Goal: Task Accomplishment & Management: Manage account settings

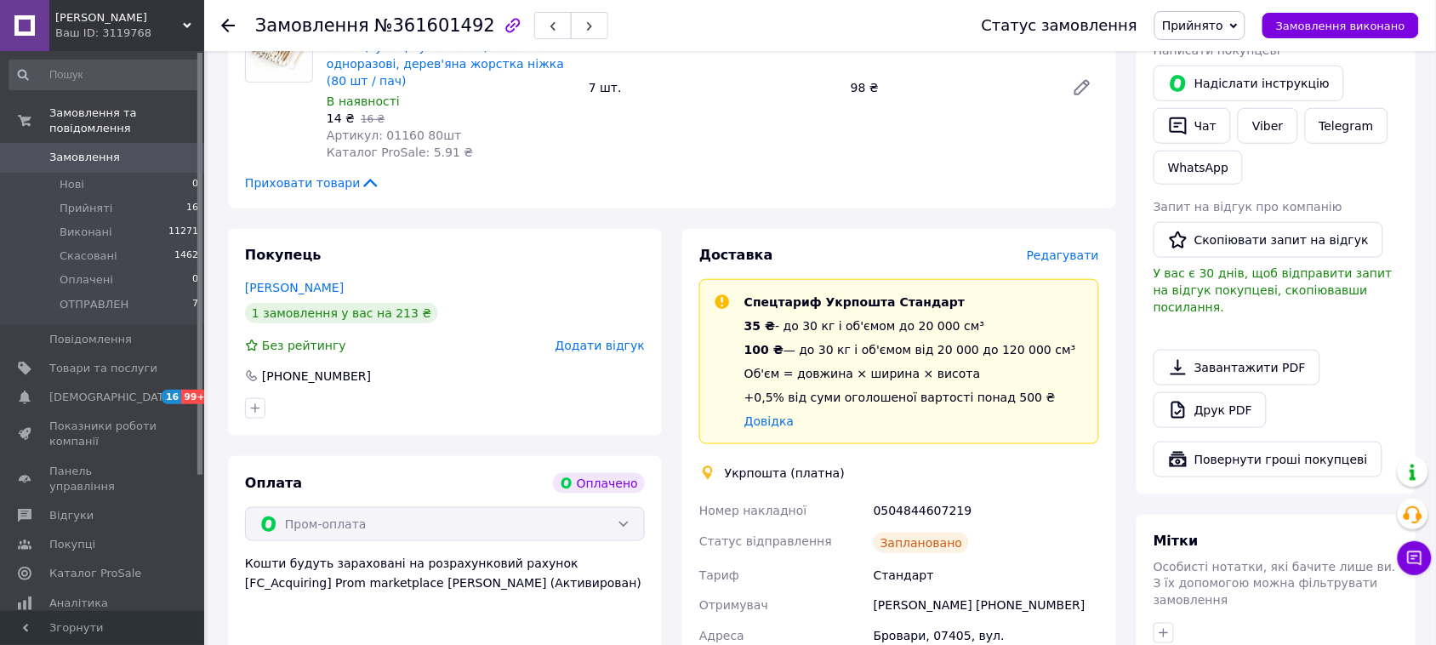
scroll to position [425, 0]
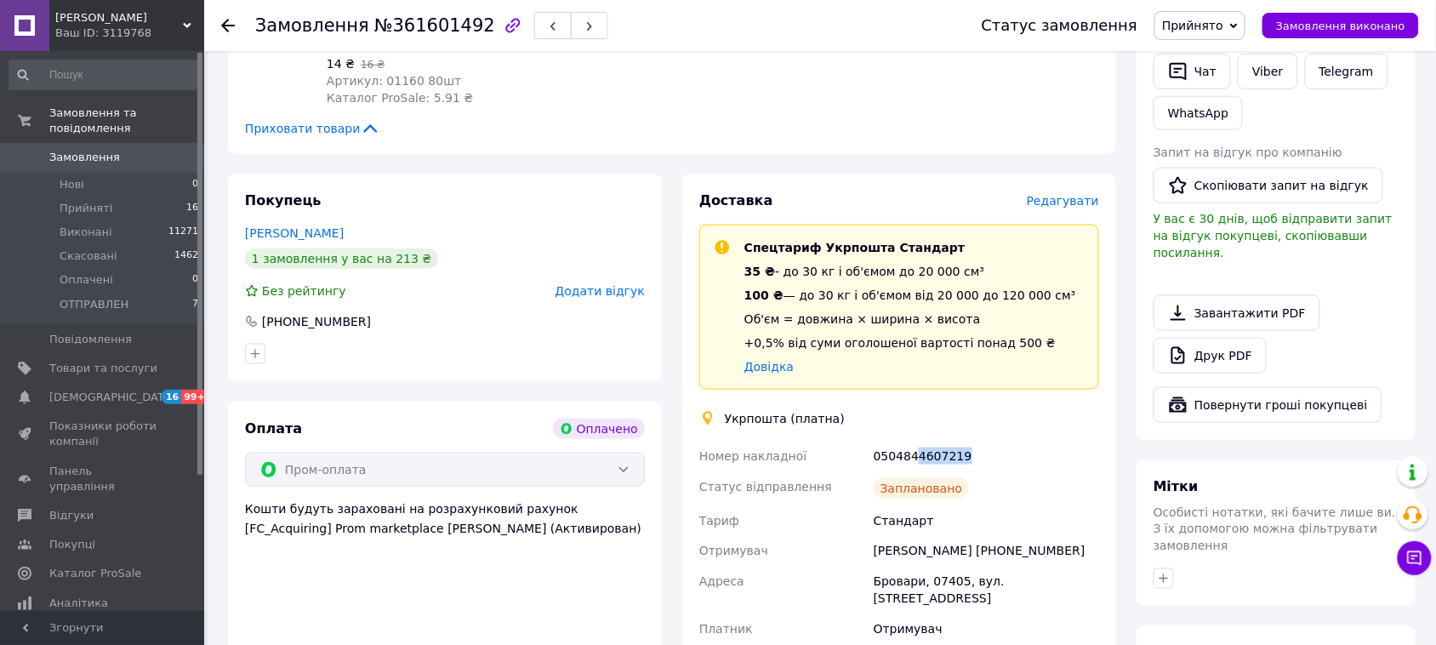
drag, startPoint x: 979, startPoint y: 449, endPoint x: 915, endPoint y: 453, distance: 64.8
click at [915, 453] on div "0504844607219" at bounding box center [986, 456] width 232 height 31
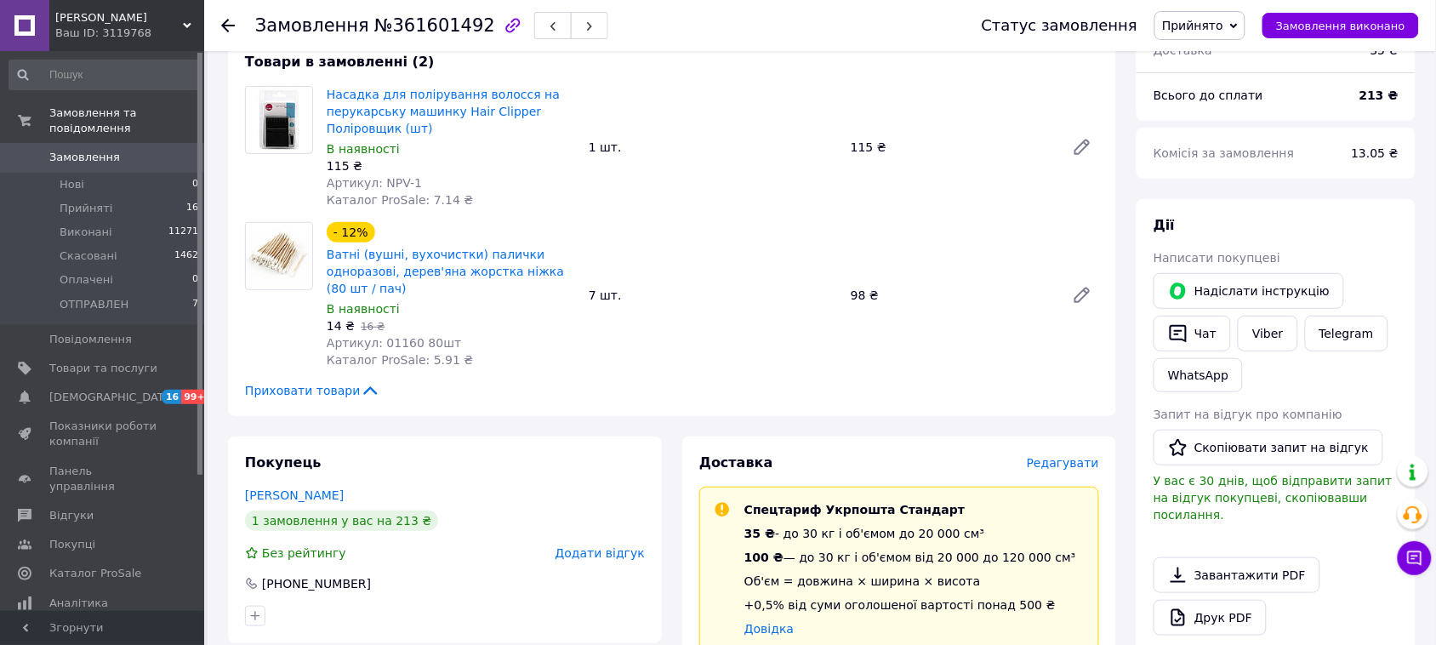
scroll to position [106, 0]
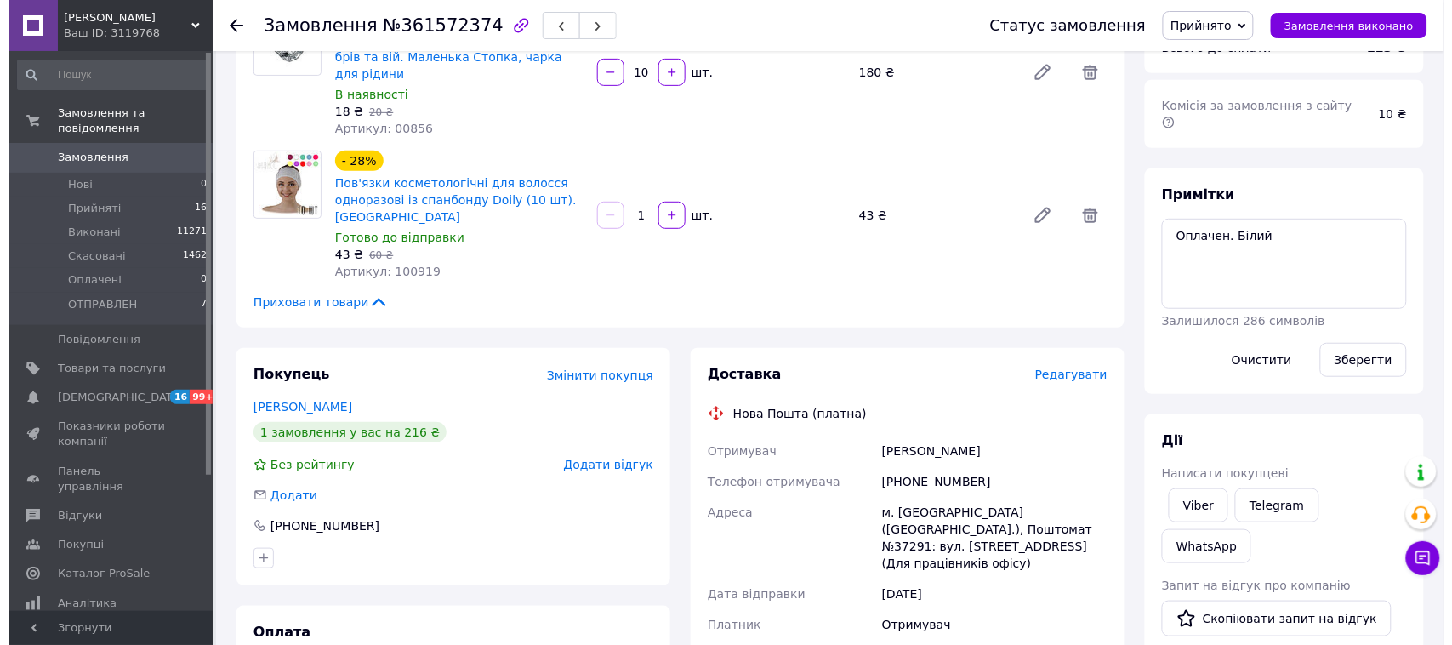
scroll to position [213, 0]
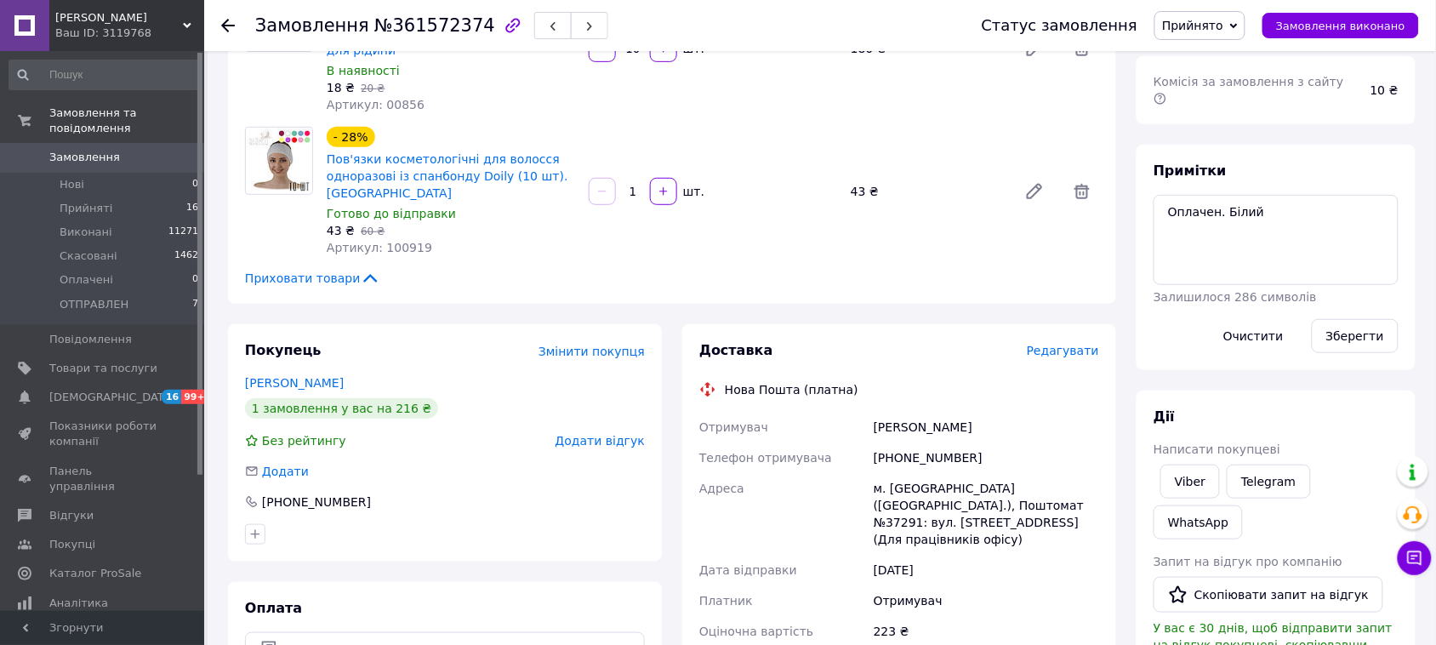
click at [1068, 324] on div "Доставка Редагувати Нова Пошта (платна) Отримувач Сваричевська Яна Телефон отри…" at bounding box center [899, 576] width 434 height 504
click at [1058, 344] on span "Редагувати" at bounding box center [1063, 351] width 72 height 14
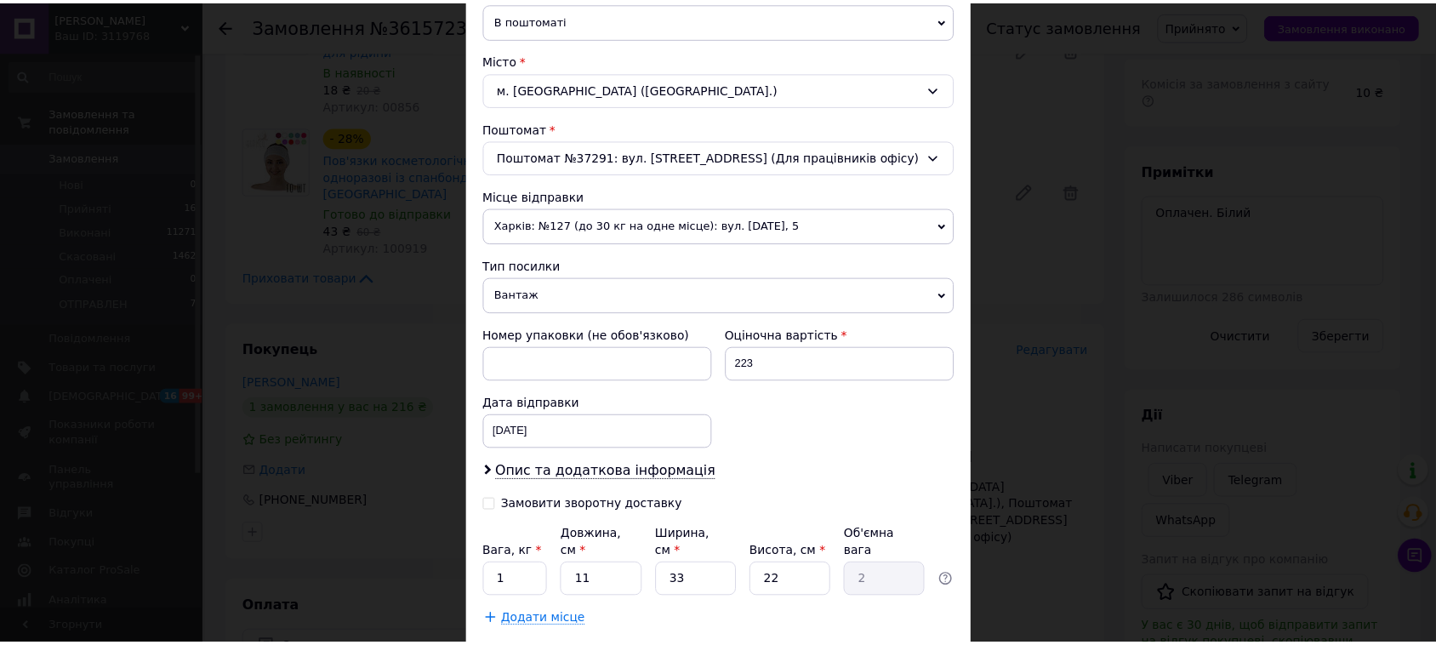
scroll to position [520, 0]
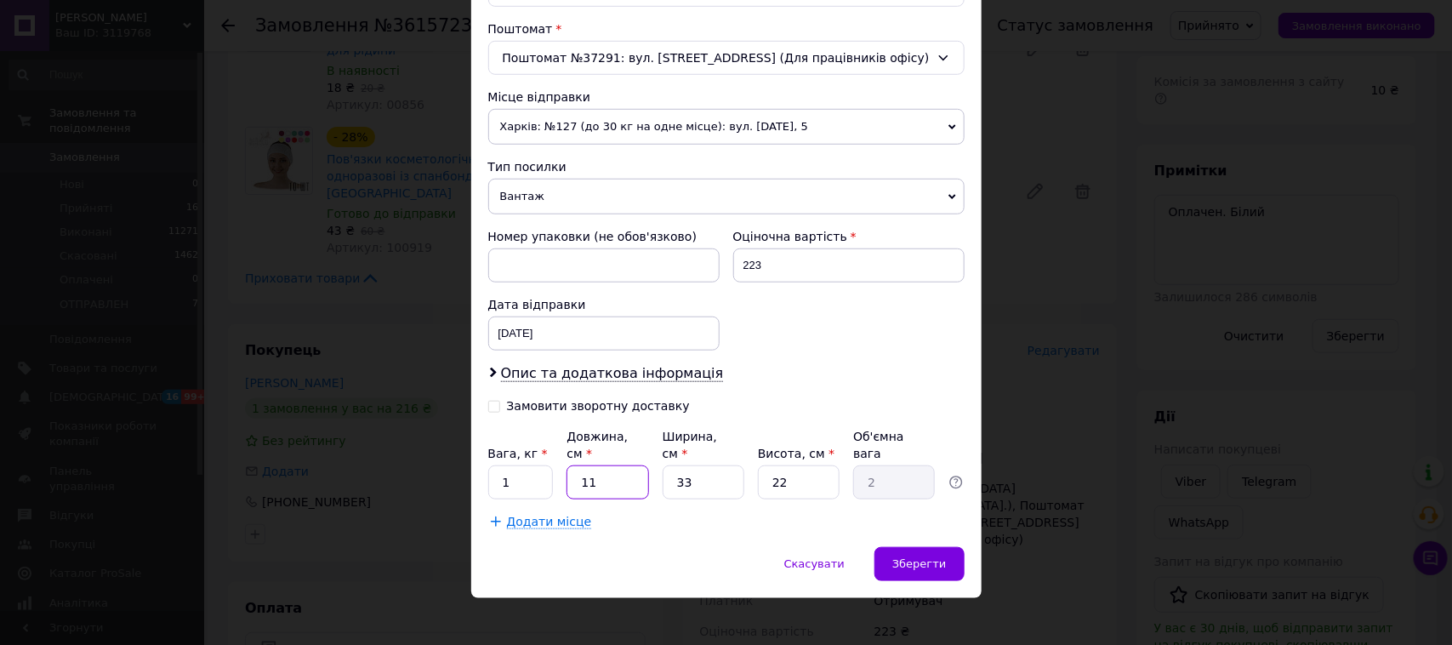
click at [602, 465] on input "11" at bounding box center [608, 482] width 82 height 34
click at [601, 465] on input "11" at bounding box center [608, 482] width 82 height 34
type input "1"
type input "0.18"
type input "15"
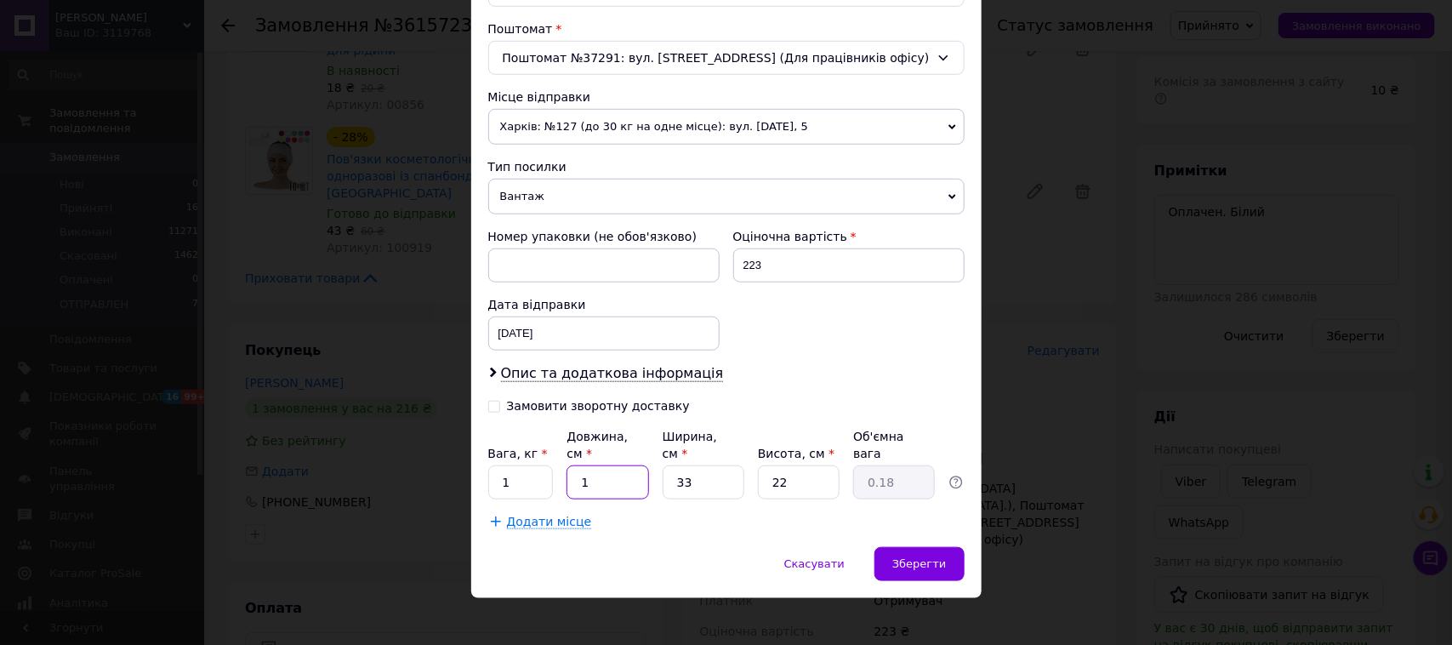
type input "2.72"
type input "15"
click at [685, 465] on input "33" at bounding box center [704, 482] width 82 height 34
type input "1"
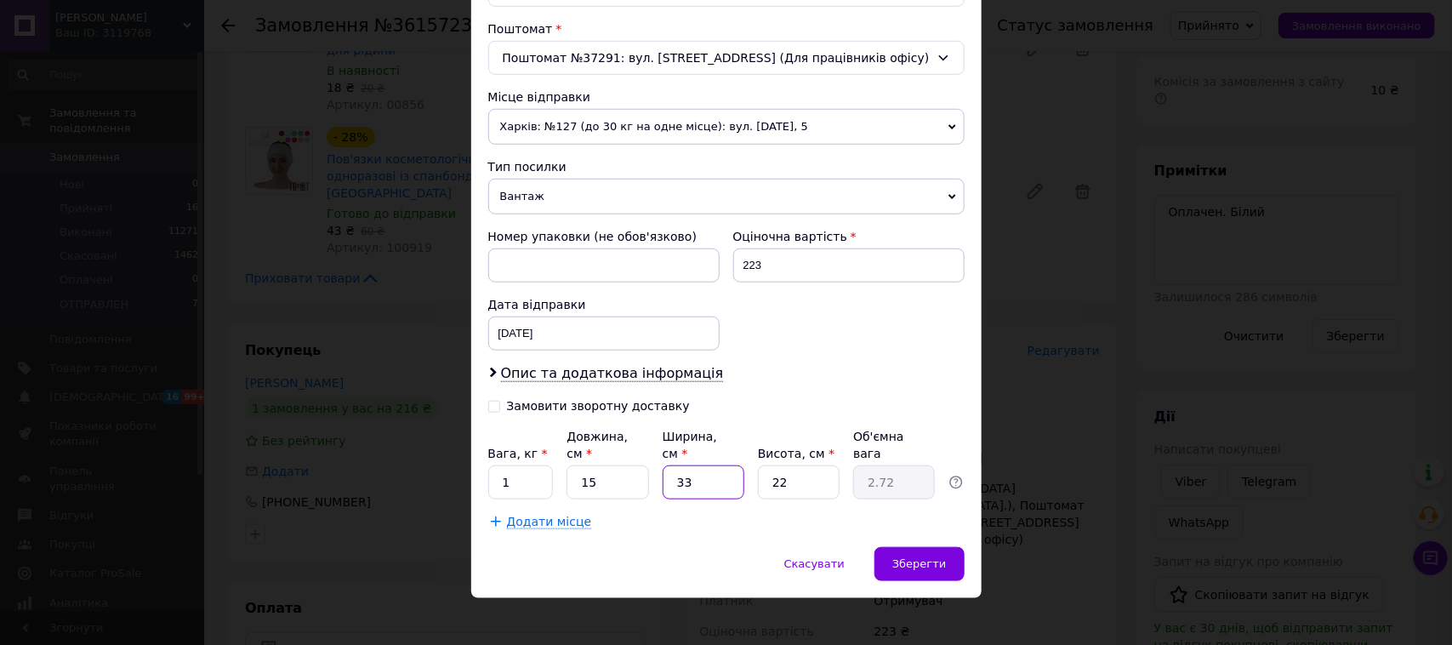
type input "0.1"
type input "10"
type input "0.83"
type input "10"
click at [781, 472] on input "22" at bounding box center [799, 482] width 82 height 34
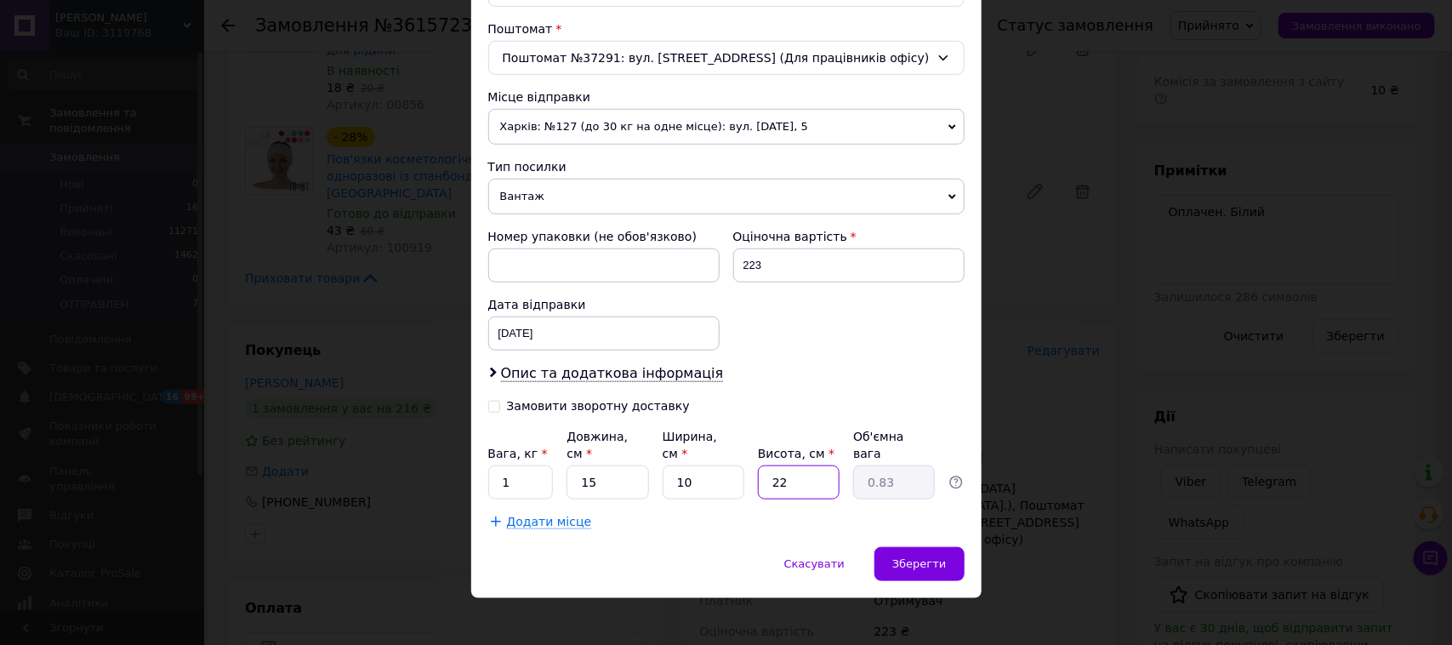
click at [781, 472] on input "22" at bounding box center [799, 482] width 82 height 34
type input "6"
type input "0.23"
type input "6"
click at [534, 466] on input "1" at bounding box center [521, 482] width 66 height 34
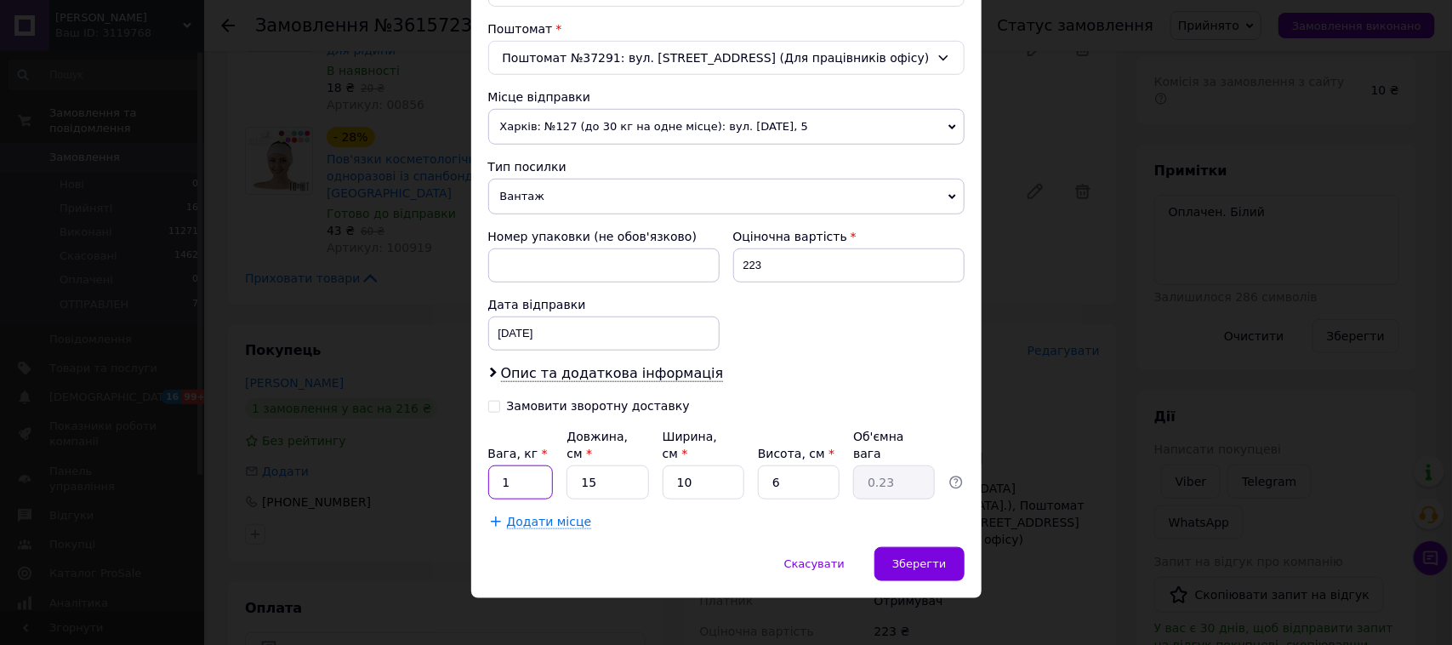
click at [534, 466] on input "1" at bounding box center [521, 482] width 66 height 34
type input "0.4"
click at [909, 557] on span "Зберегти" at bounding box center [920, 563] width 54 height 13
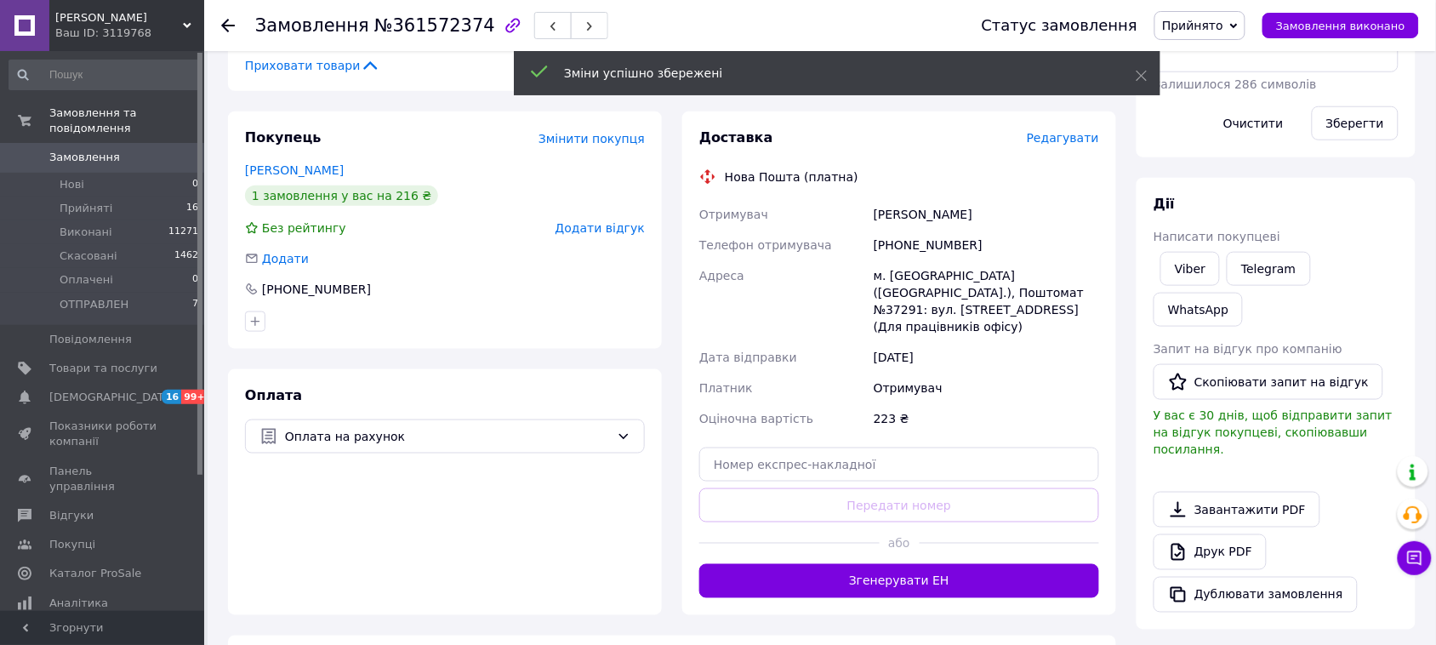
scroll to position [532, 0]
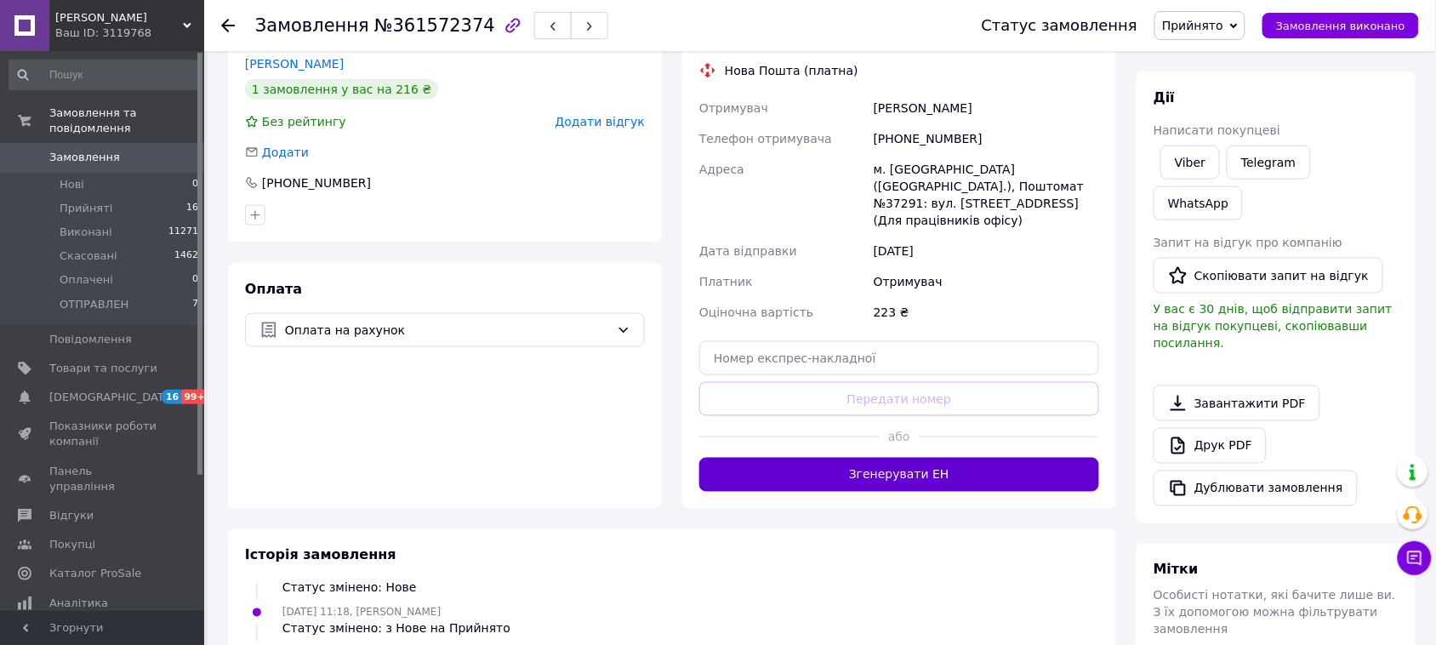
click at [906, 458] on button "Згенерувати ЕН" at bounding box center [899, 475] width 400 height 34
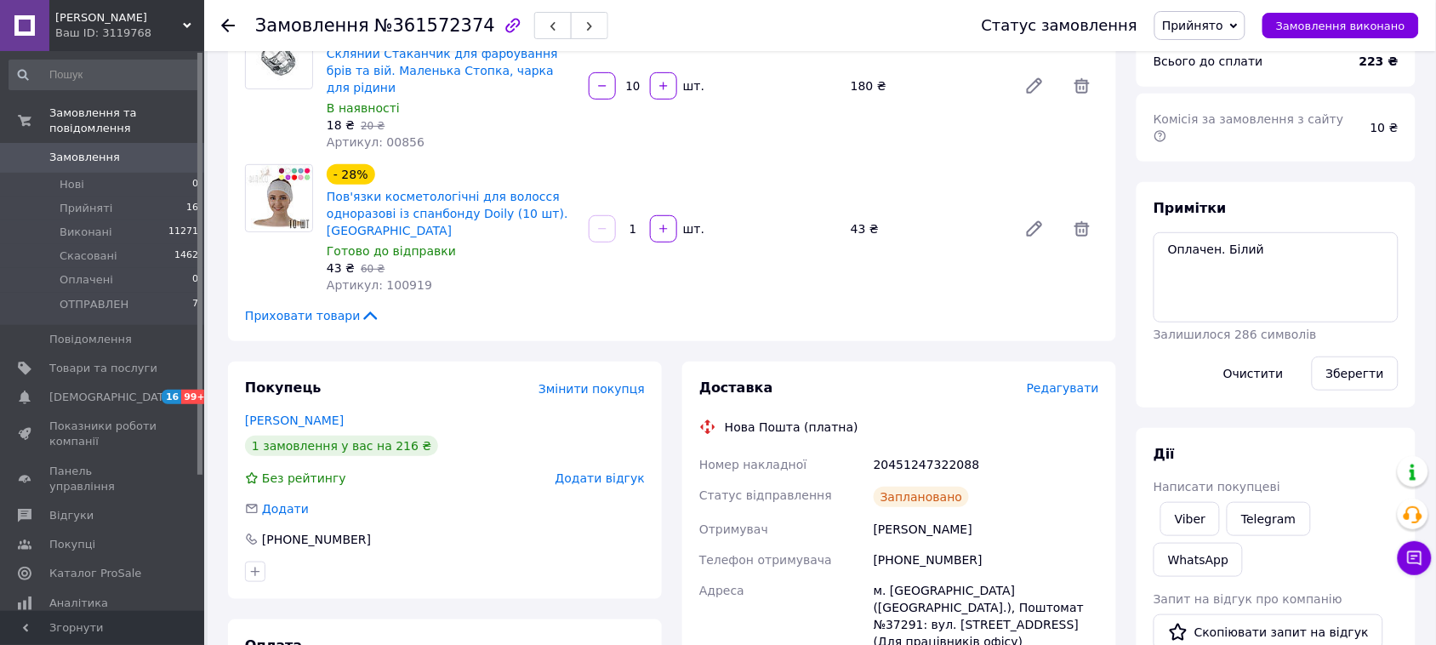
scroll to position [213, 0]
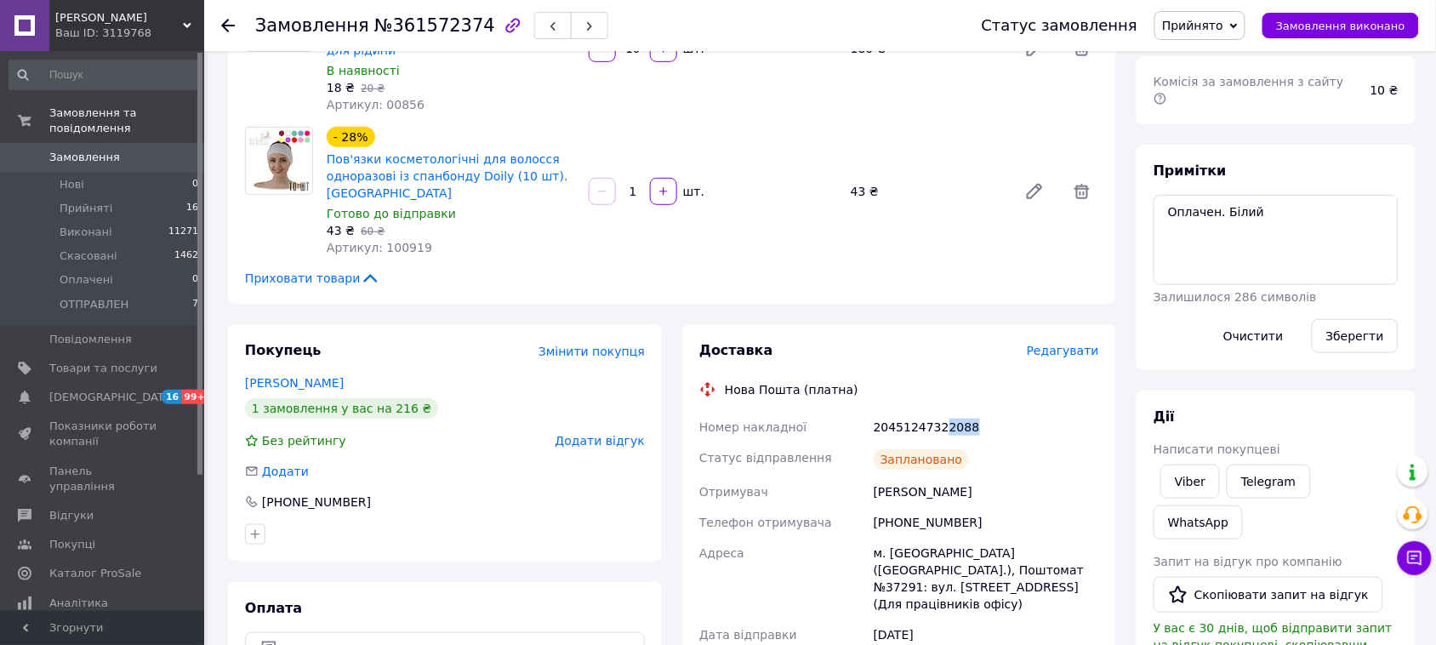
drag, startPoint x: 975, startPoint y: 406, endPoint x: 938, endPoint y: 405, distance: 36.6
click at [938, 412] on div "20451247322088" at bounding box center [986, 427] width 232 height 31
copy div "2088"
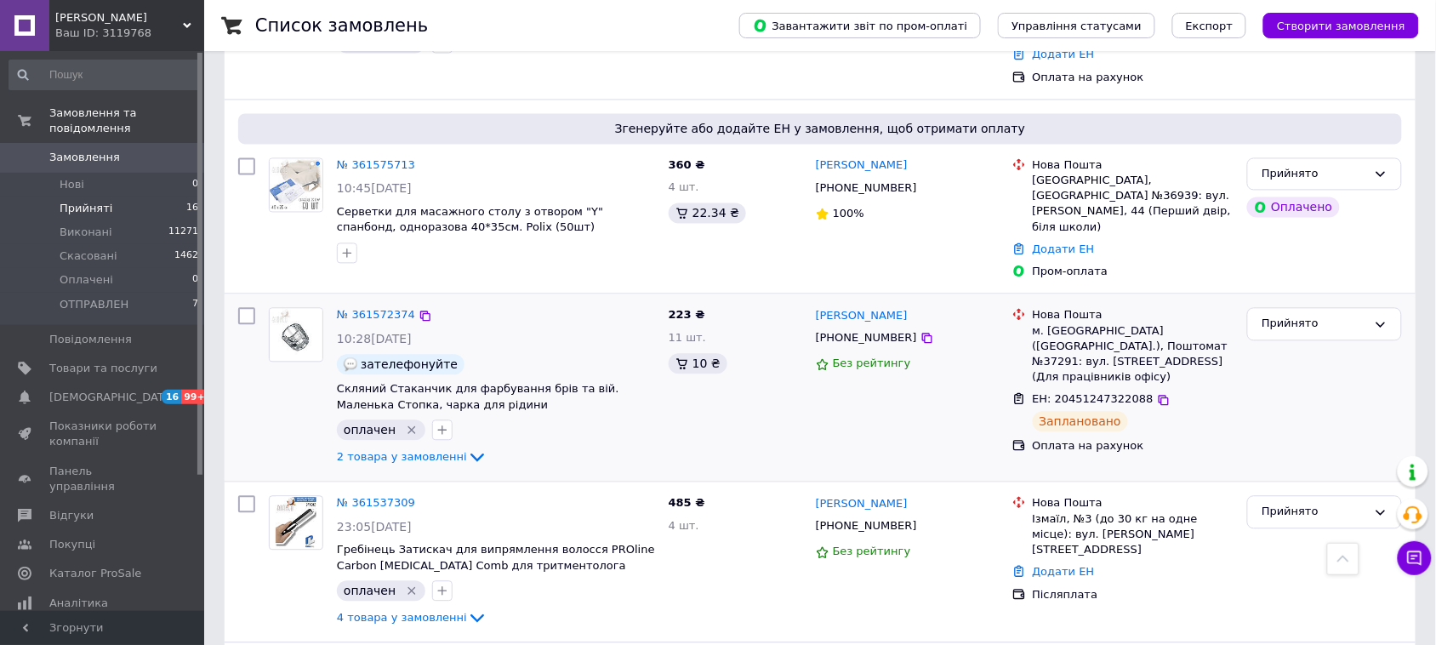
scroll to position [821, 0]
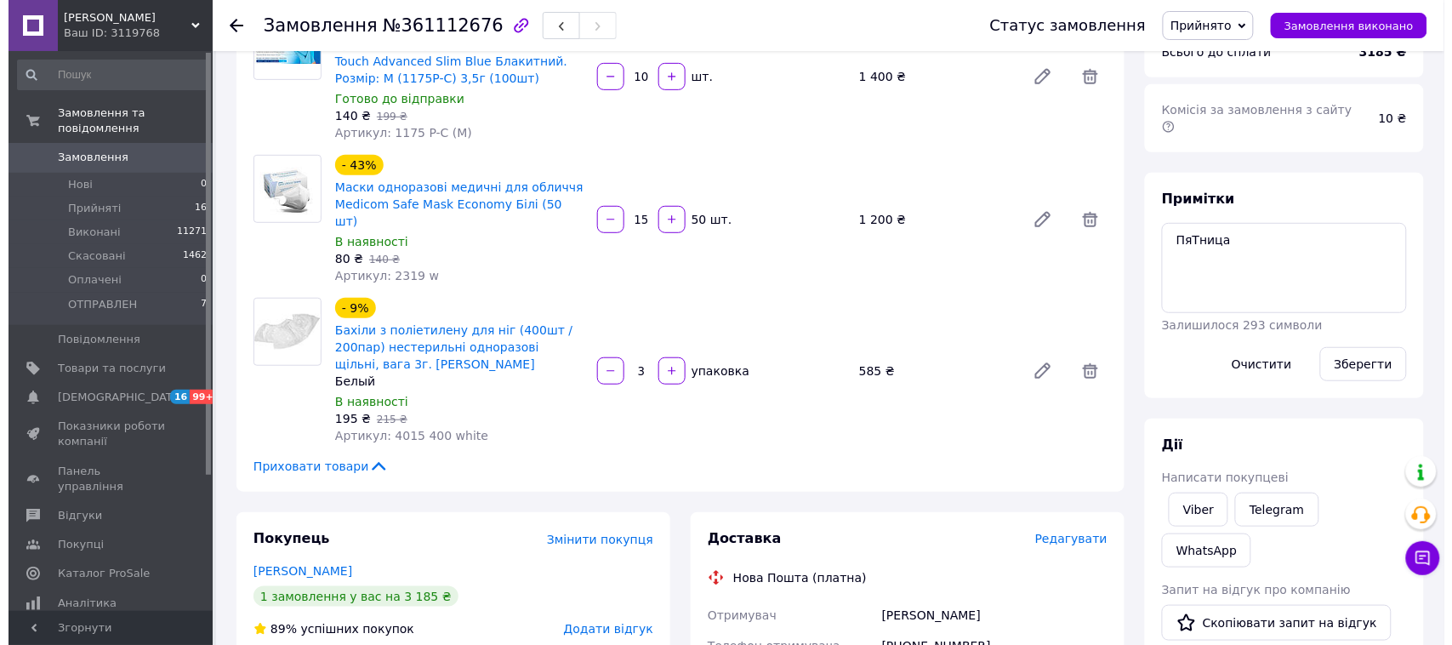
scroll to position [319, 0]
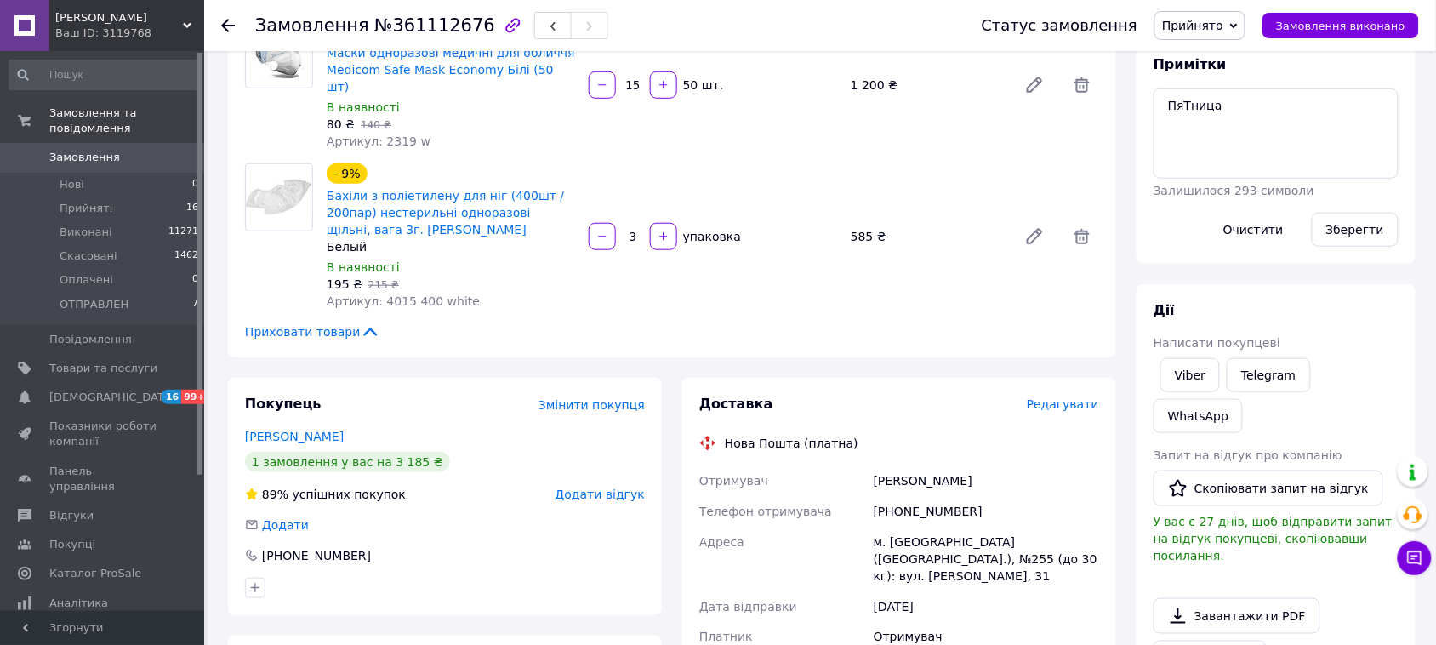
click at [1069, 397] on span "Редагувати" at bounding box center [1063, 404] width 72 height 14
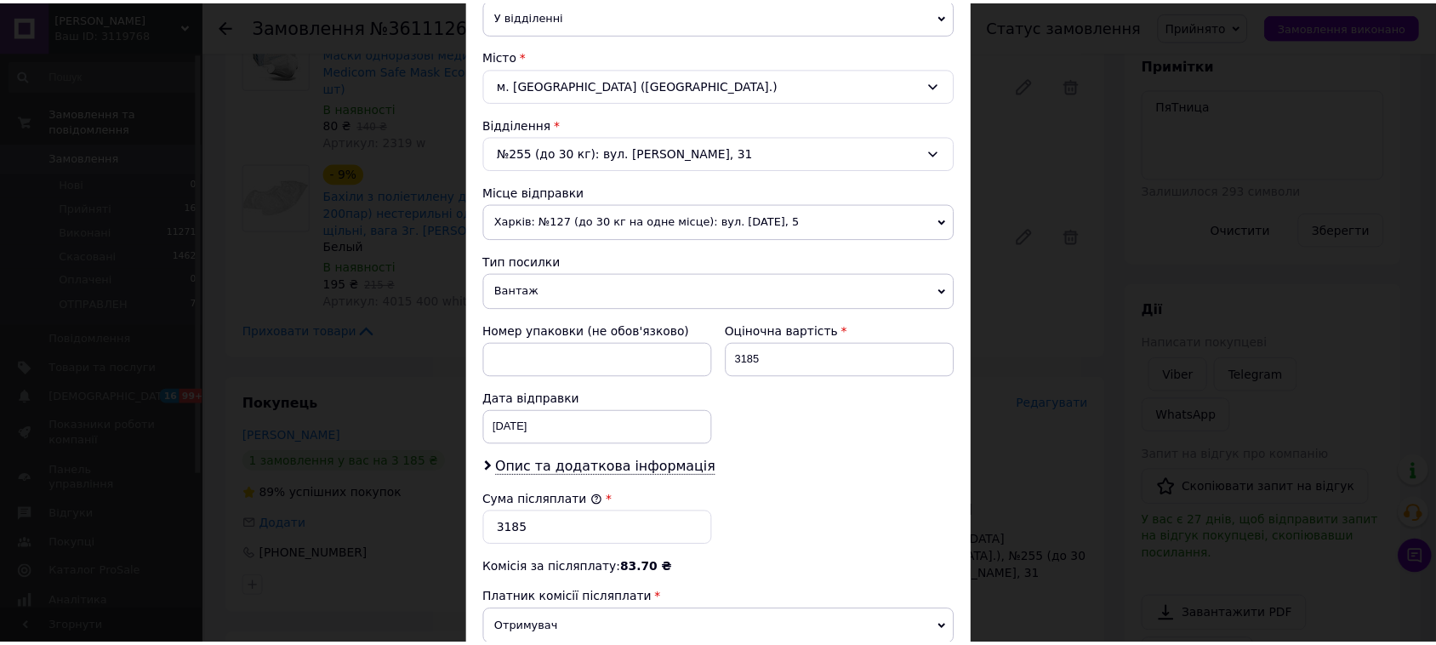
scroll to position [638, 0]
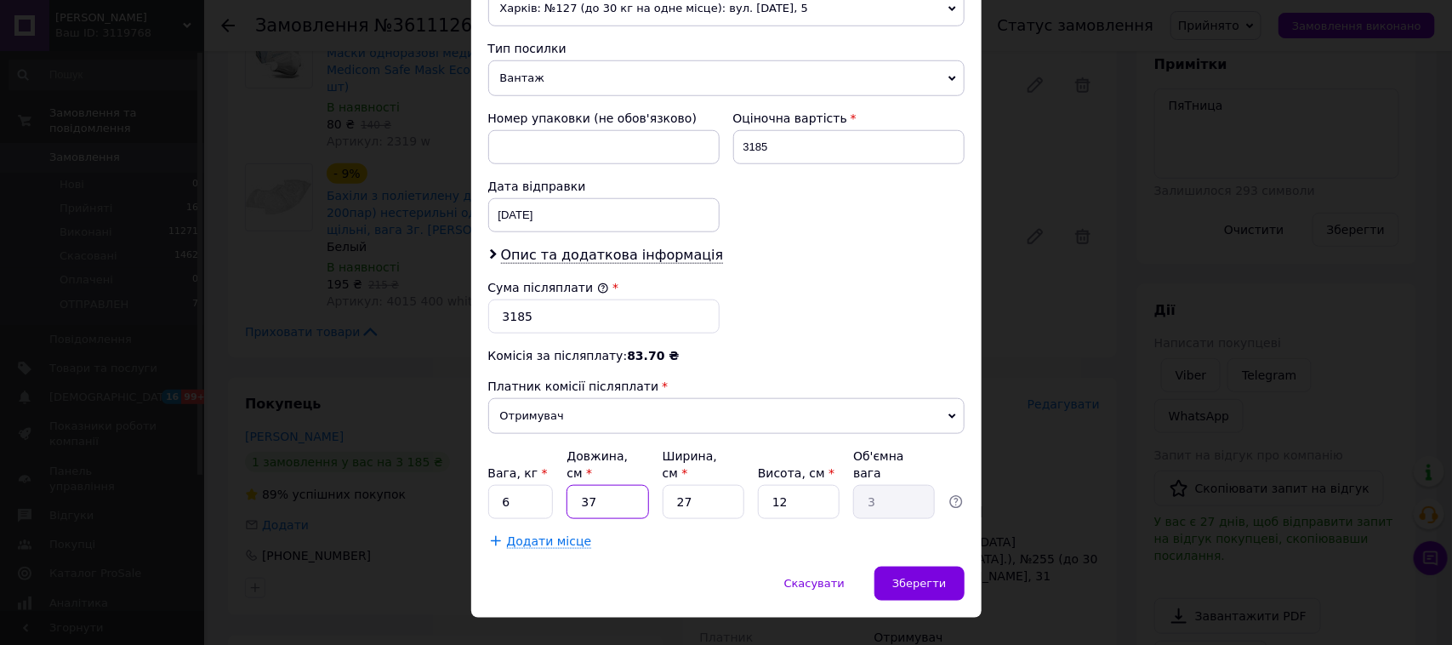
click at [606, 490] on input "37" at bounding box center [608, 502] width 82 height 34
type input "5"
type input "0.41"
type input "55"
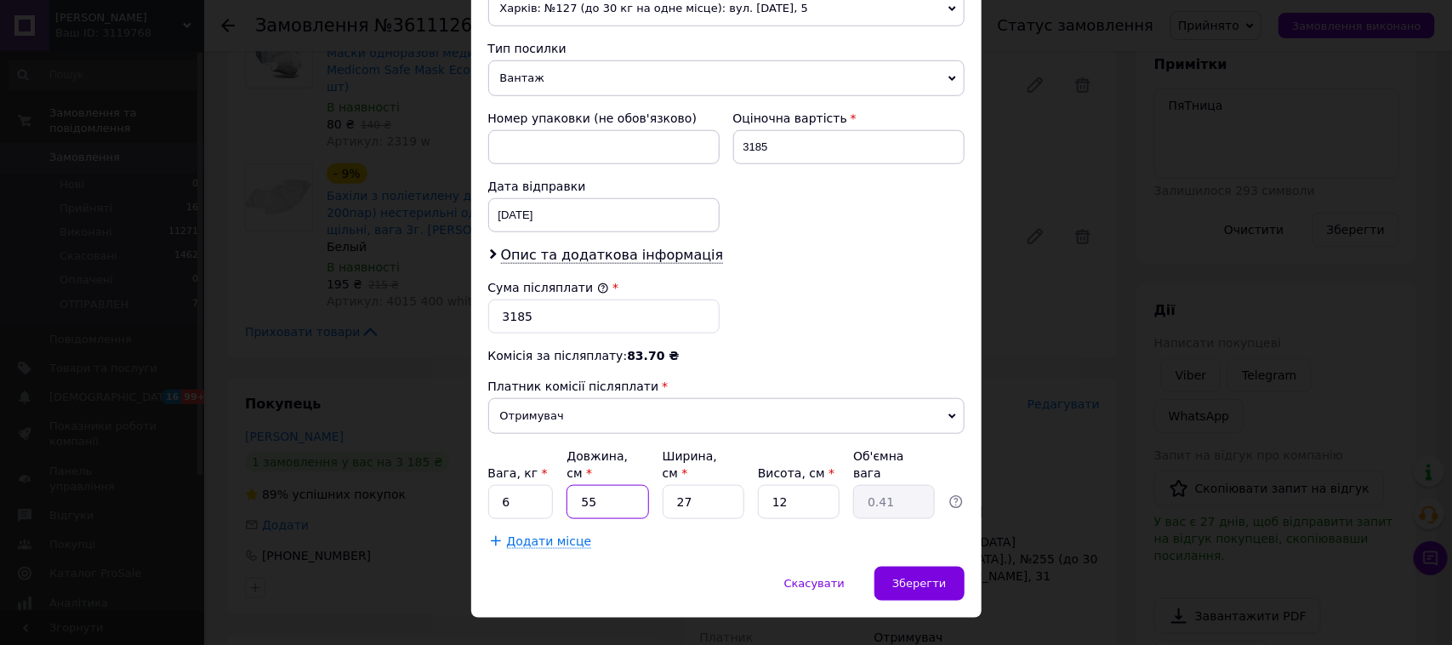
type input "4.46"
type input "55"
click at [720, 496] on input "27" at bounding box center [704, 502] width 82 height 34
click at [721, 496] on input "27" at bounding box center [704, 502] width 82 height 34
type input "5"
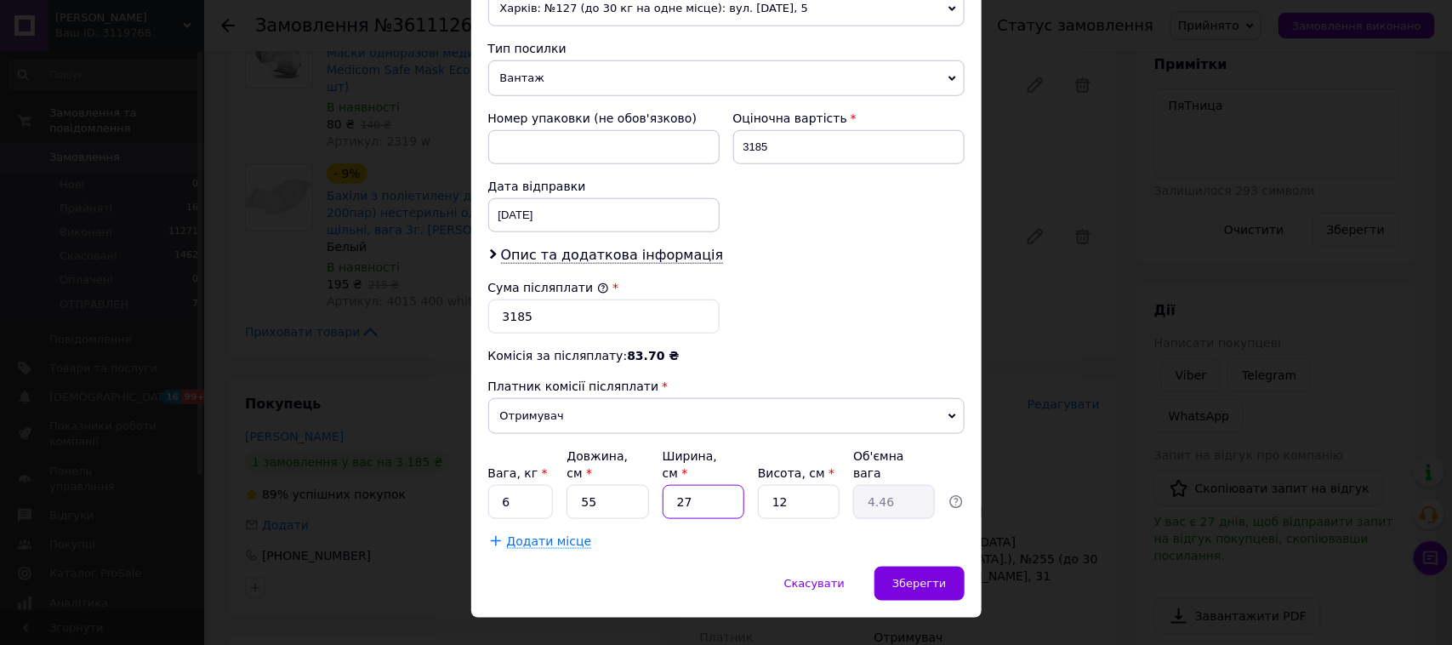
type input "0.83"
type input "50"
type input "8.25"
click at [791, 490] on input "12" at bounding box center [799, 502] width 82 height 34
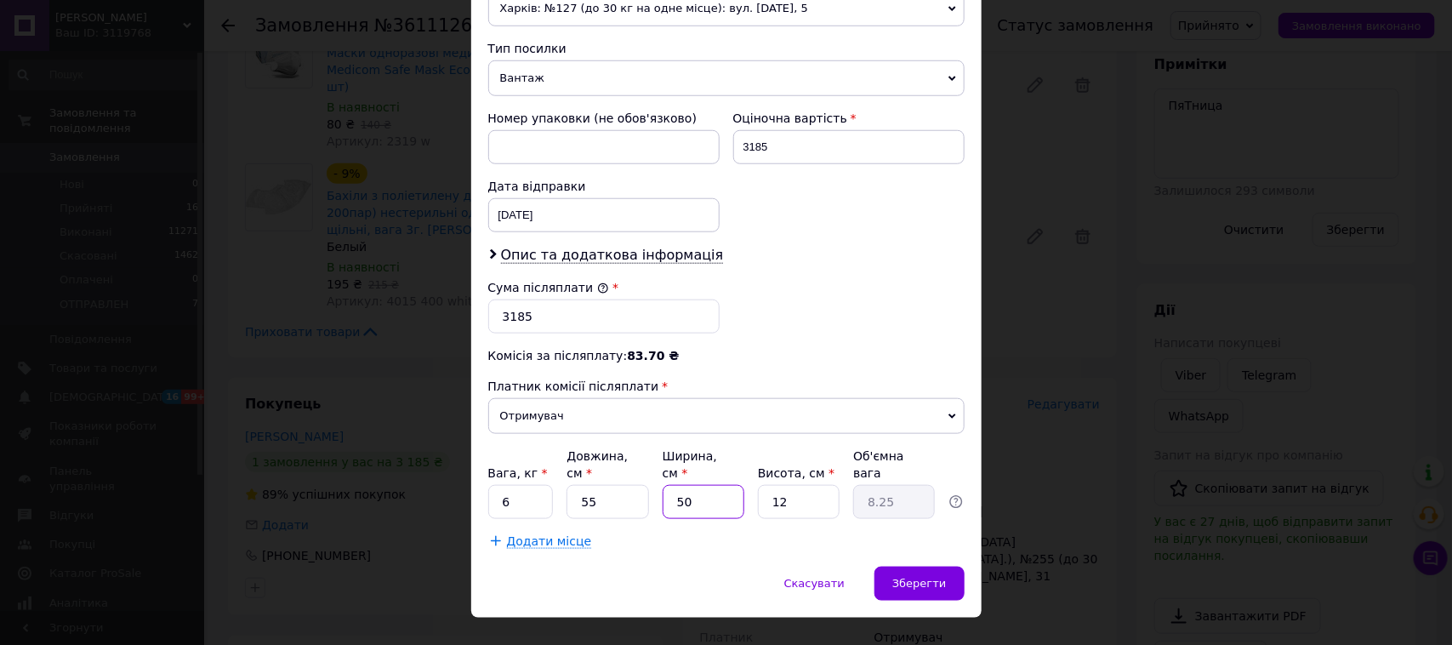
click at [709, 490] on input "50" at bounding box center [704, 502] width 82 height 34
type input "4"
type input "0.66"
type input "46"
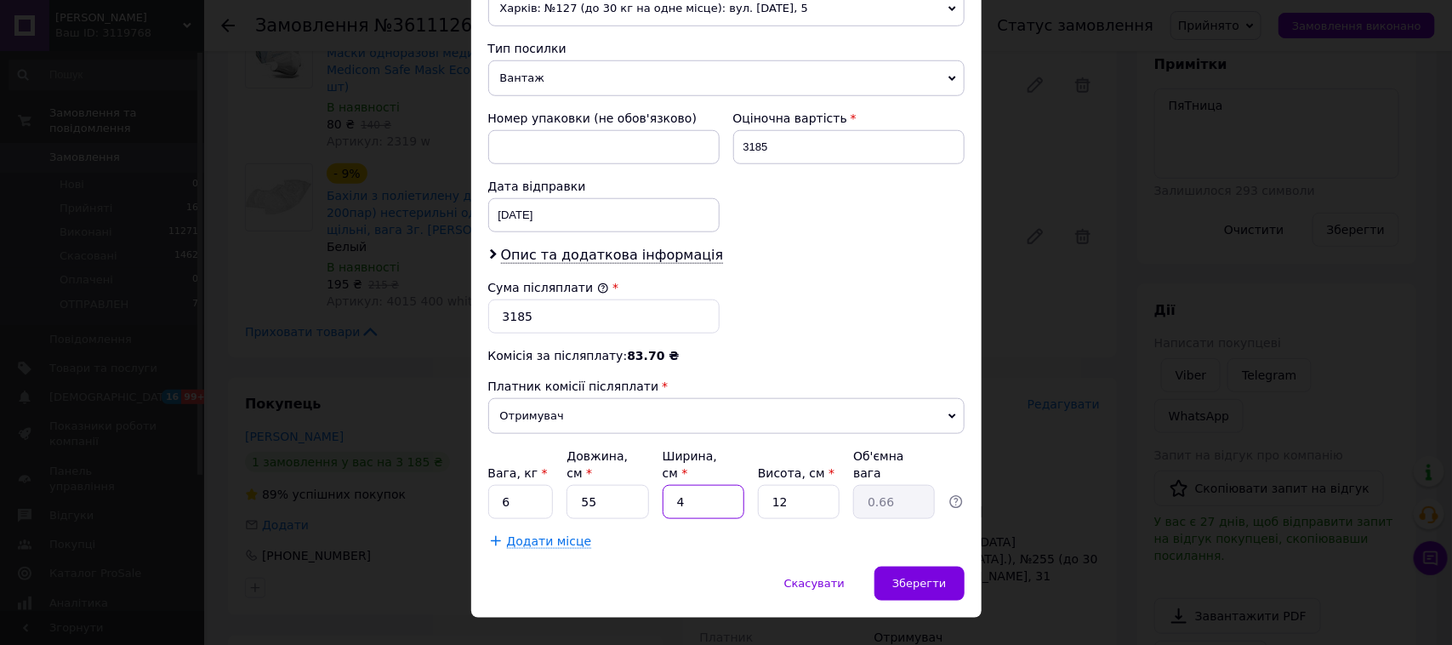
type input "7.59"
type input "46"
click at [801, 490] on input "12" at bounding box center [799, 502] width 82 height 34
type input "2"
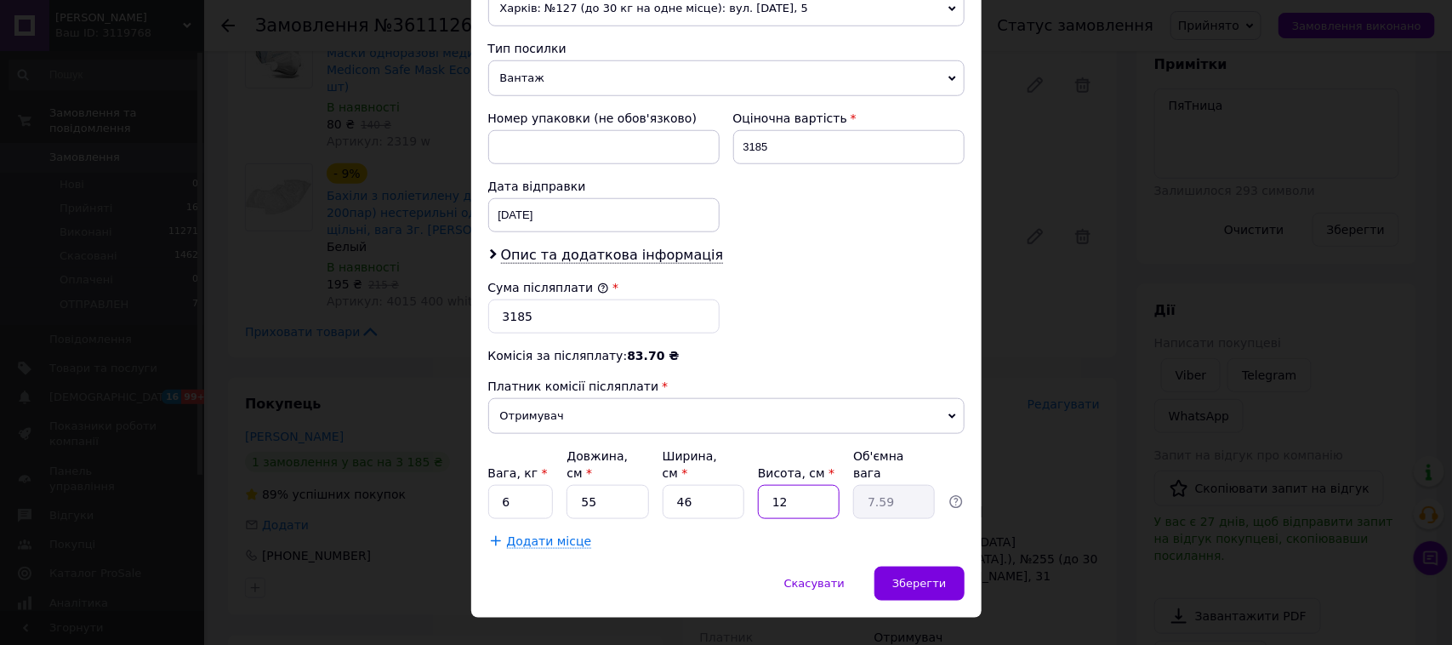
type input "1.26"
type input "24"
type input "15.18"
type input "24"
click at [726, 494] on input "46" at bounding box center [704, 502] width 82 height 34
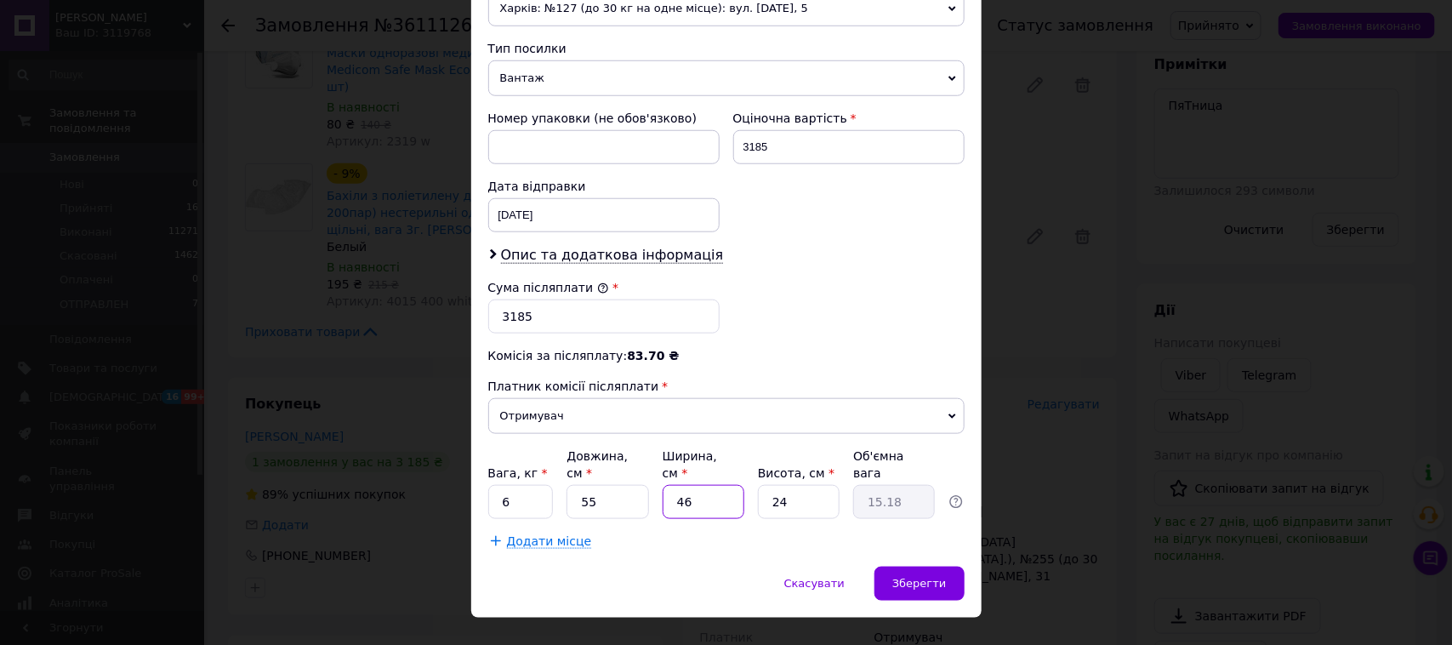
click at [726, 494] on input "46" at bounding box center [704, 502] width 82 height 34
type input "5"
type input "1.65"
type input "50"
type input "16.5"
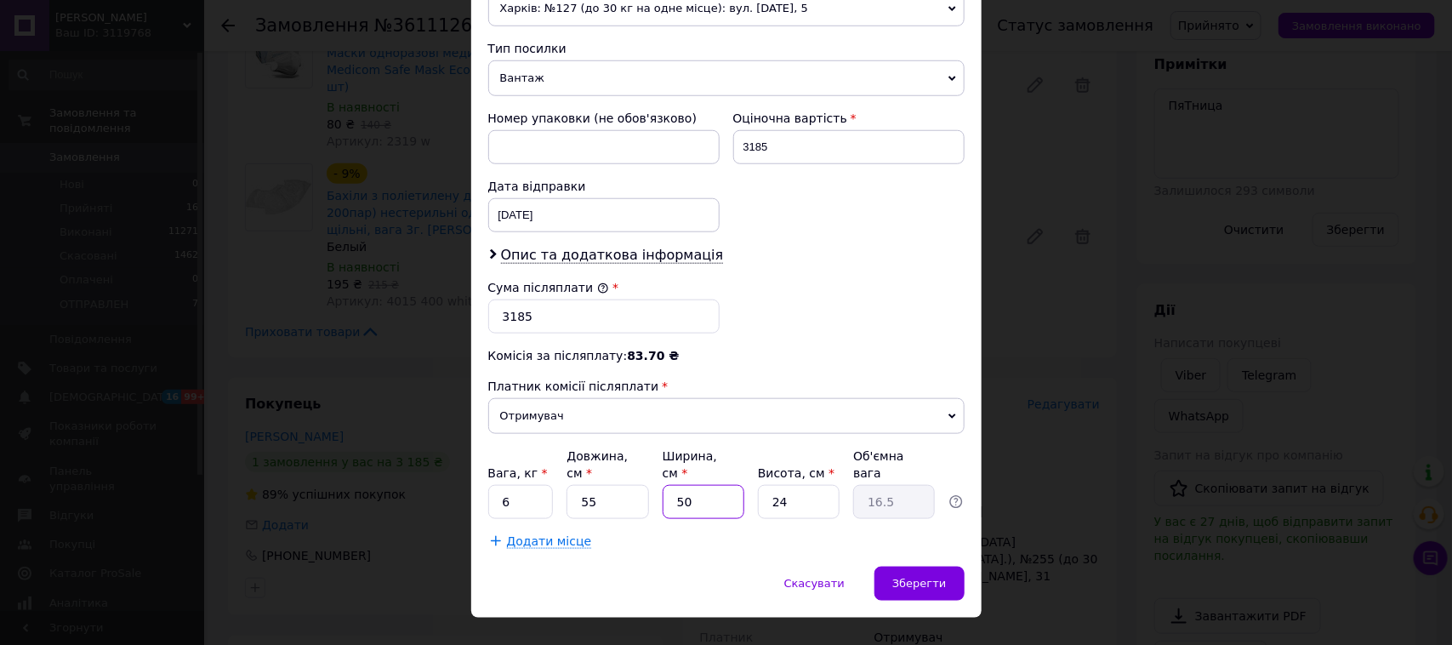
type input "50"
click at [533, 495] on input "6" at bounding box center [521, 502] width 66 height 34
click at [813, 489] on input "24" at bounding box center [799, 502] width 82 height 34
type input "2"
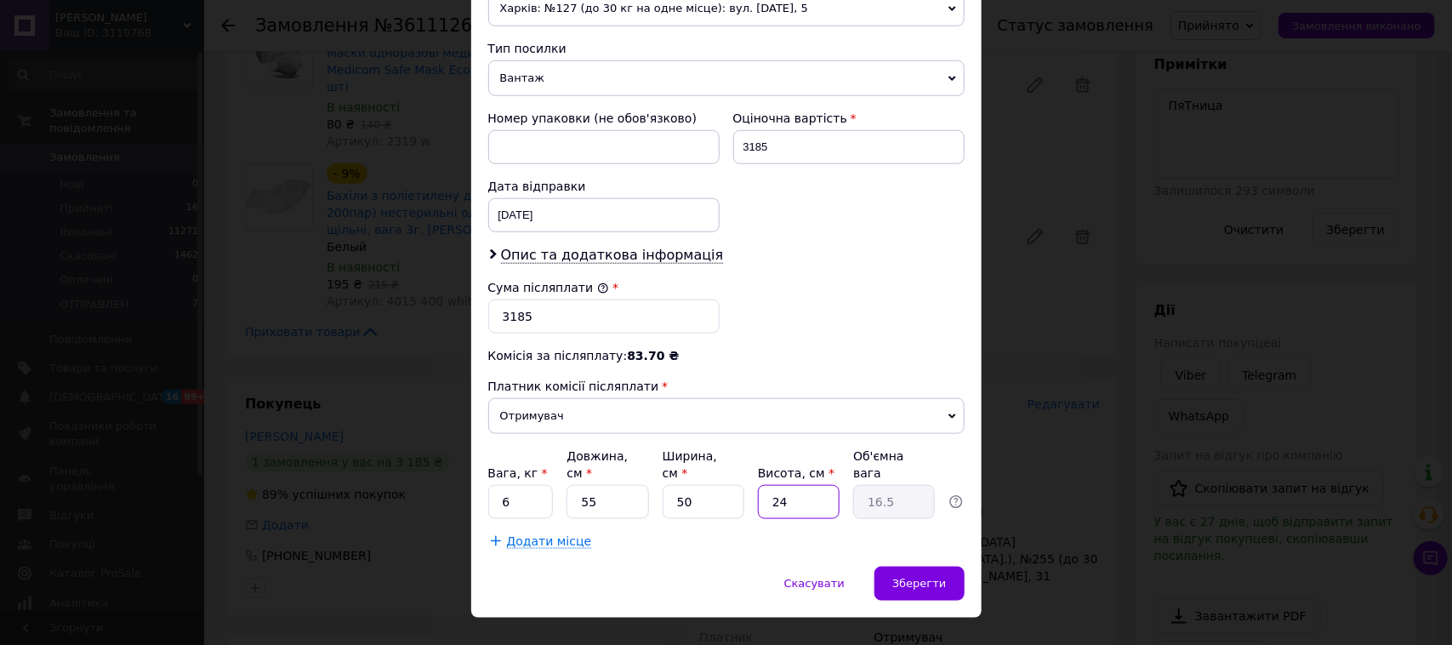
type input "1.38"
type input "22"
type input "15.13"
type input "22"
click at [523, 488] on input "6" at bounding box center [521, 502] width 66 height 34
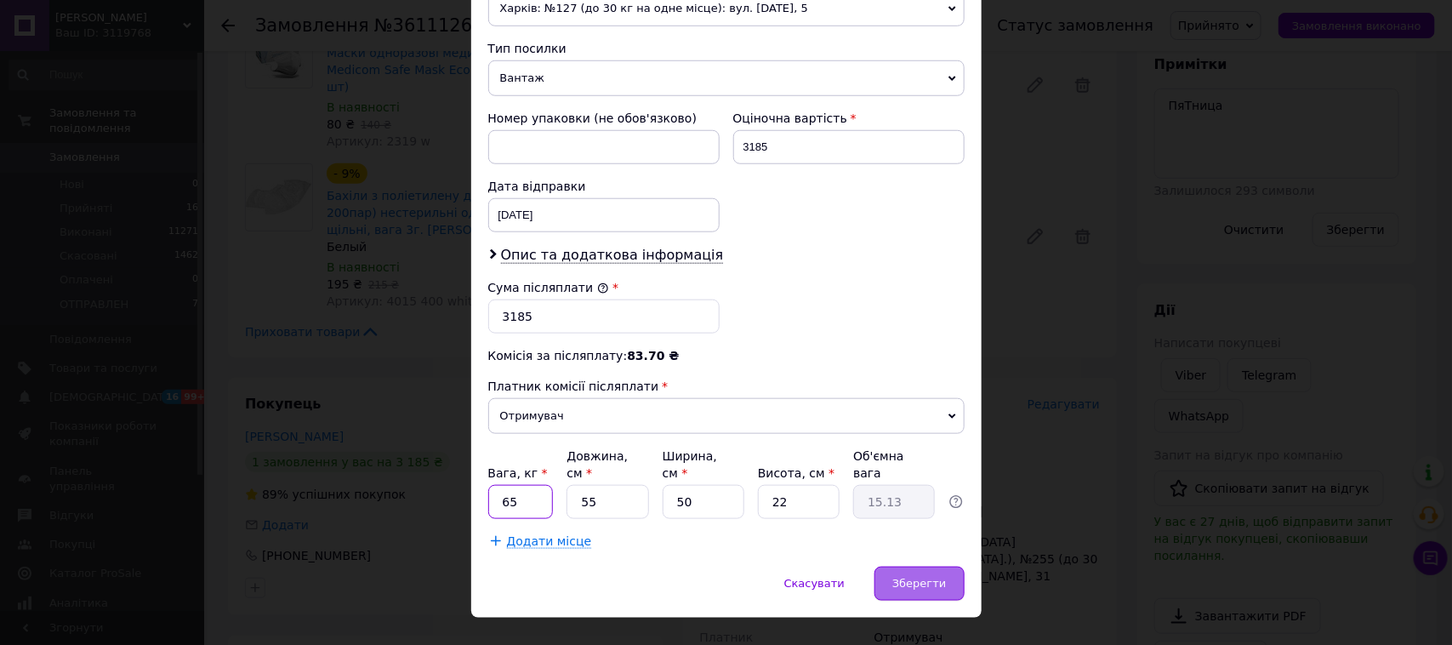
type input "65"
click at [906, 577] on span "Зберегти" at bounding box center [920, 583] width 54 height 13
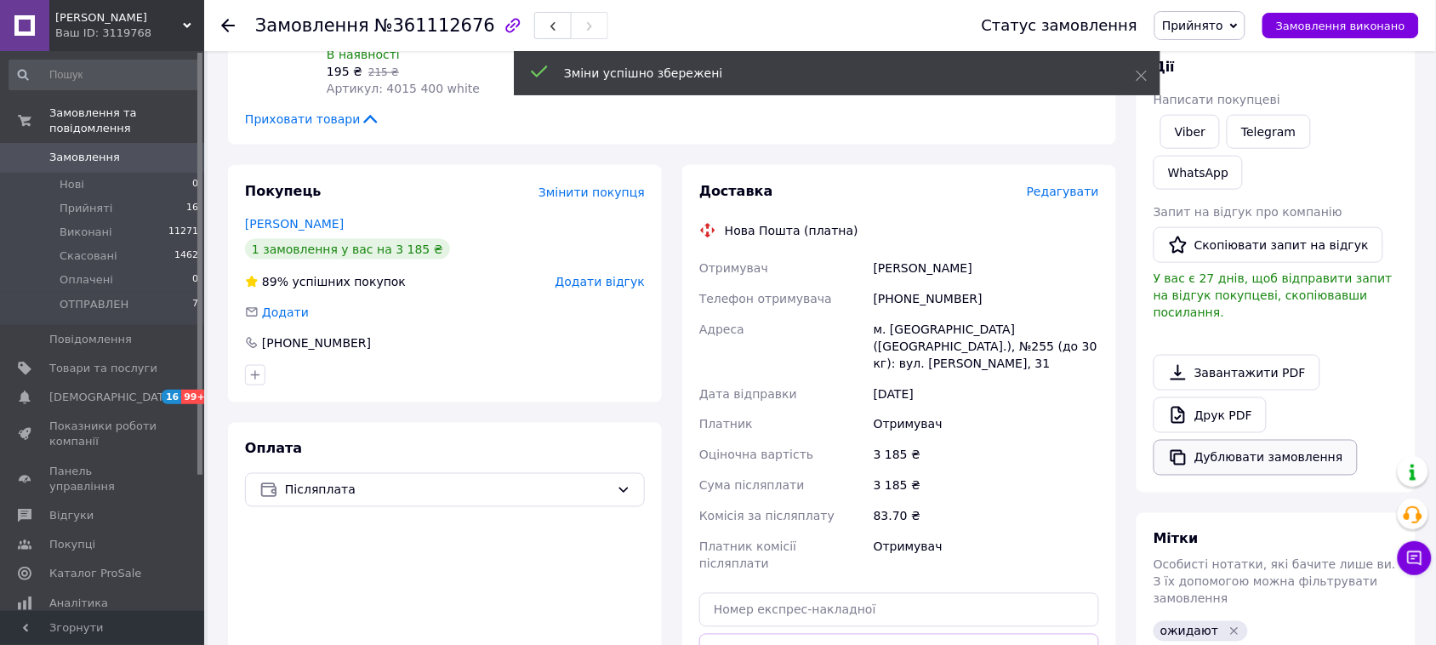
scroll to position [408, 0]
click at [1201, 440] on button "Дублювати замовлення" at bounding box center [1256, 458] width 204 height 36
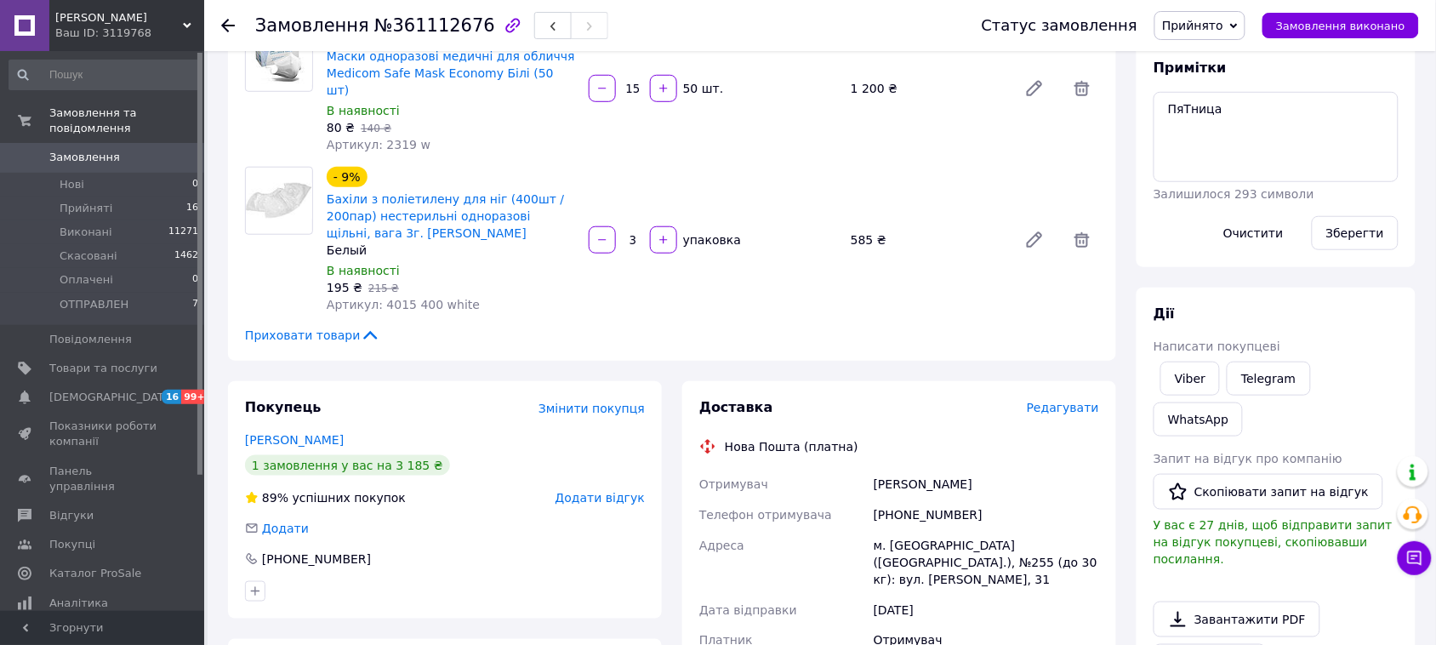
scroll to position [425, 0]
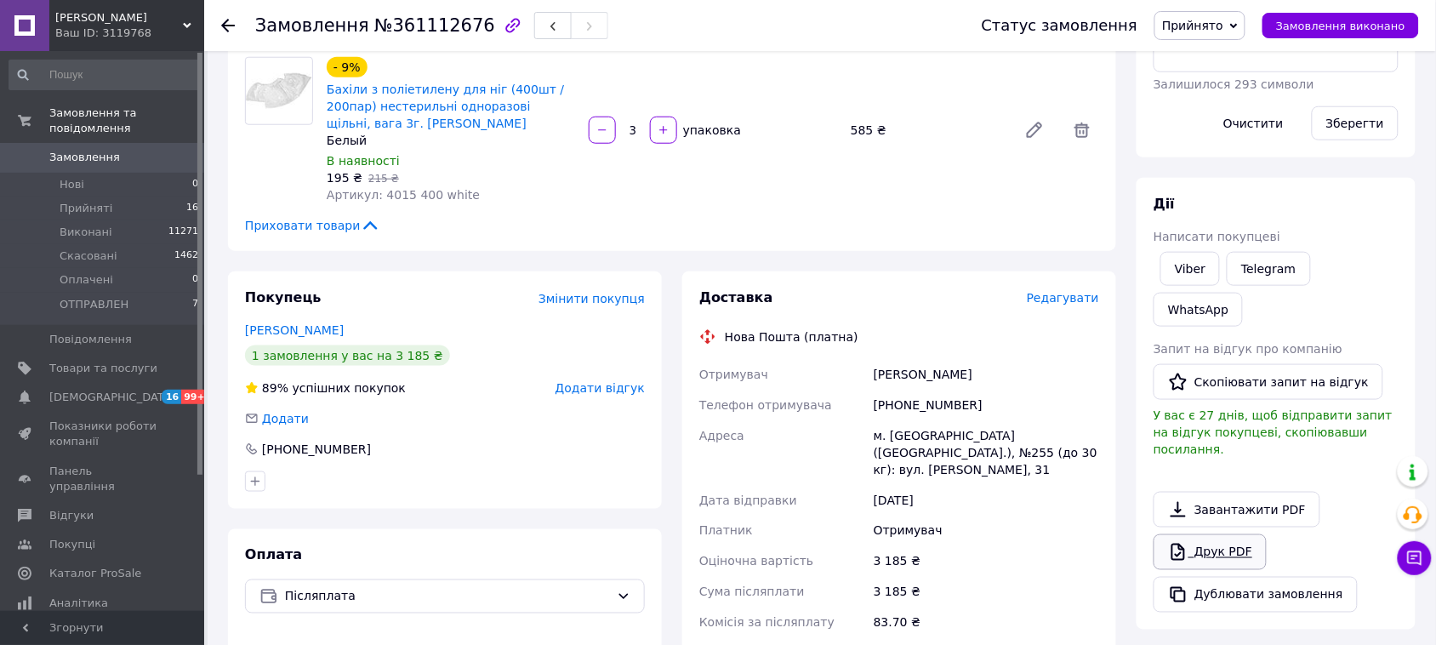
click at [1214, 534] on link "Друк PDF" at bounding box center [1210, 552] width 113 height 36
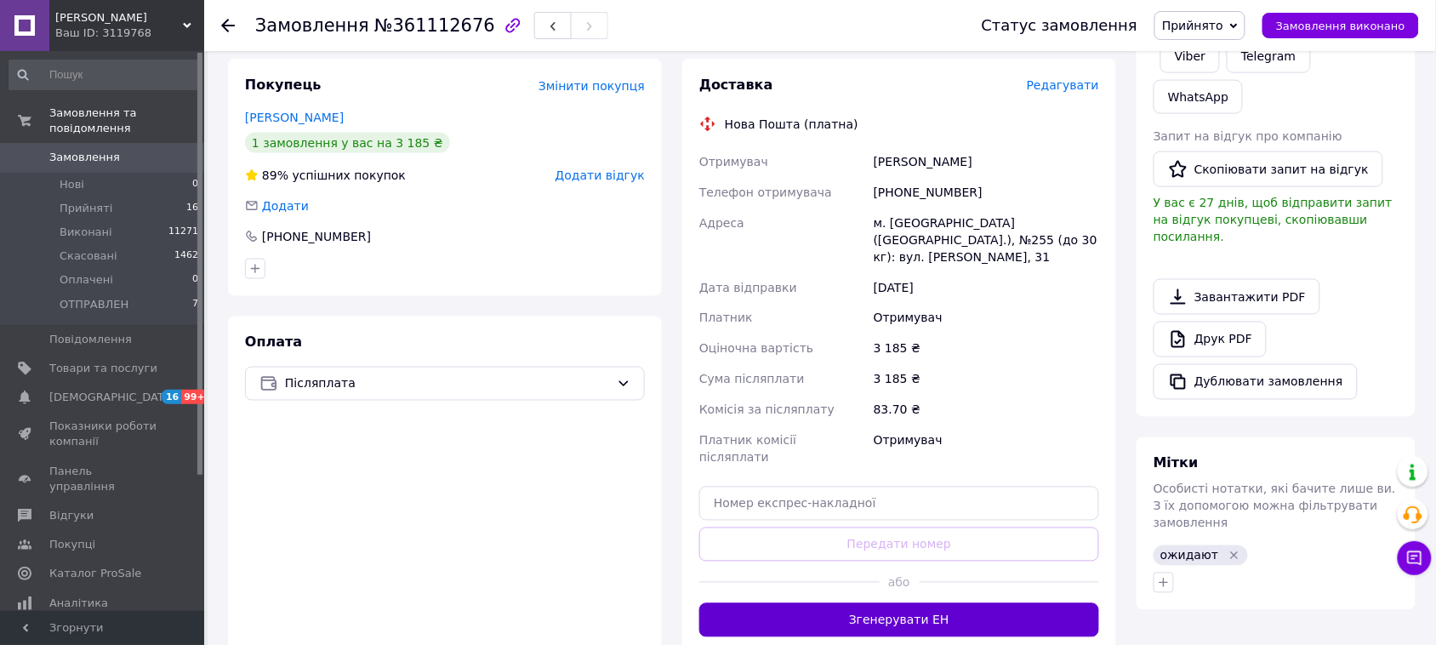
click at [920, 603] on button "Згенерувати ЕН" at bounding box center [899, 620] width 400 height 34
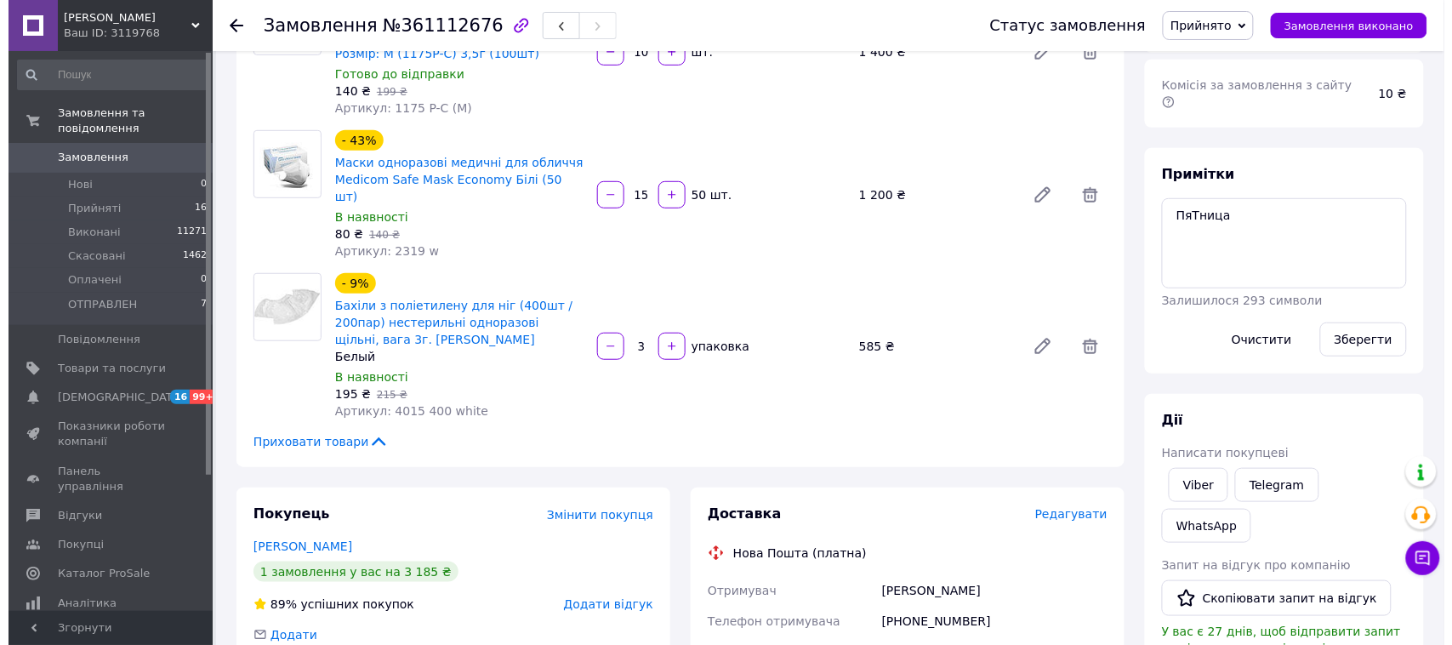
scroll to position [213, 0]
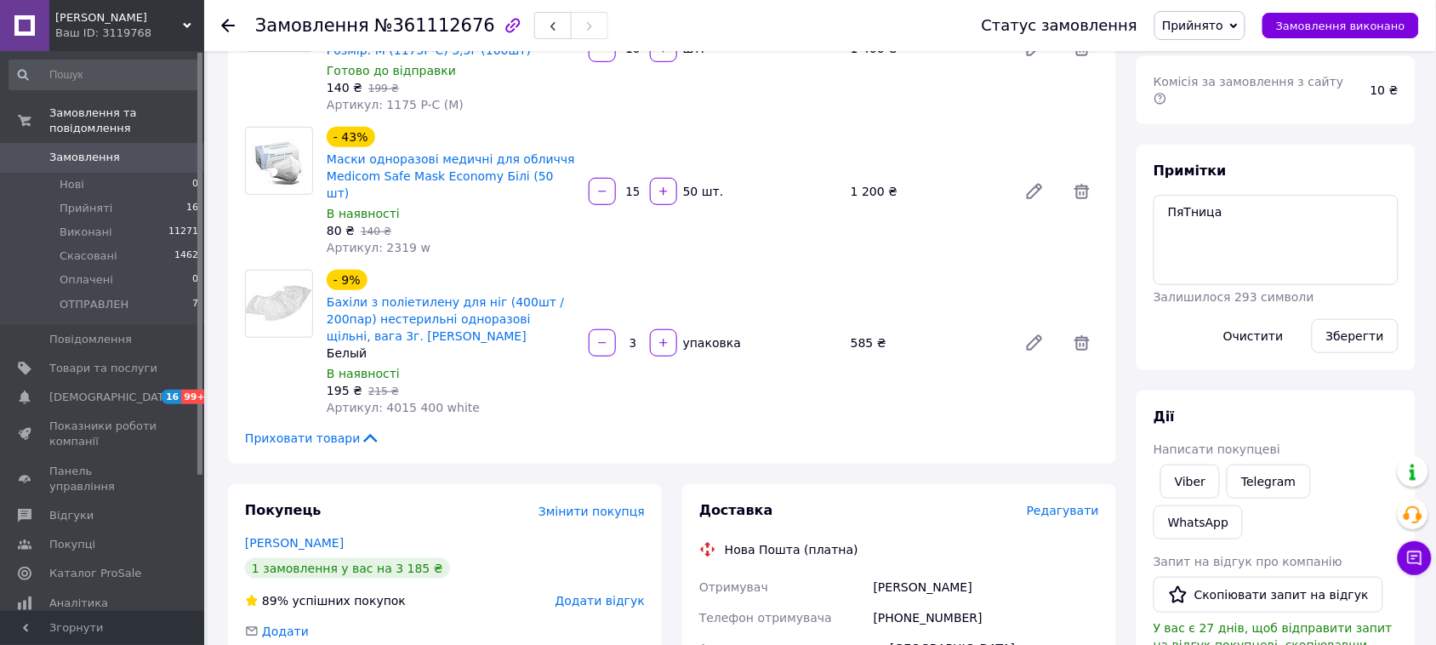
click at [1069, 504] on span "Редагувати" at bounding box center [1063, 511] width 72 height 14
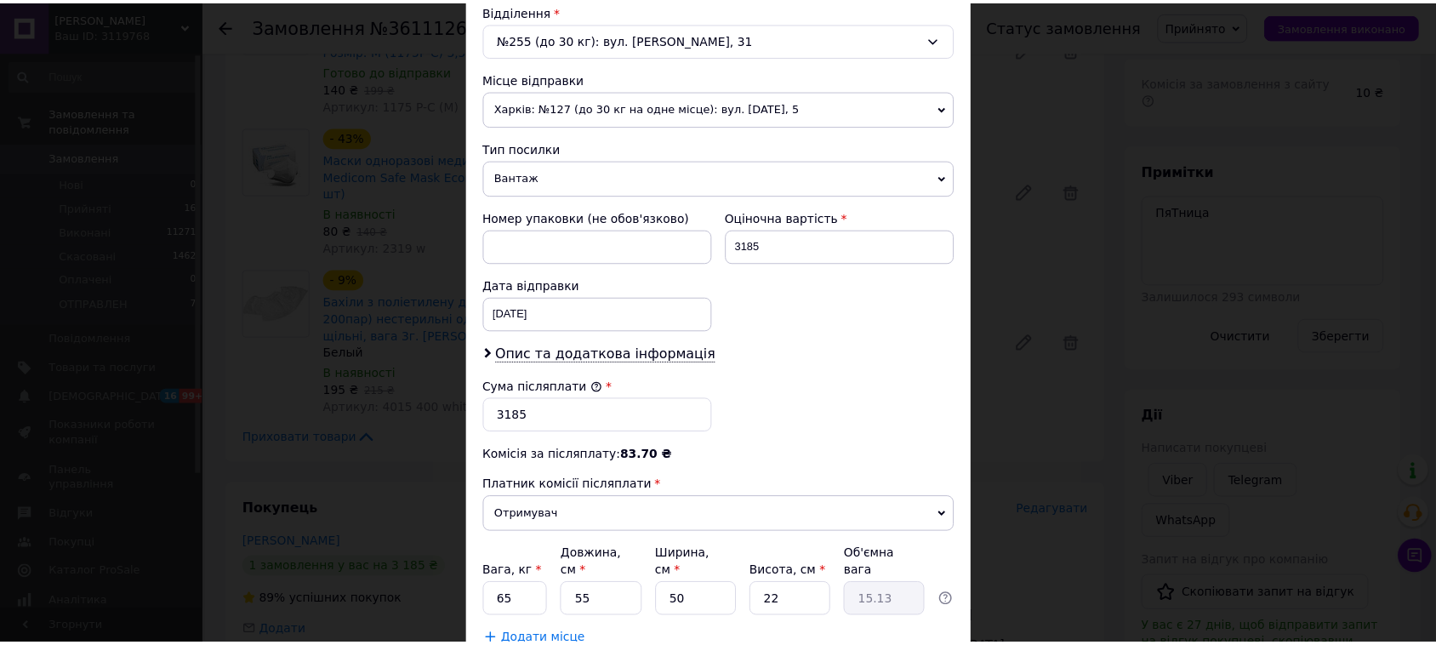
scroll to position [638, 0]
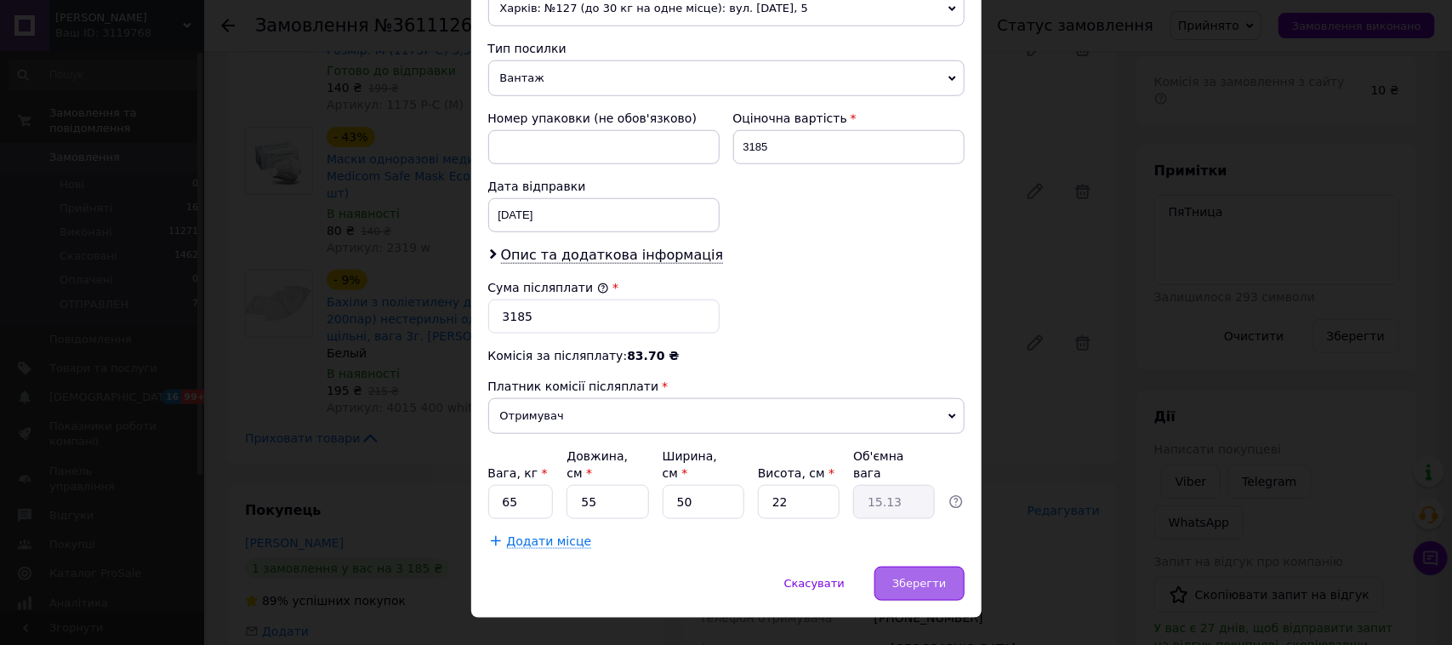
click at [927, 577] on span "Зберегти" at bounding box center [920, 583] width 54 height 13
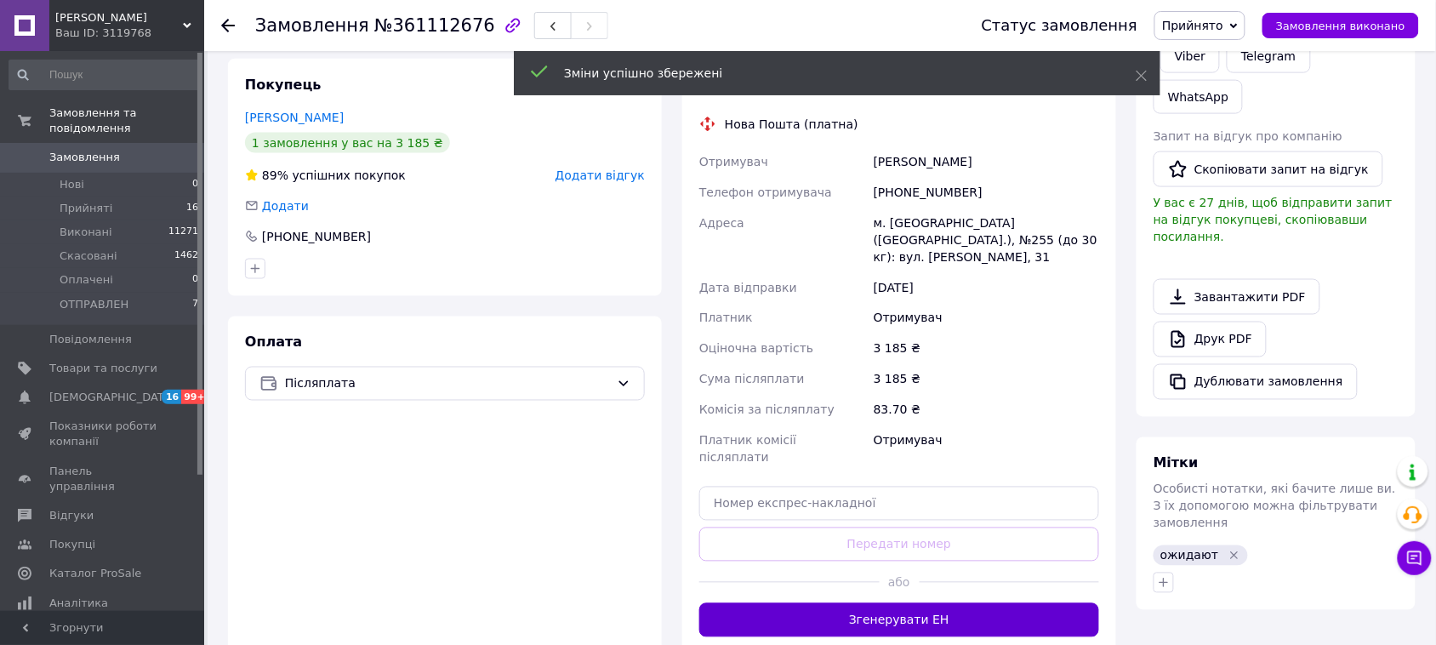
click at [898, 603] on button "Згенерувати ЕН" at bounding box center [899, 620] width 400 height 34
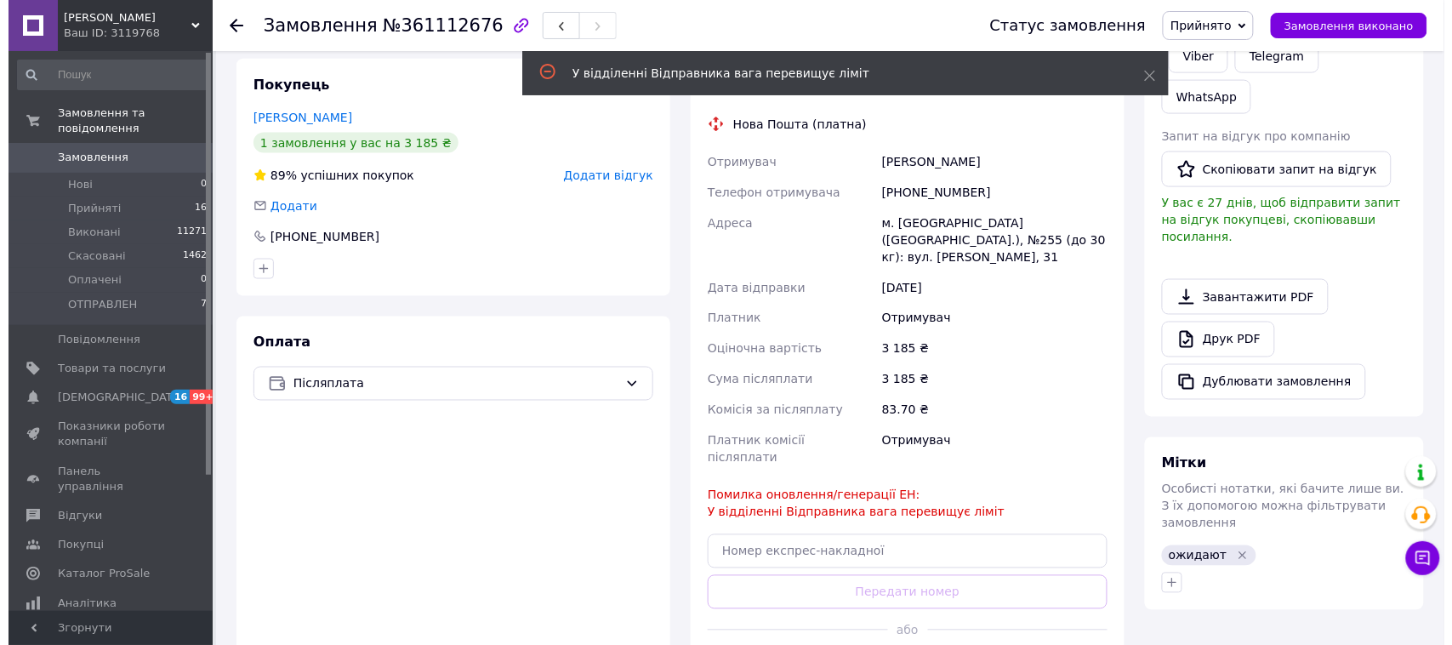
scroll to position [532, 0]
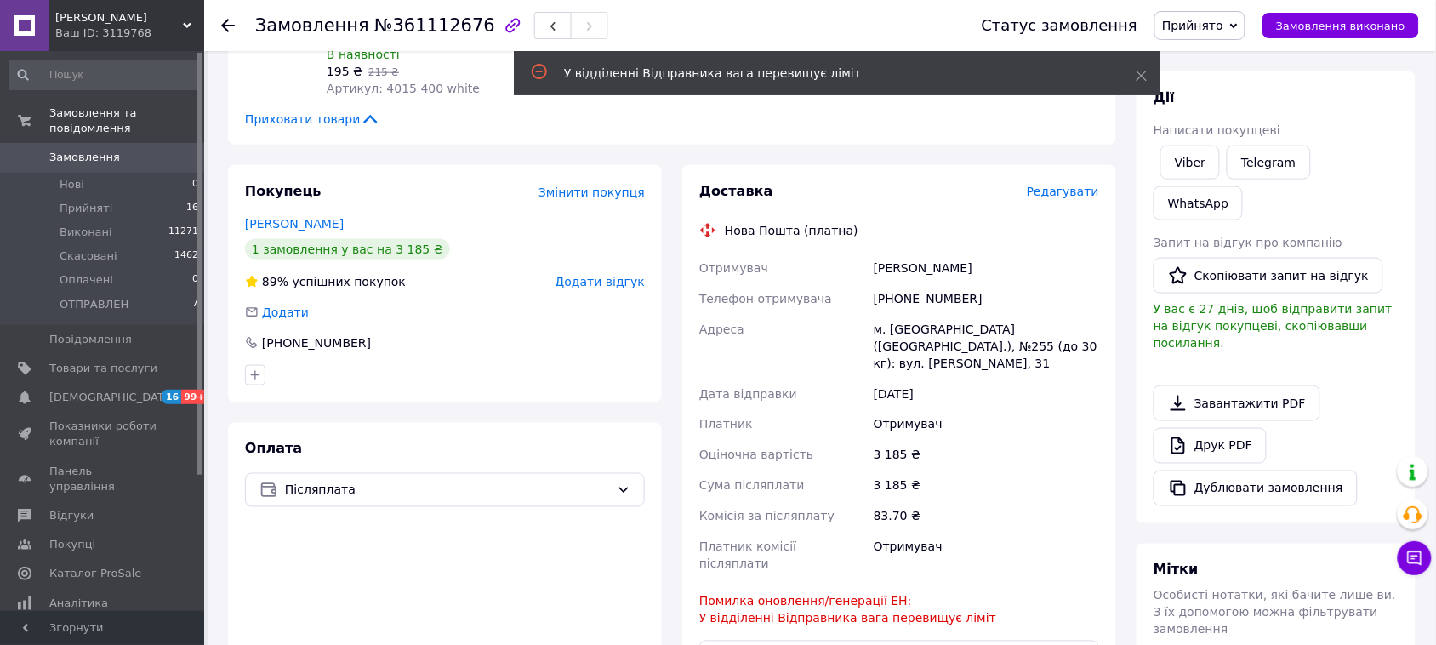
click at [1059, 185] on span "Редагувати" at bounding box center [1063, 192] width 72 height 14
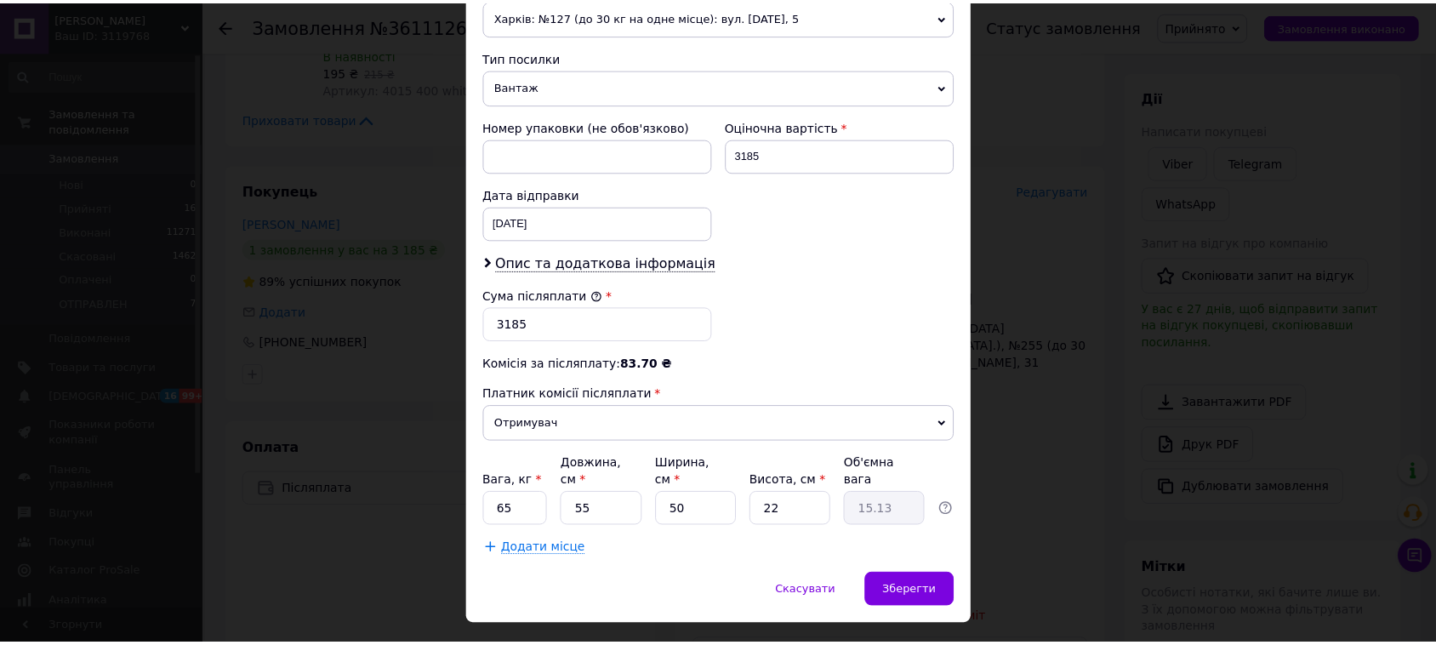
scroll to position [659, 0]
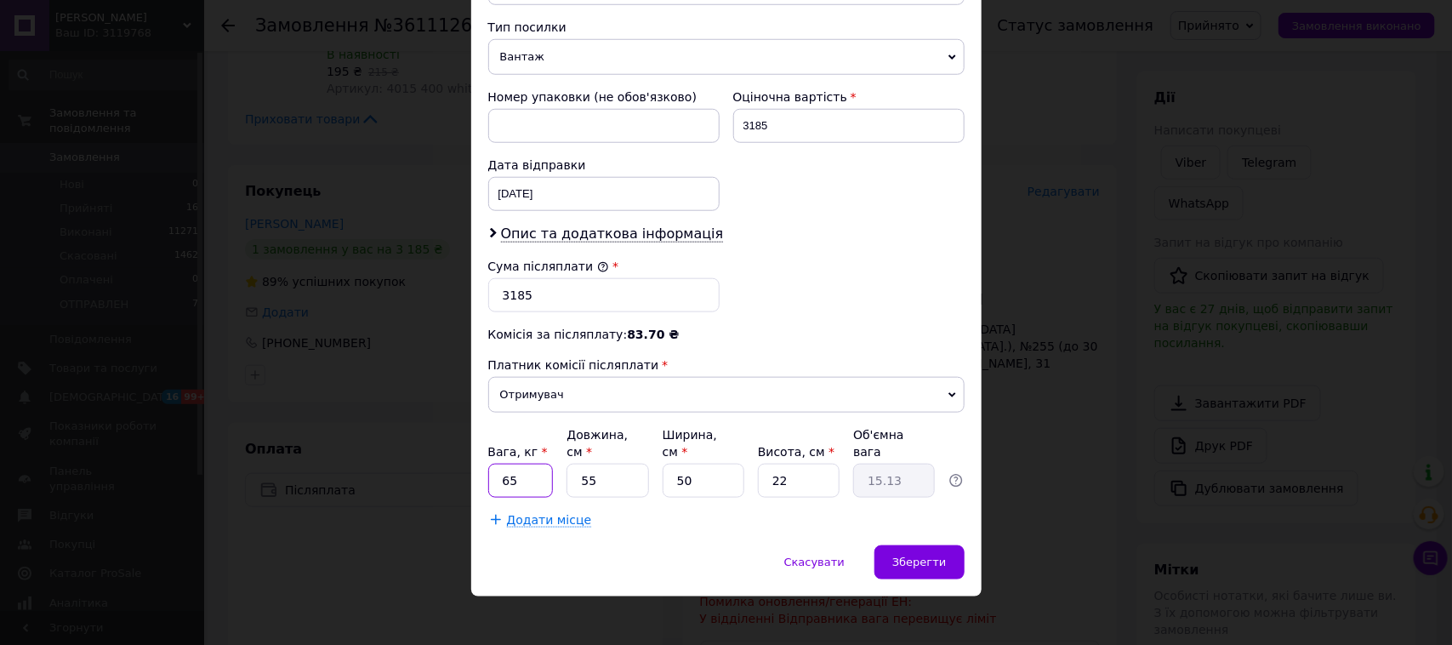
click at [513, 474] on input "65" at bounding box center [521, 481] width 66 height 34
click at [699, 469] on input "50" at bounding box center [704, 481] width 82 height 34
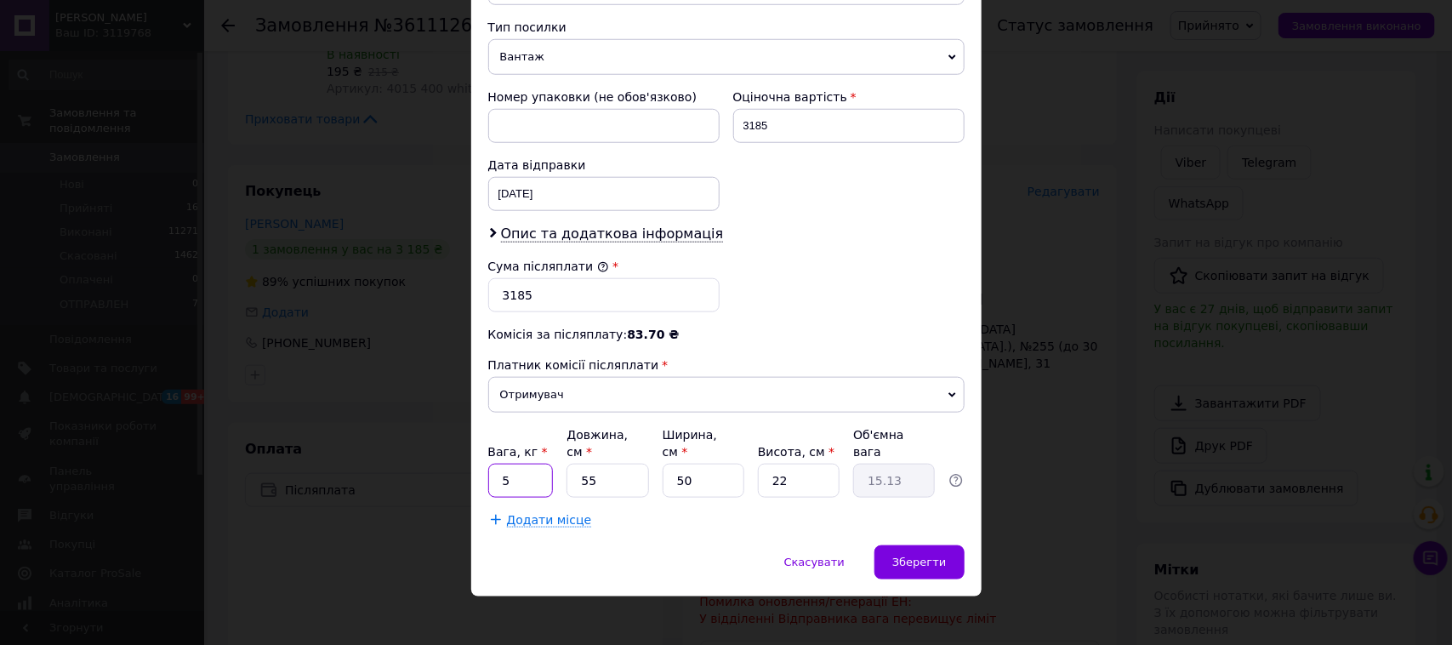
click at [522, 477] on input "5" at bounding box center [521, 481] width 66 height 34
click at [520, 475] on input "5" at bounding box center [521, 481] width 66 height 34
type input "7"
click at [921, 556] on span "Зберегти" at bounding box center [920, 562] width 54 height 13
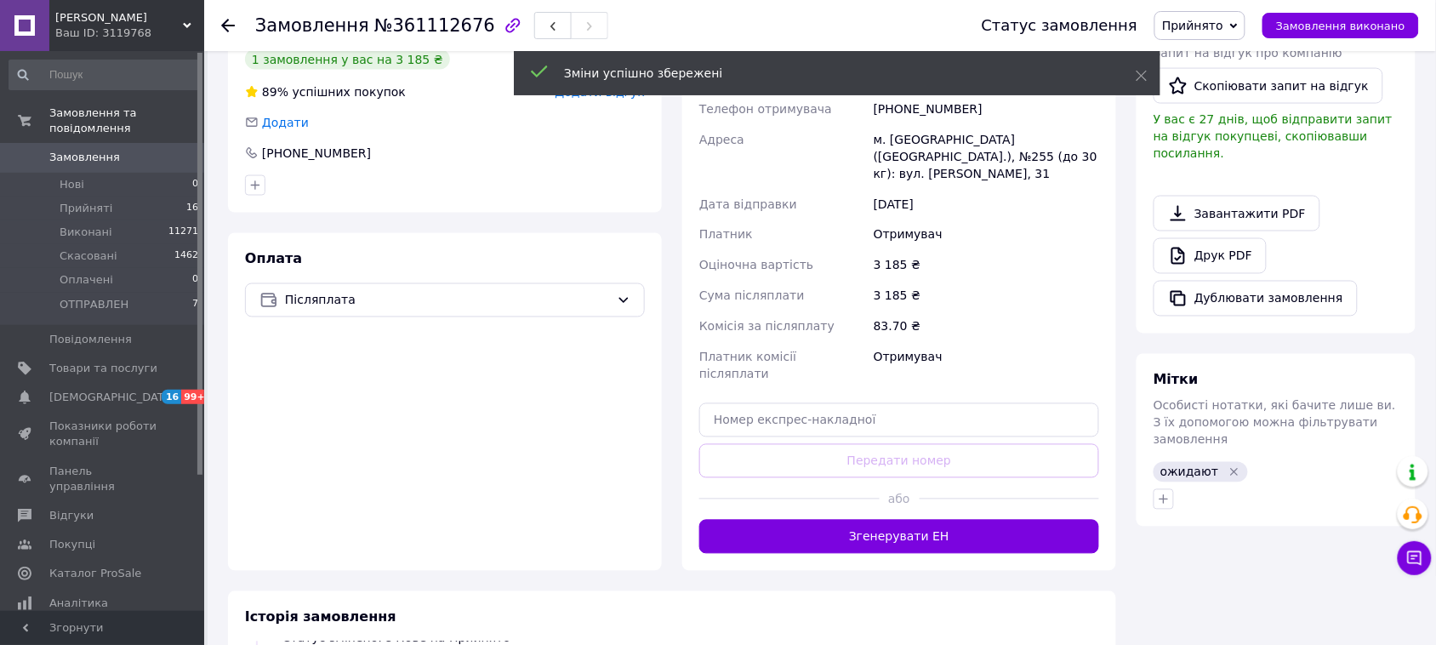
scroll to position [744, 0]
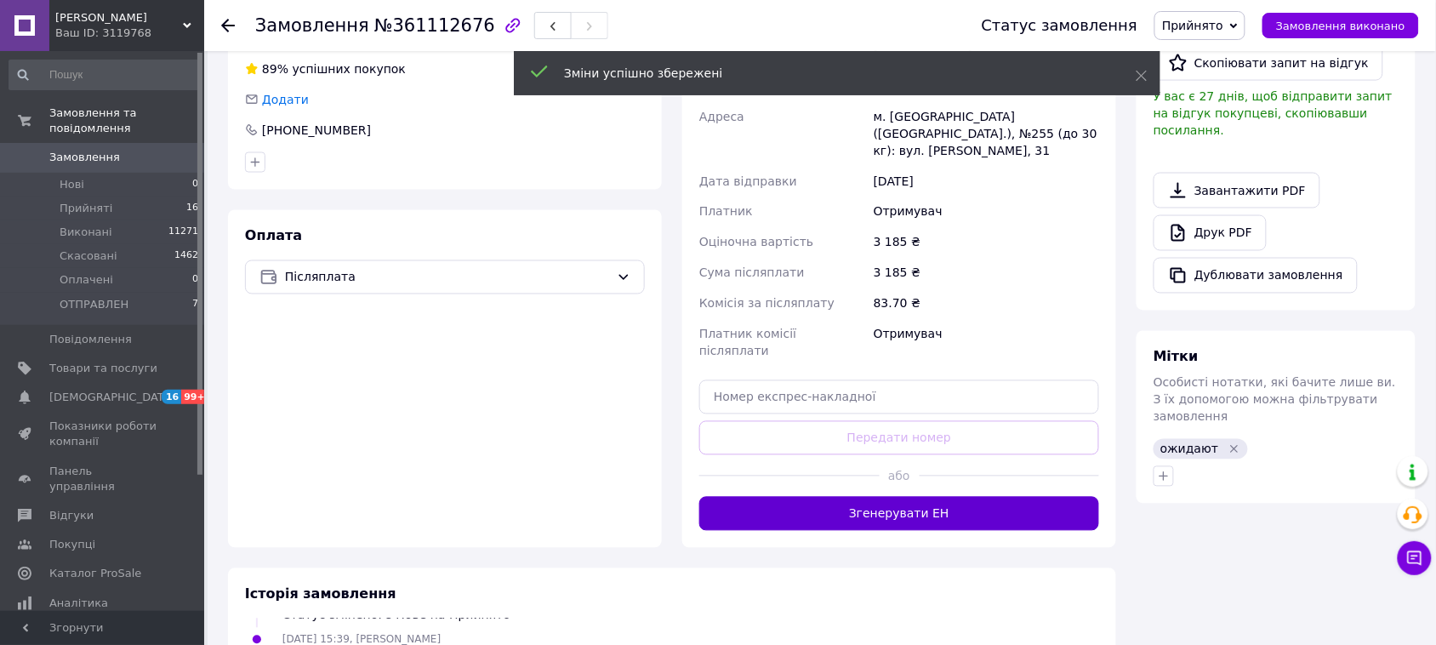
click at [910, 497] on button "Згенерувати ЕН" at bounding box center [899, 514] width 400 height 34
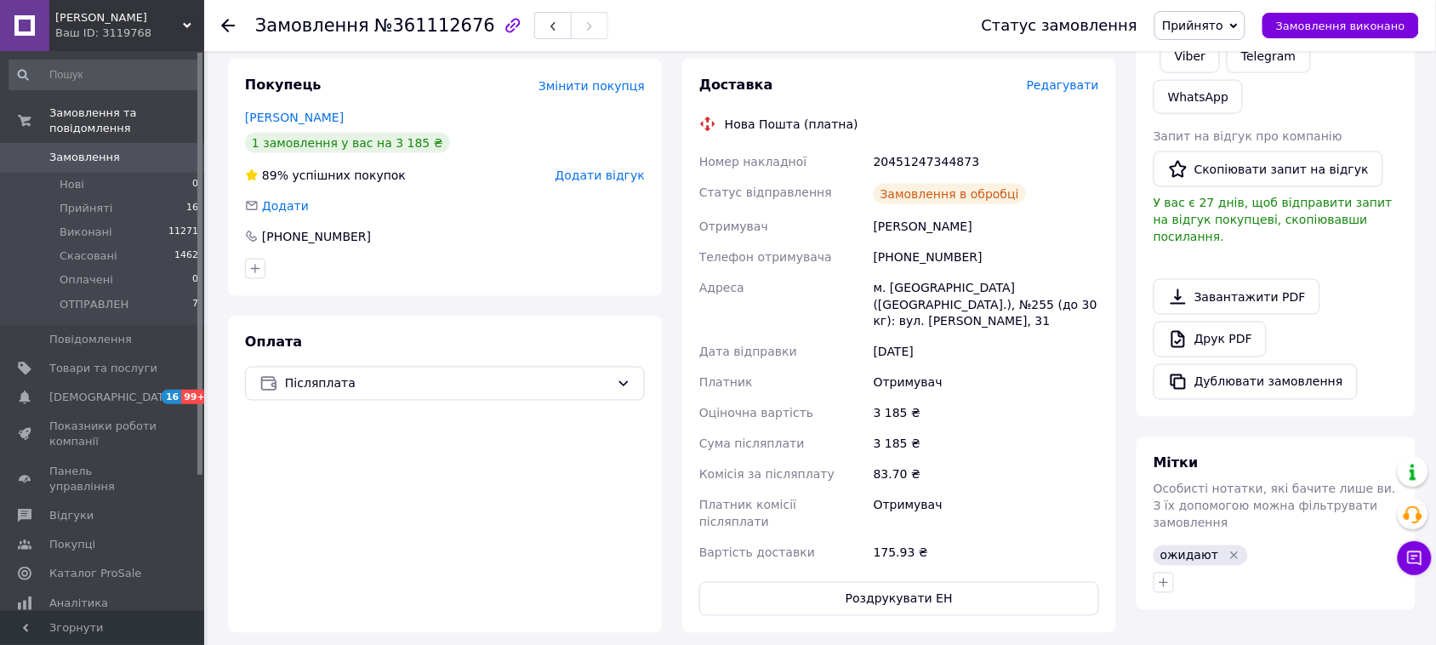
scroll to position [490, 0]
drag, startPoint x: 977, startPoint y: 141, endPoint x: 940, endPoint y: 139, distance: 36.7
click at [940, 146] on div "20451247344873" at bounding box center [986, 161] width 232 height 31
copy div "4873"
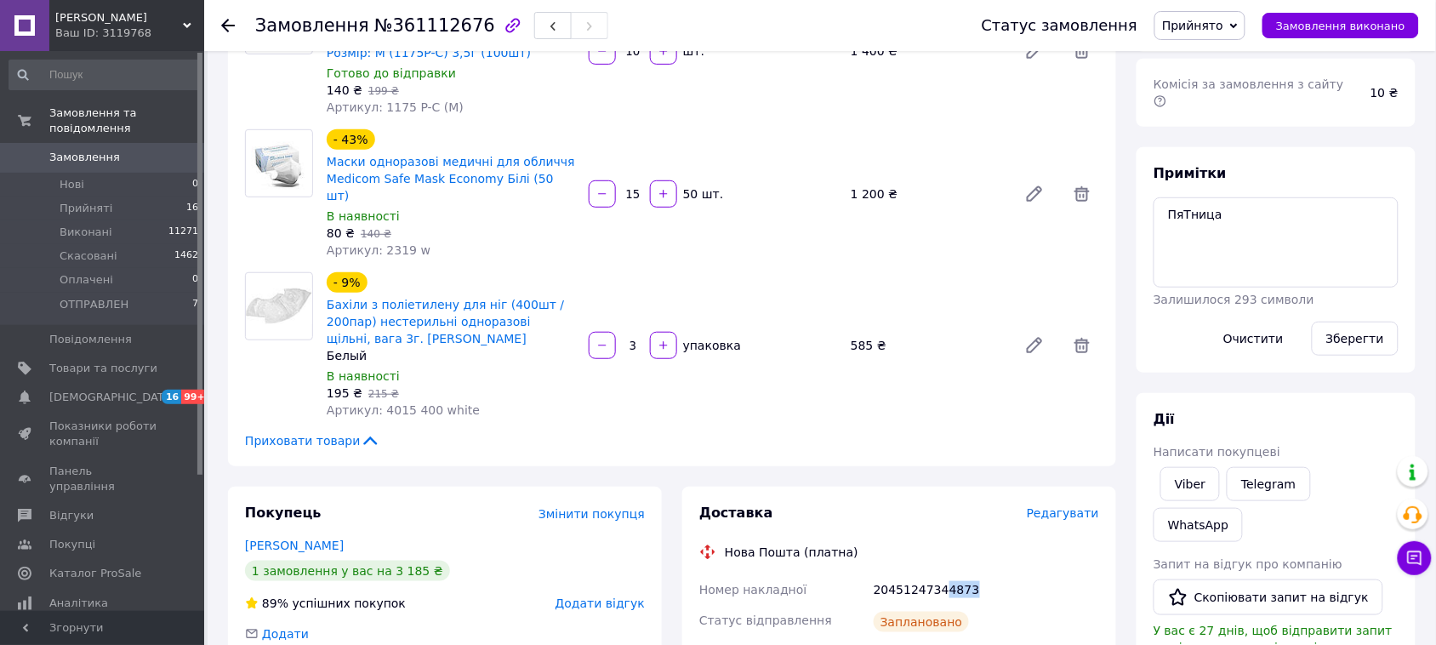
scroll to position [213, 0]
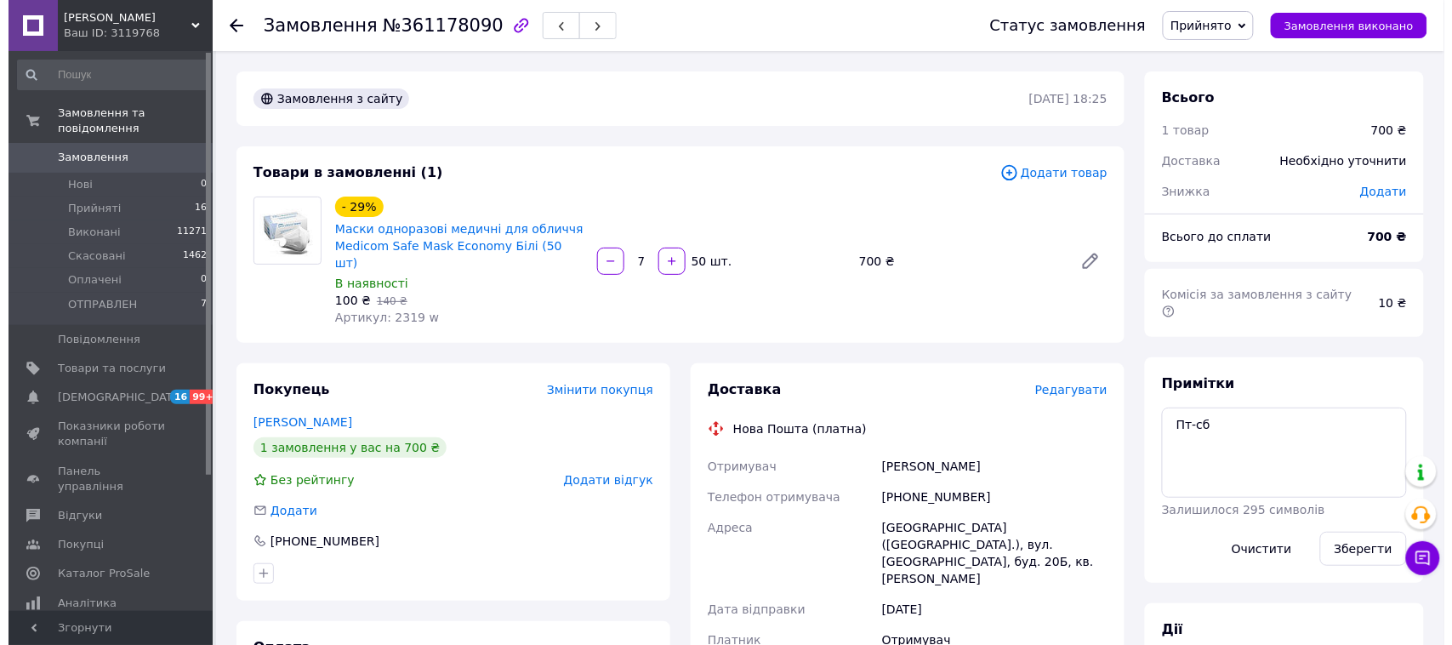
scroll to position [106, 0]
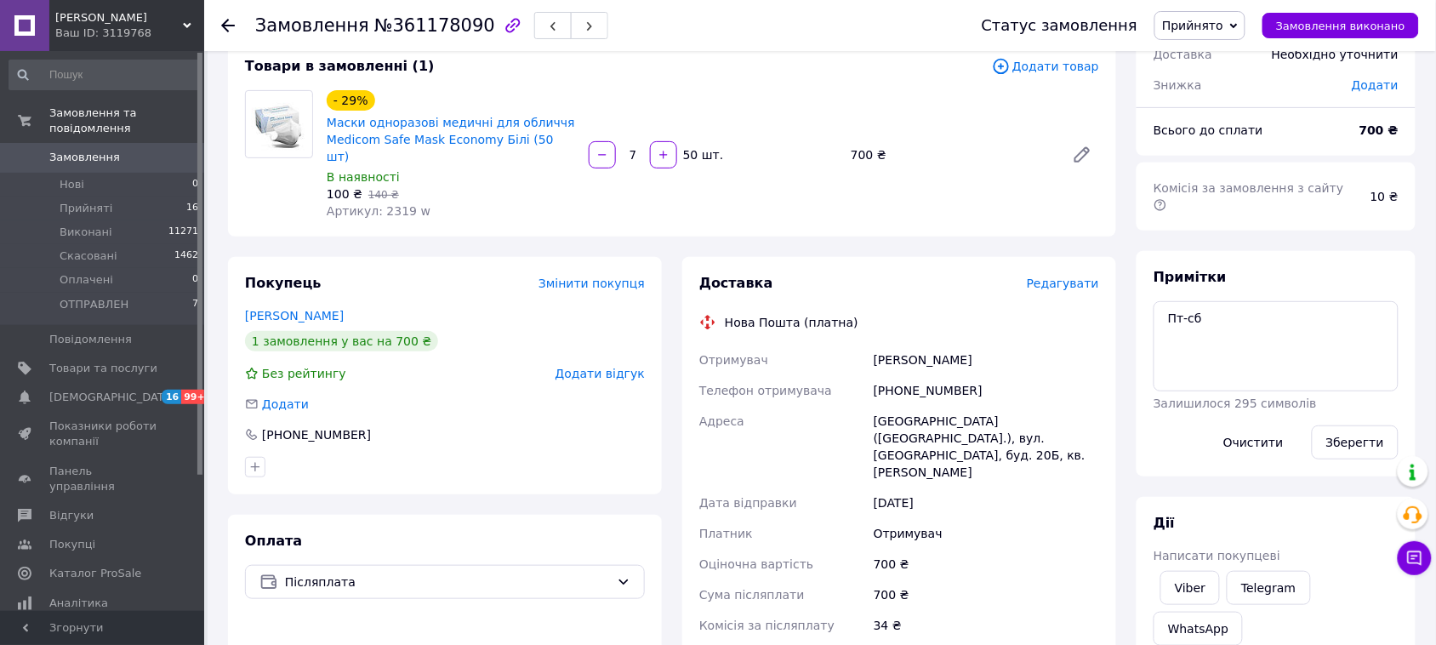
click at [1048, 277] on span "Редагувати" at bounding box center [1063, 284] width 72 height 14
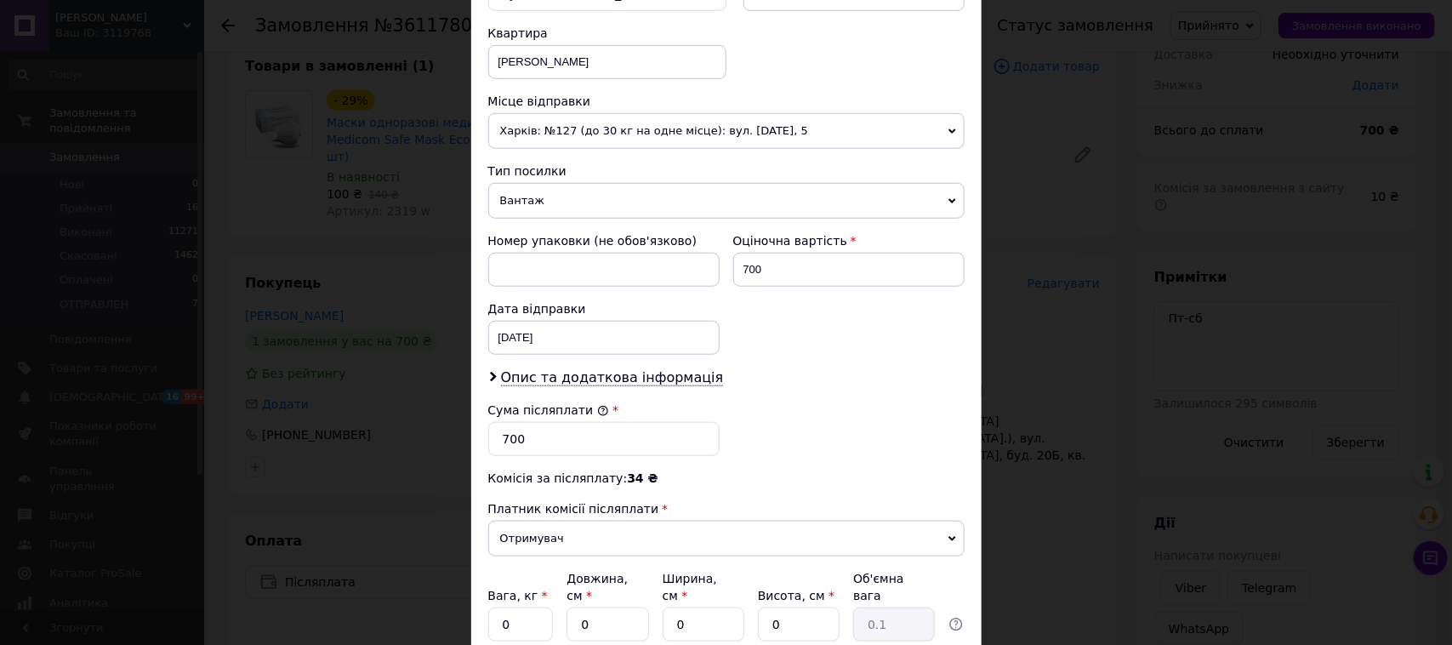
scroll to position [638, 0]
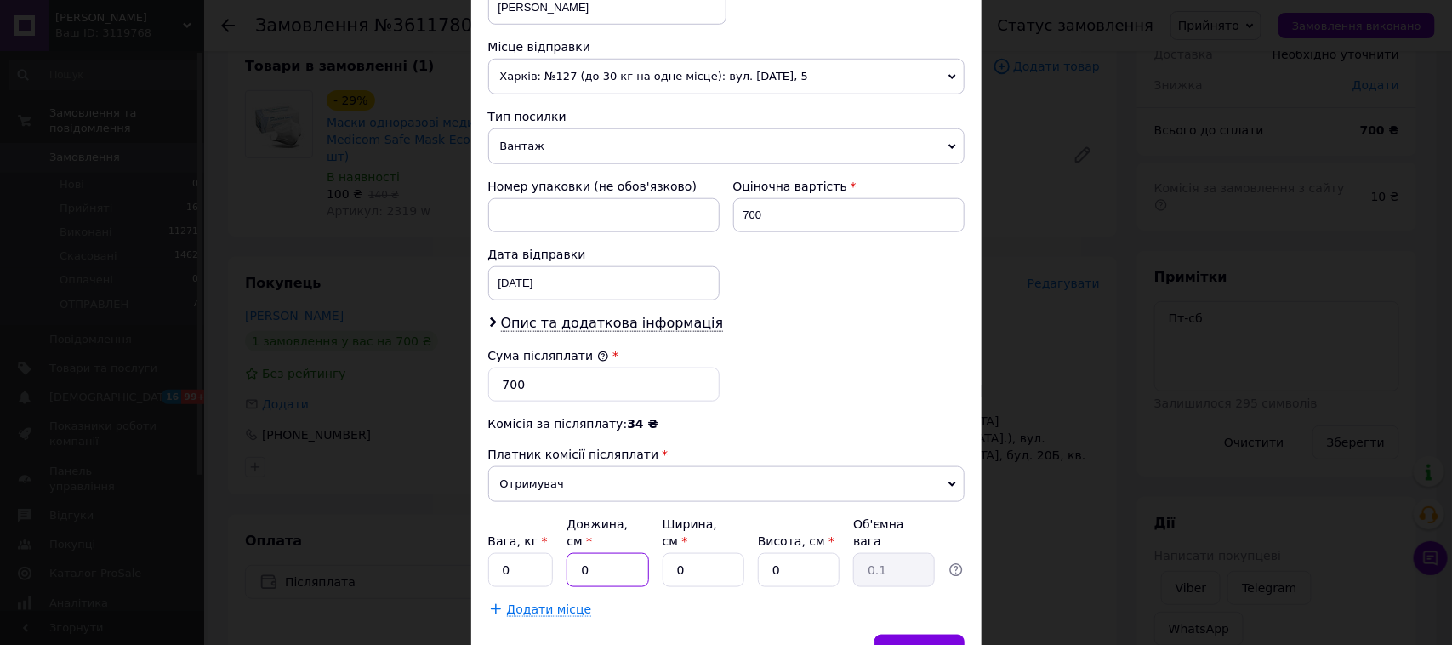
click at [622, 566] on input "0" at bounding box center [608, 570] width 82 height 34
type input "35"
click at [698, 566] on input "0" at bounding box center [704, 570] width 82 height 34
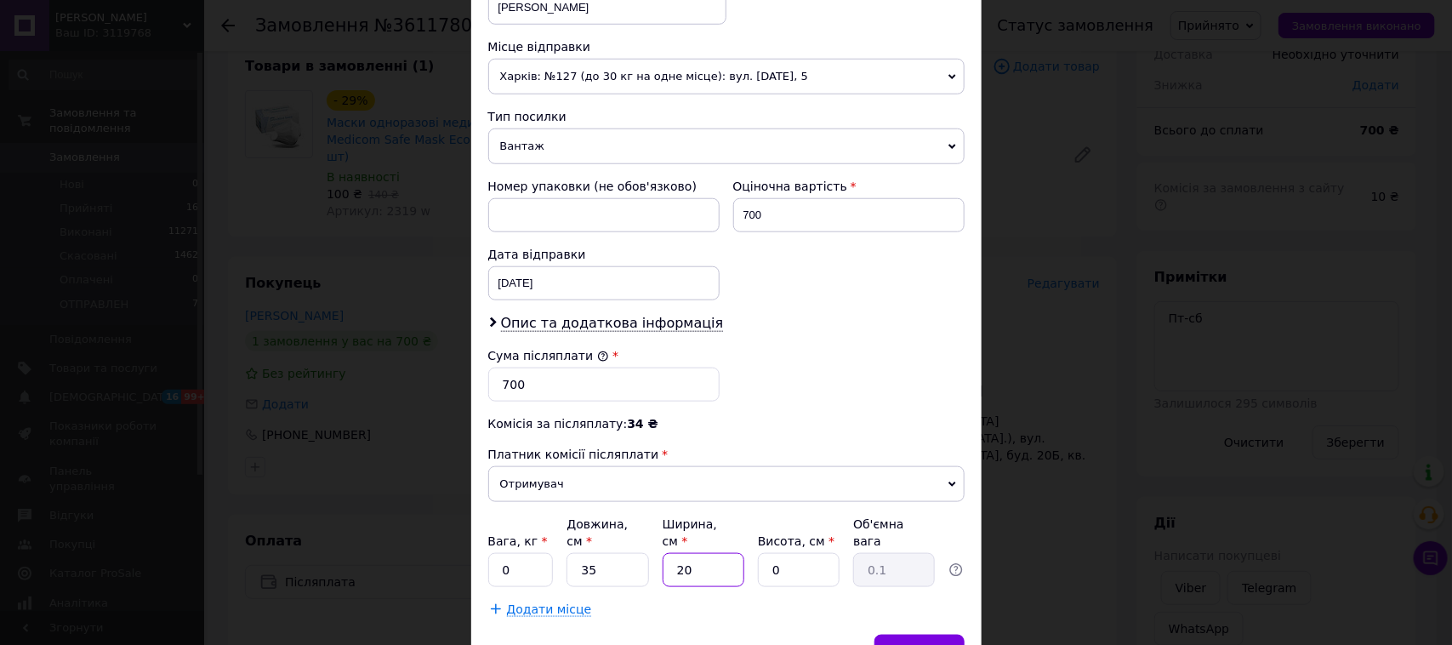
type input "20"
click at [789, 558] on input "0" at bounding box center [799, 570] width 82 height 34
type input "1"
type input "0.18"
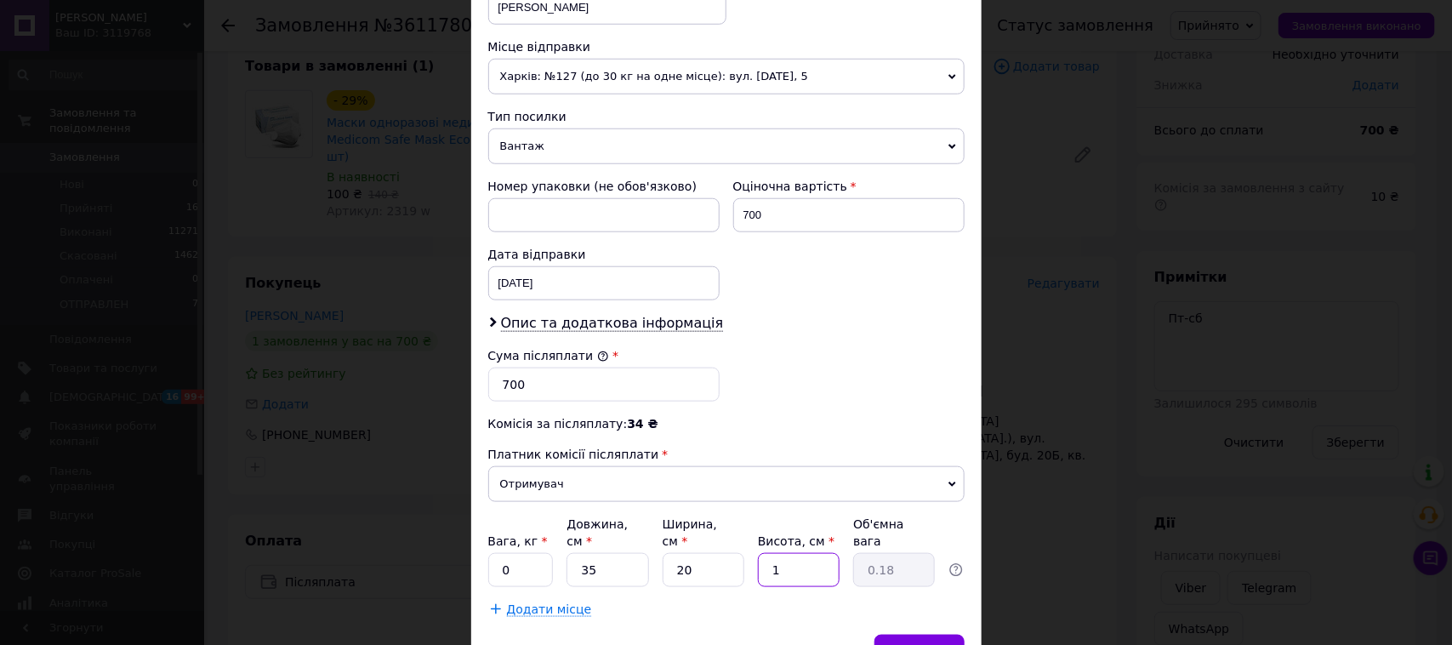
type input "12"
type input "2.1"
type input "12"
click at [534, 554] on input "0" at bounding box center [521, 570] width 66 height 34
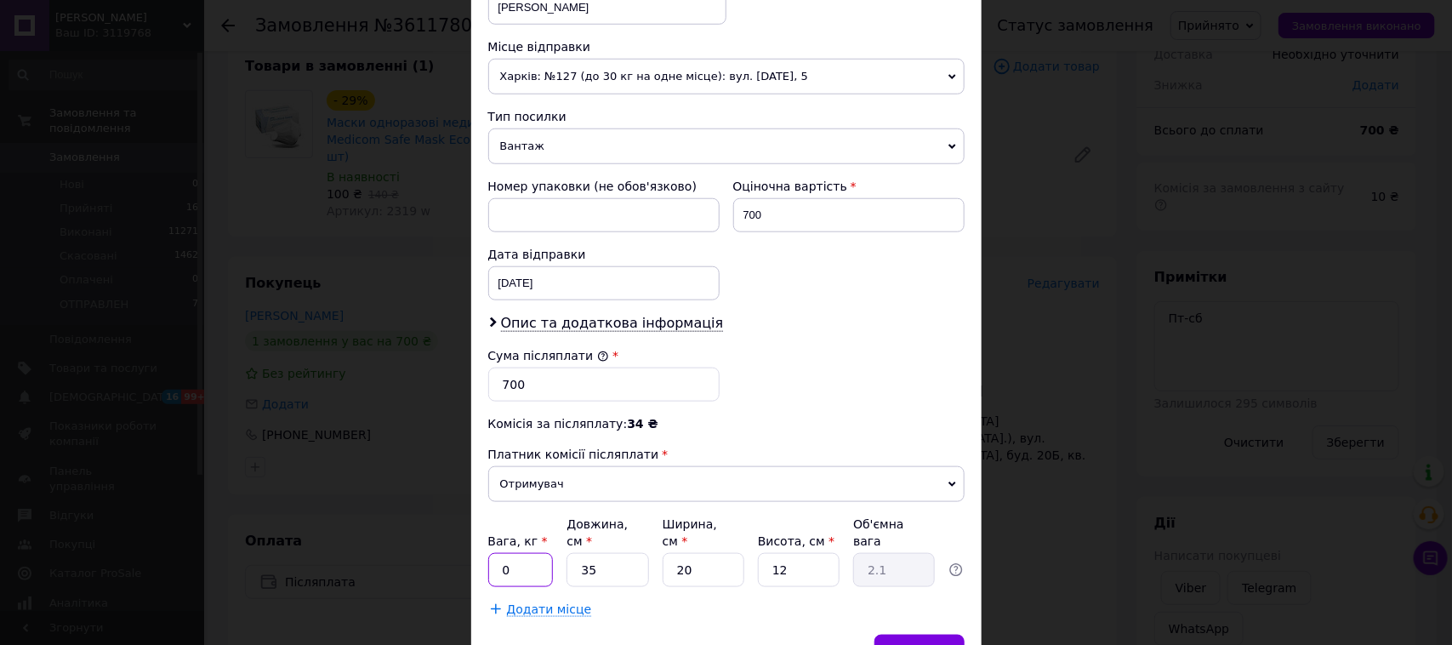
click at [534, 554] on input "0" at bounding box center [521, 570] width 66 height 34
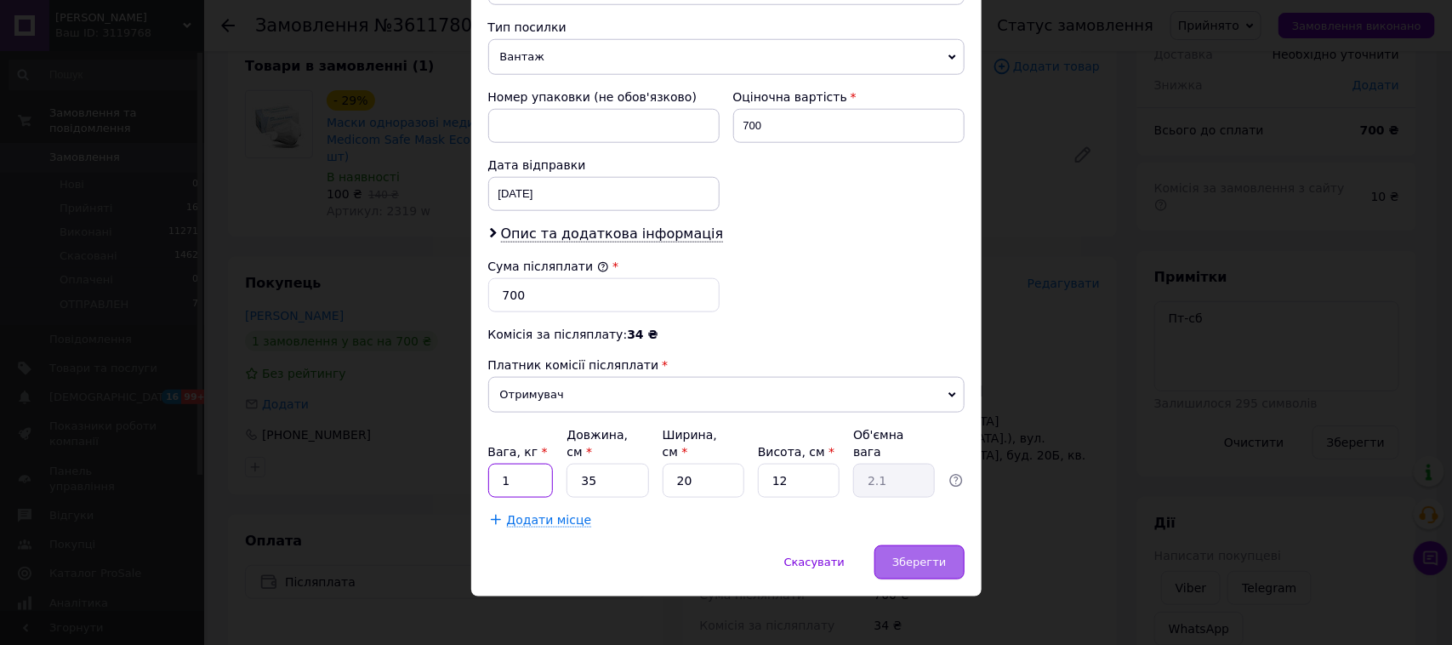
type input "1"
click at [910, 556] on span "Зберегти" at bounding box center [920, 562] width 54 height 13
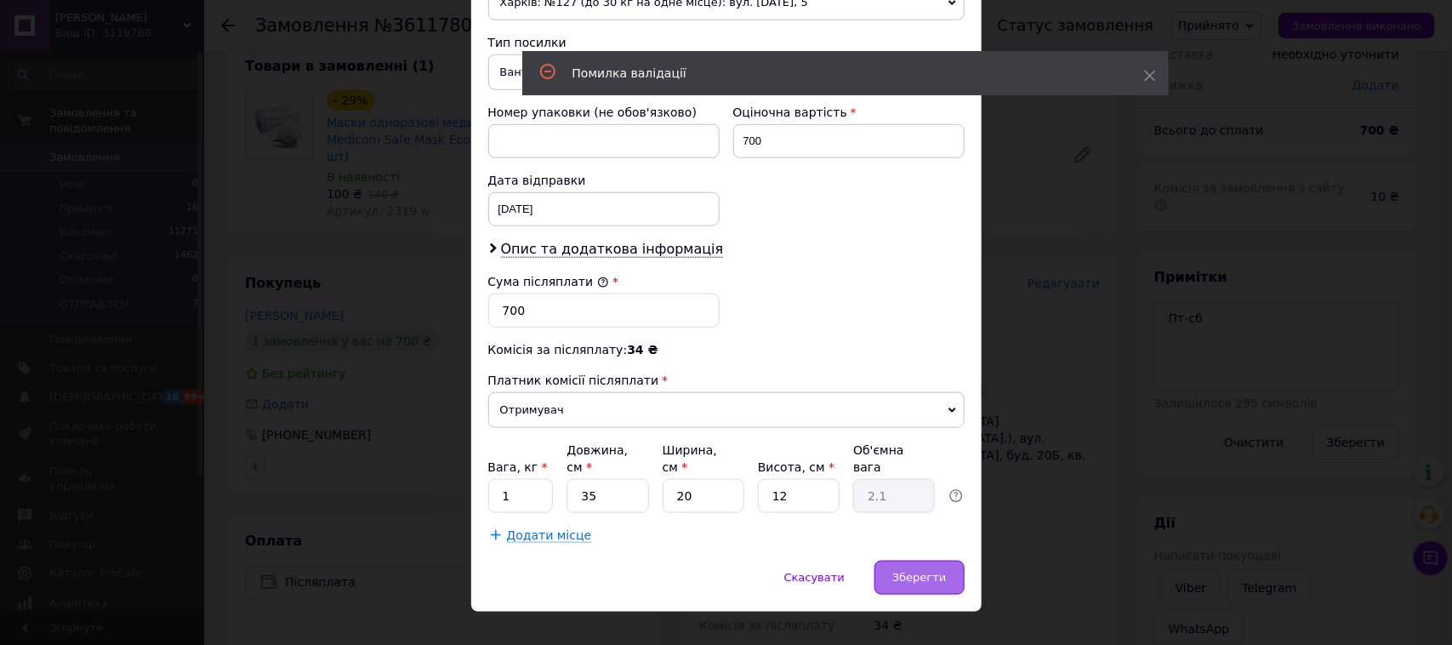
scroll to position [51, 0]
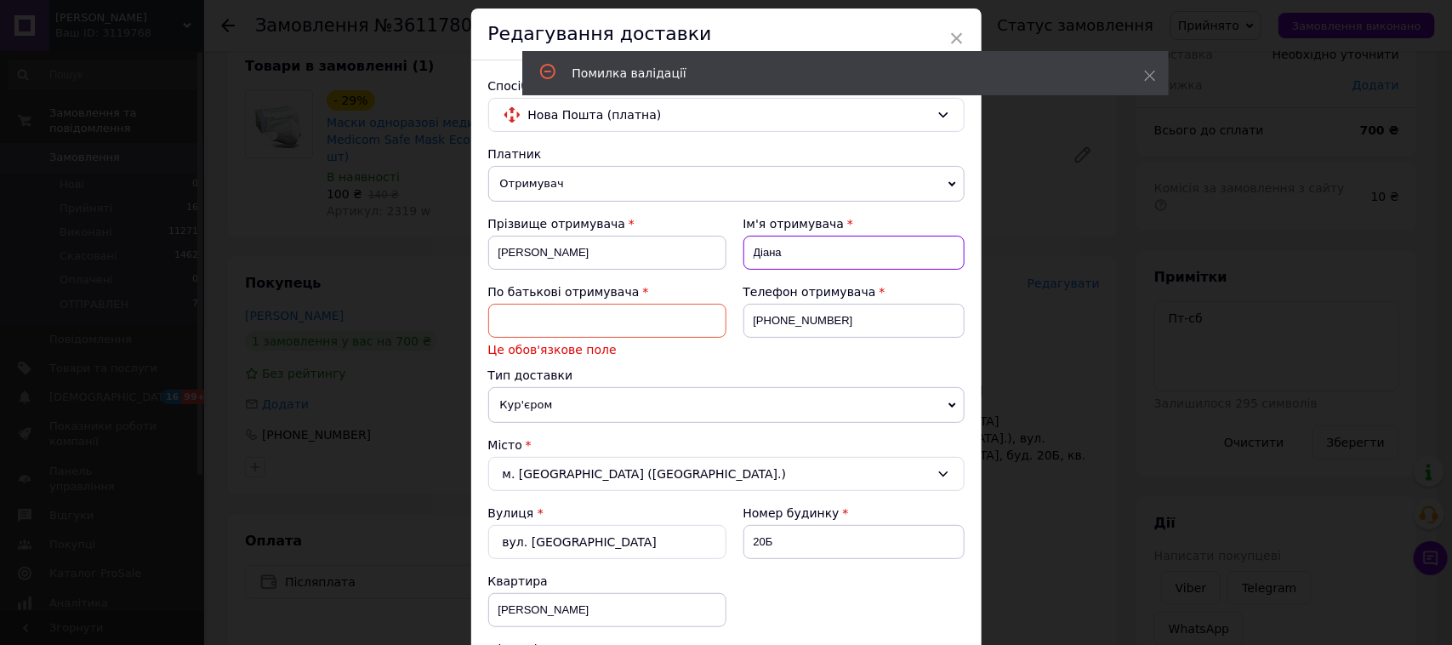
click at [793, 252] on input "Діана" at bounding box center [854, 253] width 221 height 34
click at [602, 316] on input at bounding box center [607, 321] width 238 height 34
paste input "Діана"
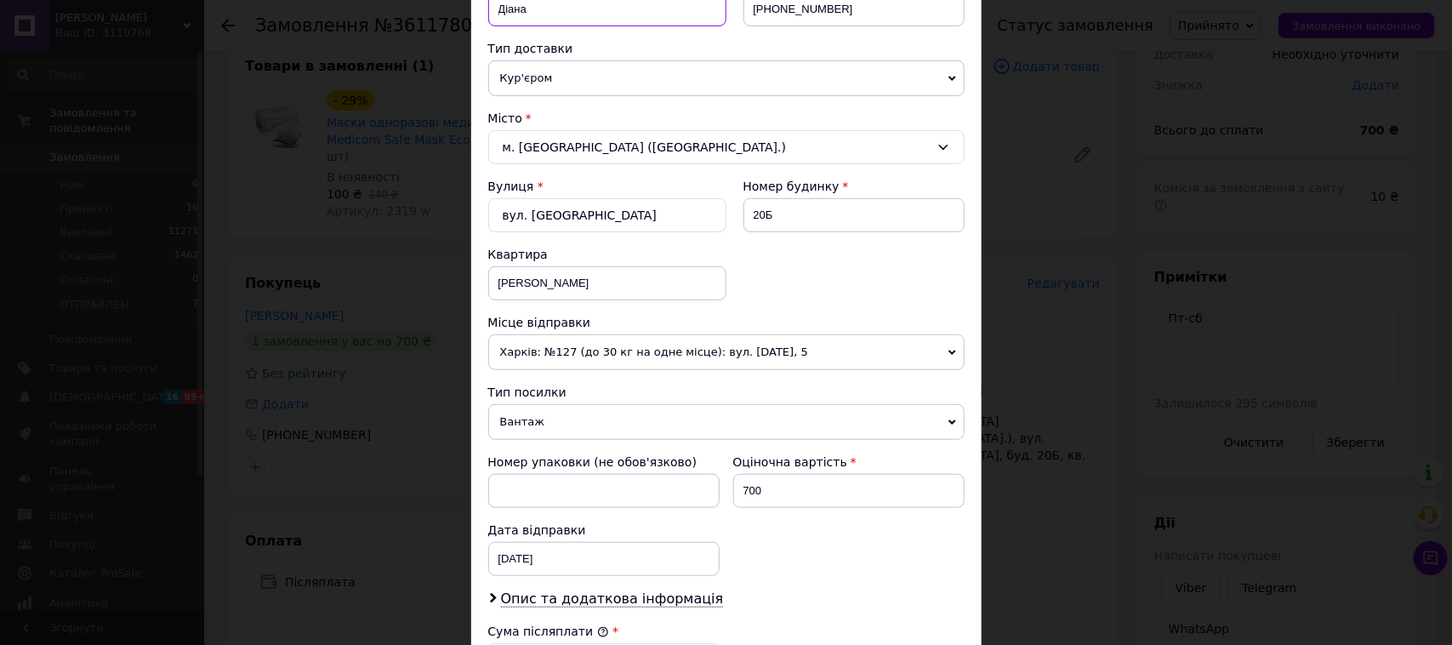
scroll to position [370, 0]
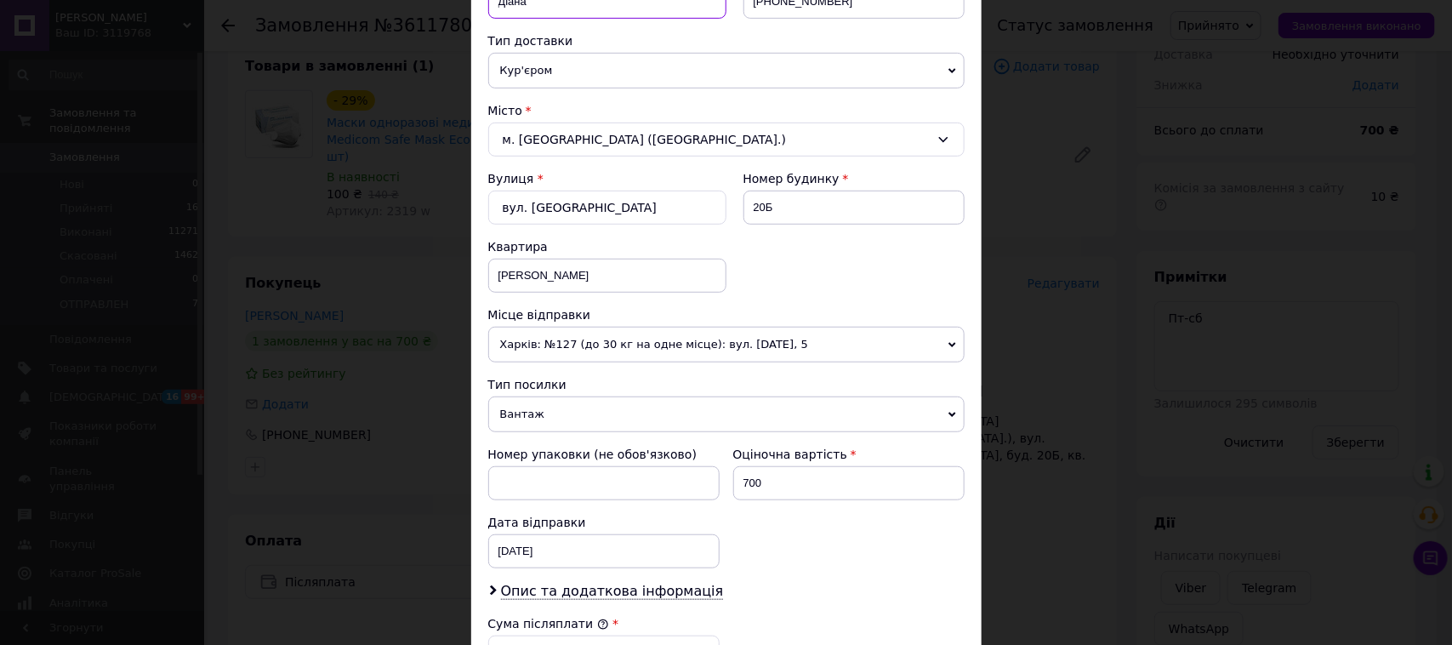
type input "Діана"
drag, startPoint x: 567, startPoint y: 272, endPoint x: 482, endPoint y: 275, distance: 85.1
click at [482, 275] on div "Спосіб доставки Нова Пошта (платна) Платник Отримувач Відправник Прізвище отрим…" at bounding box center [726, 321] width 510 height 1161
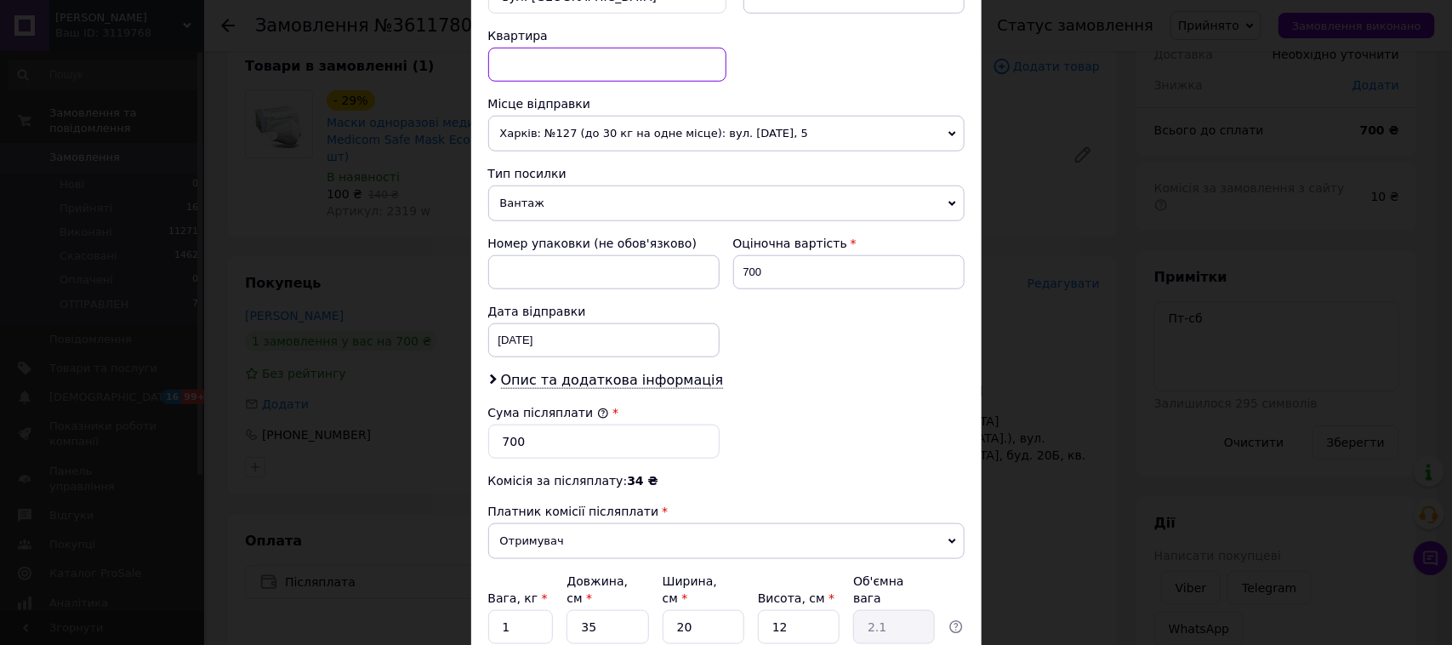
scroll to position [583, 0]
click at [554, 374] on span "Опис та додаткова інформація" at bounding box center [612, 378] width 223 height 17
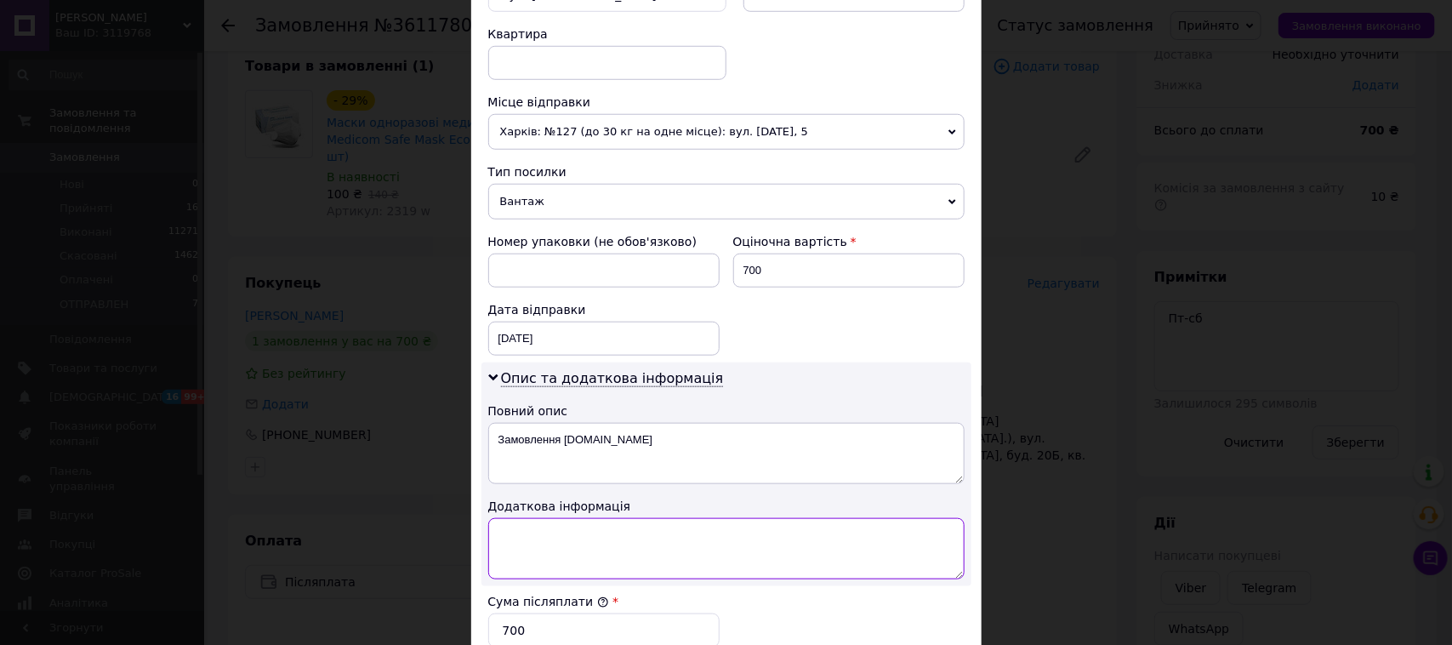
click at [534, 538] on textarea at bounding box center [726, 548] width 476 height 61
paste textarea "Judi clinic"
click at [499, 539] on textarea "Judi clinic" at bounding box center [726, 548] width 476 height 61
click at [560, 545] on textarea ""Judi clinic" at bounding box center [726, 548] width 476 height 61
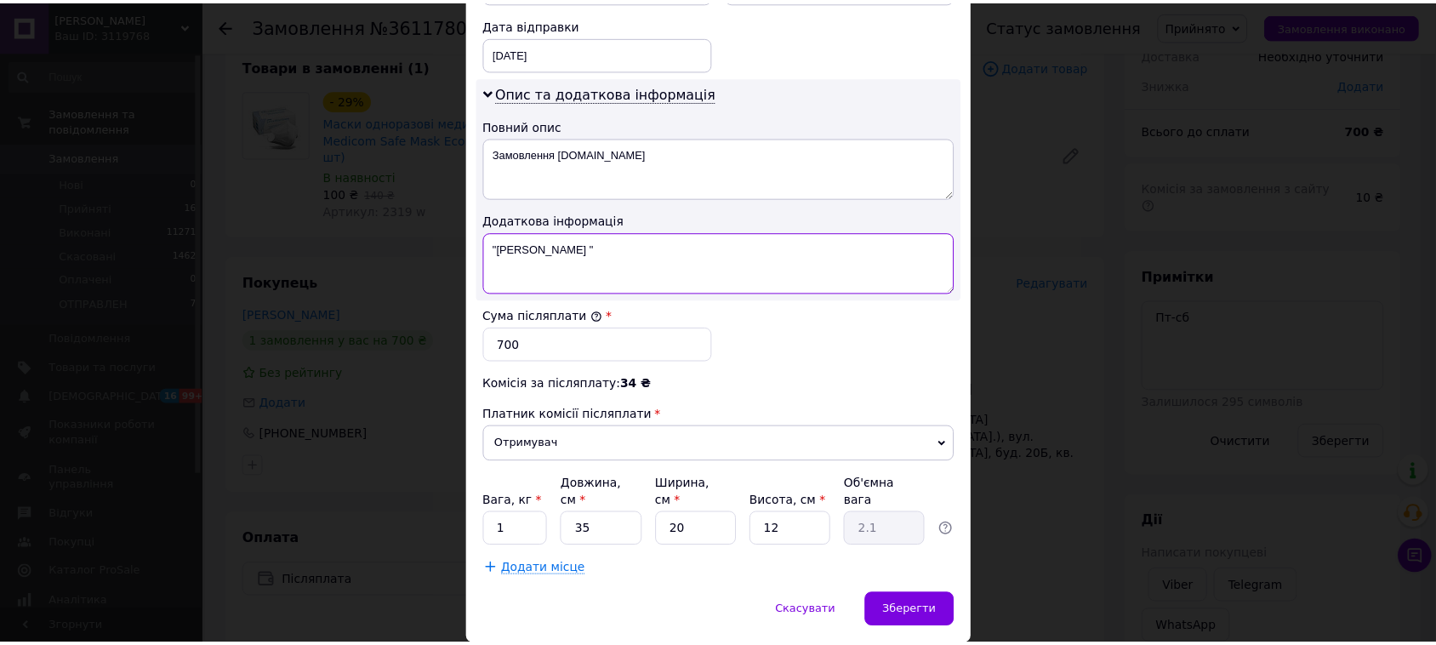
scroll to position [902, 0]
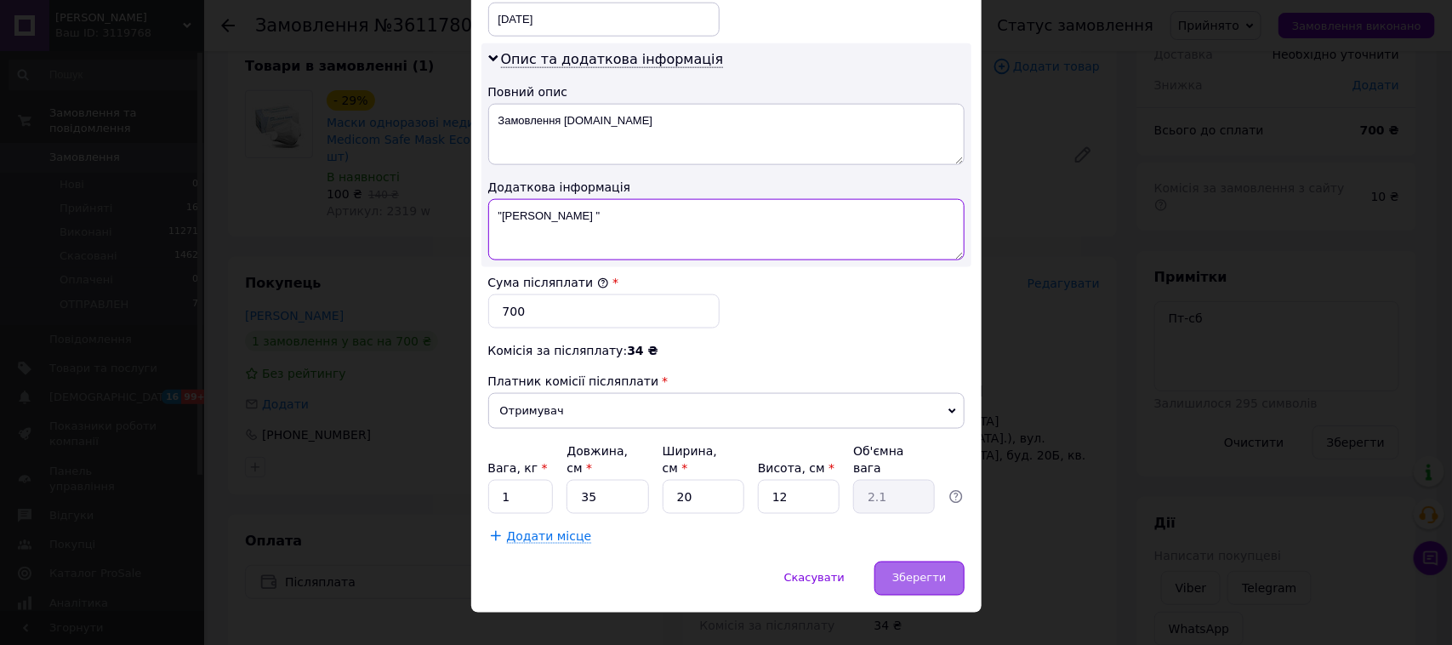
type textarea ""Judi clinic ""
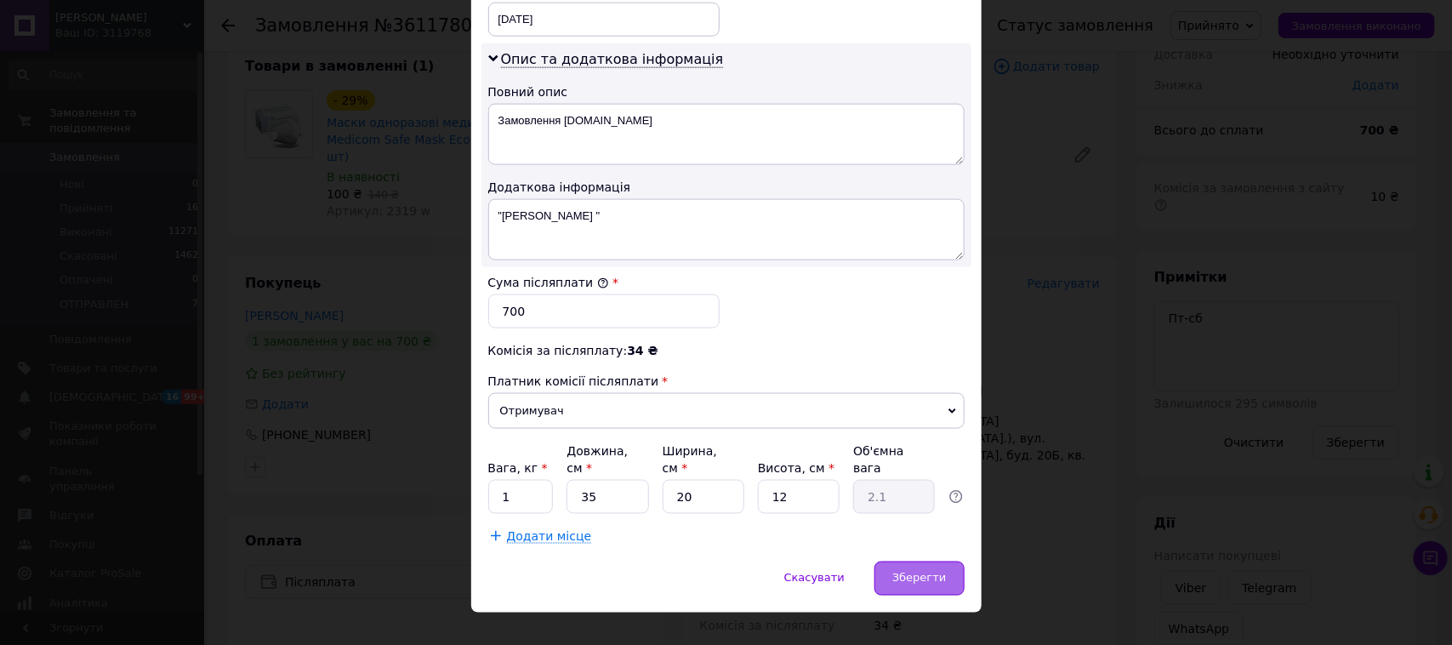
click at [923, 573] on span "Зберегти" at bounding box center [920, 578] width 54 height 13
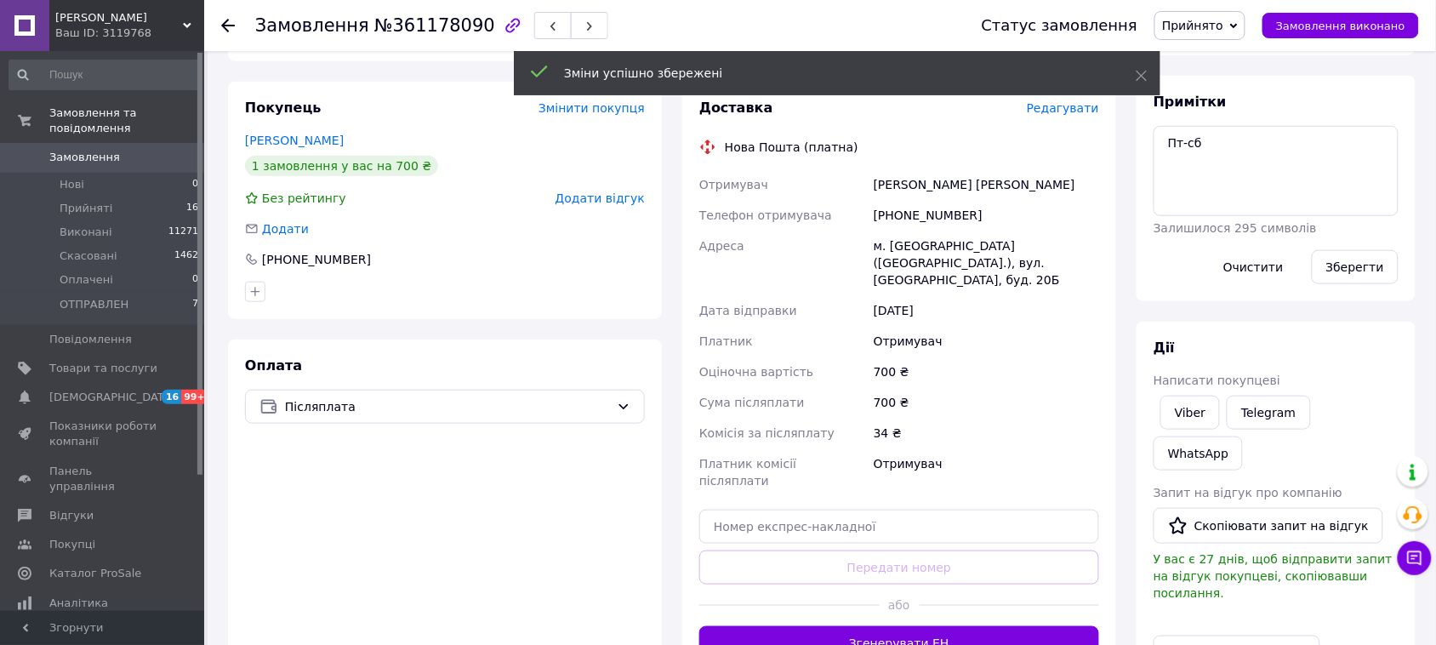
scroll to position [319, 0]
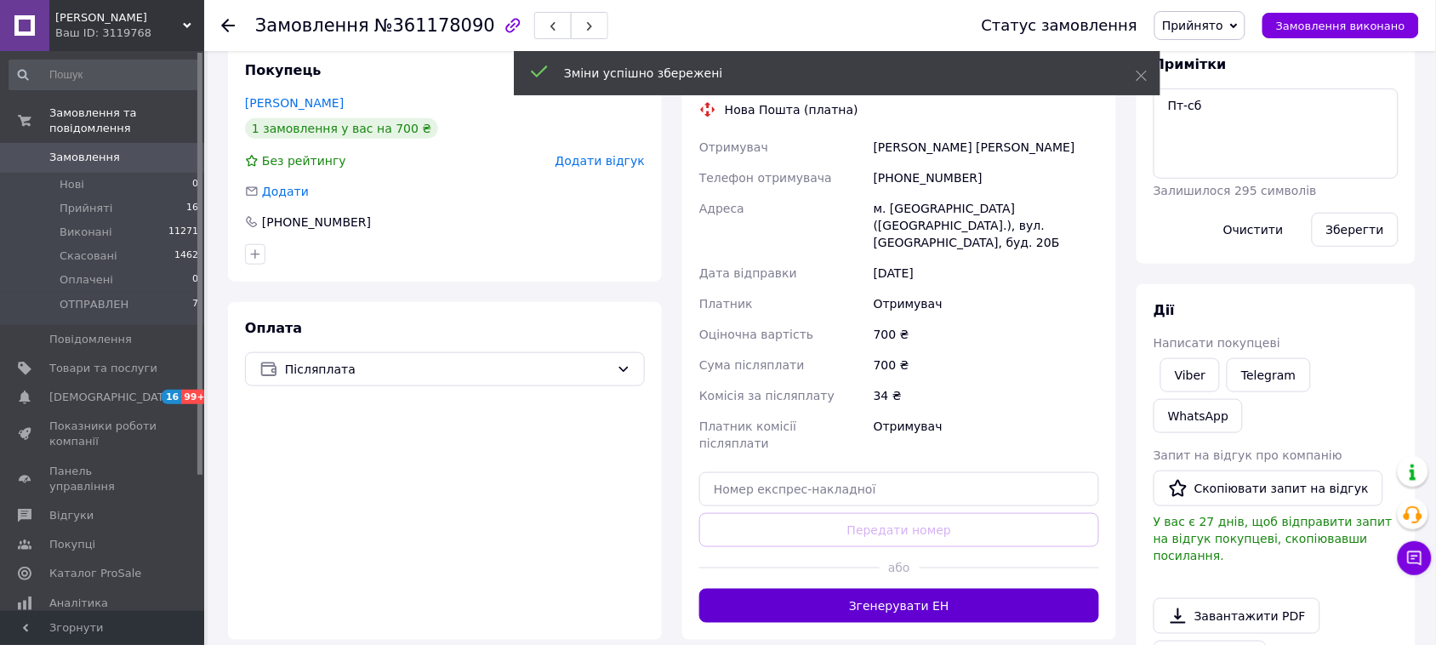
click at [895, 589] on button "Згенерувати ЕН" at bounding box center [899, 606] width 400 height 34
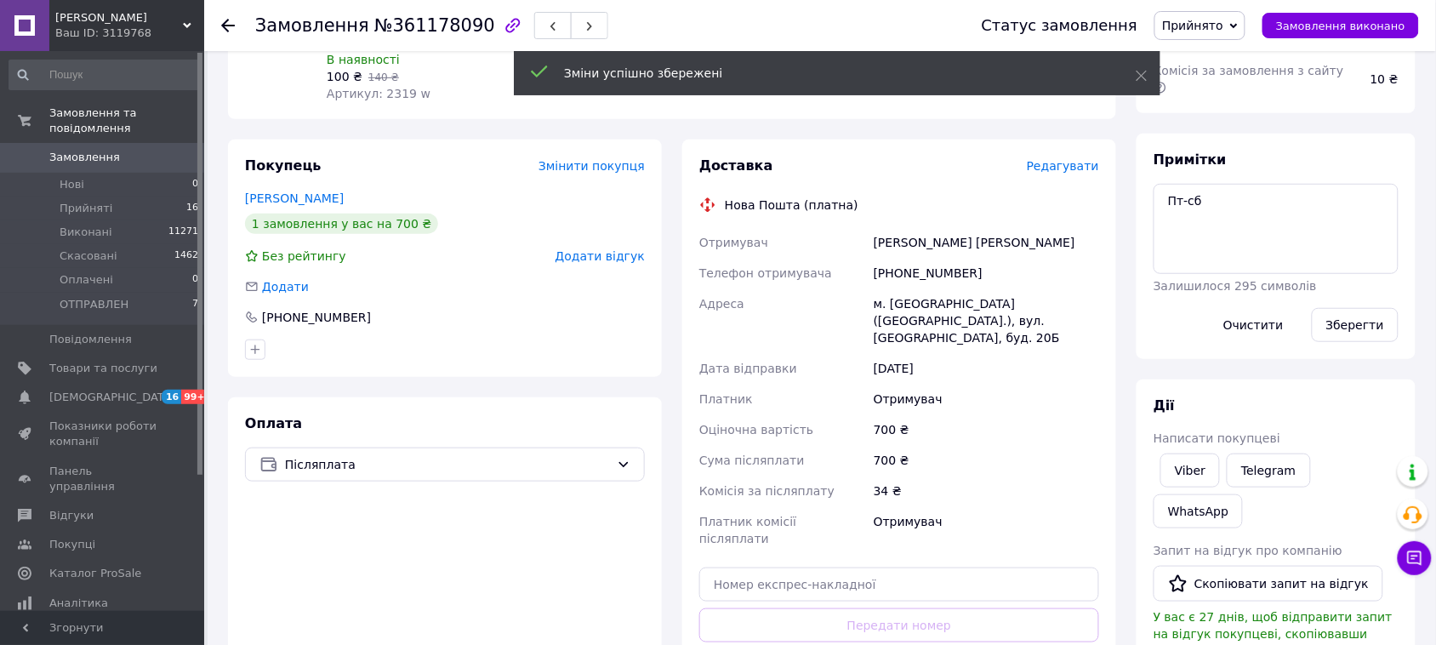
scroll to position [106, 0]
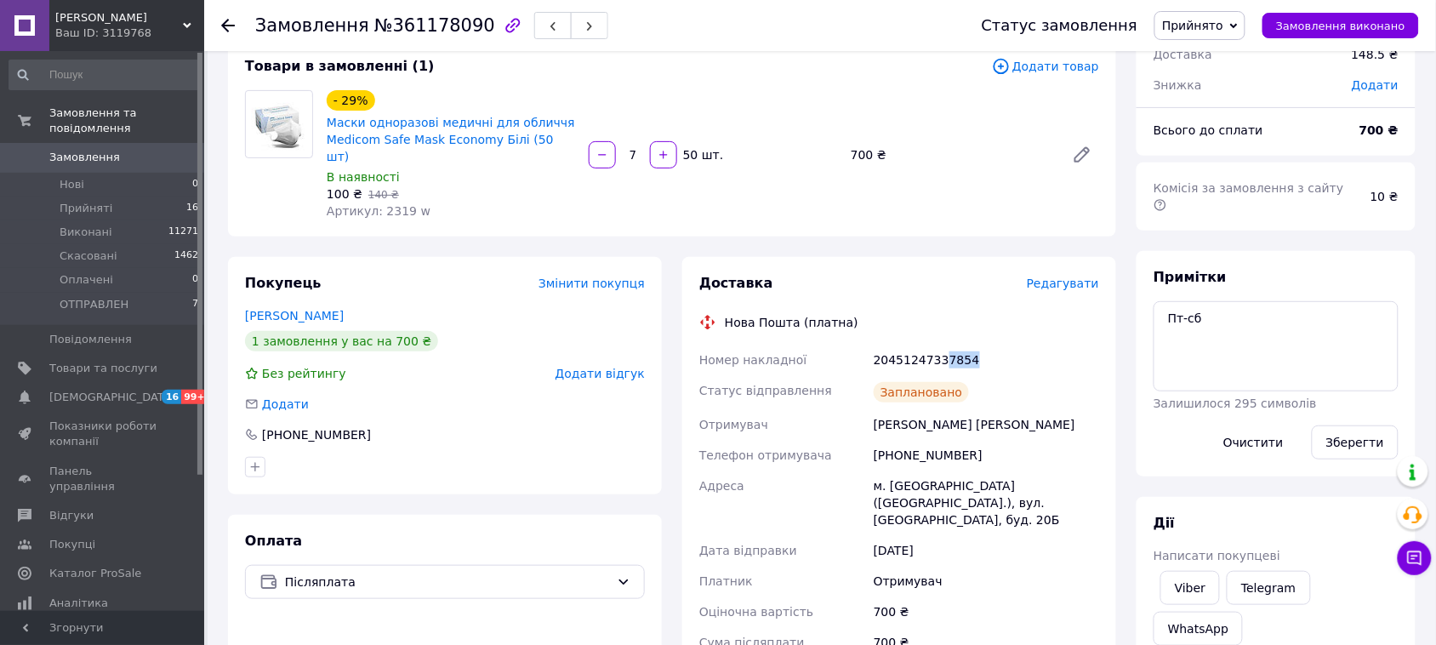
drag, startPoint x: 974, startPoint y: 339, endPoint x: 941, endPoint y: 340, distance: 33.2
click at [941, 345] on div "20451247337854" at bounding box center [986, 360] width 232 height 31
copy div "7854"
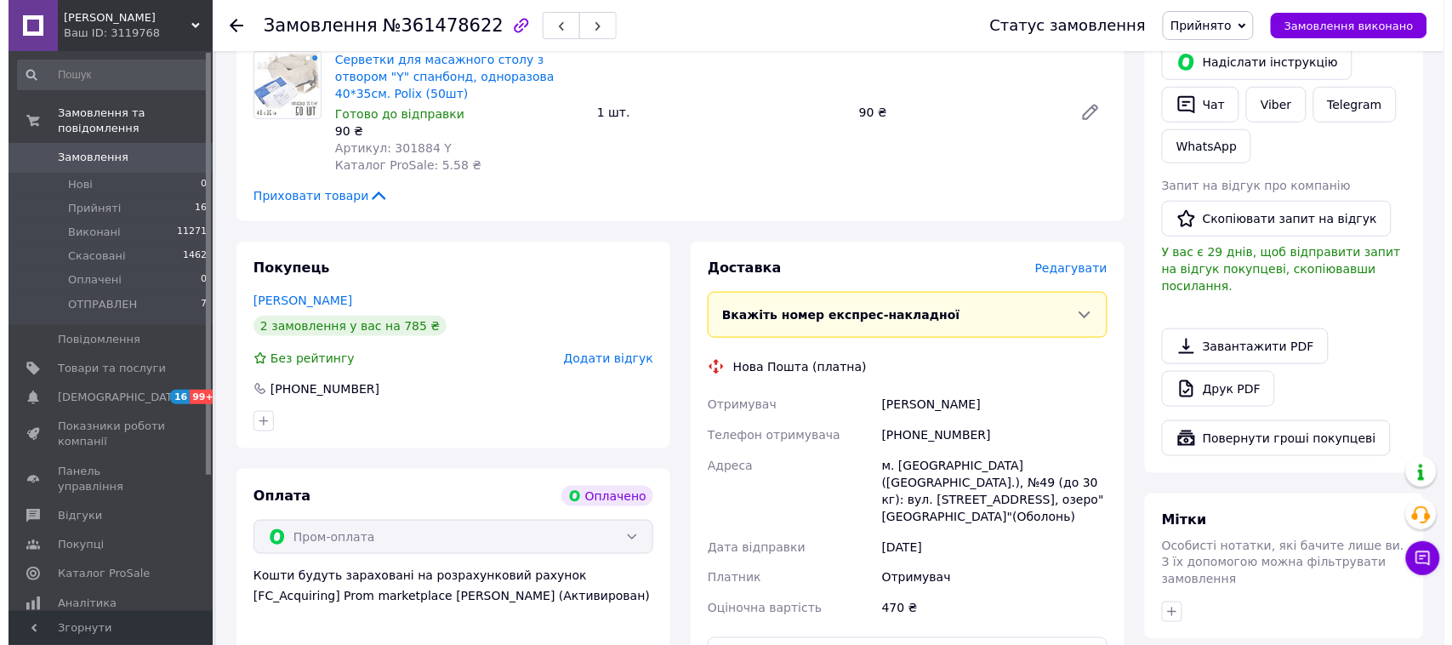
scroll to position [425, 0]
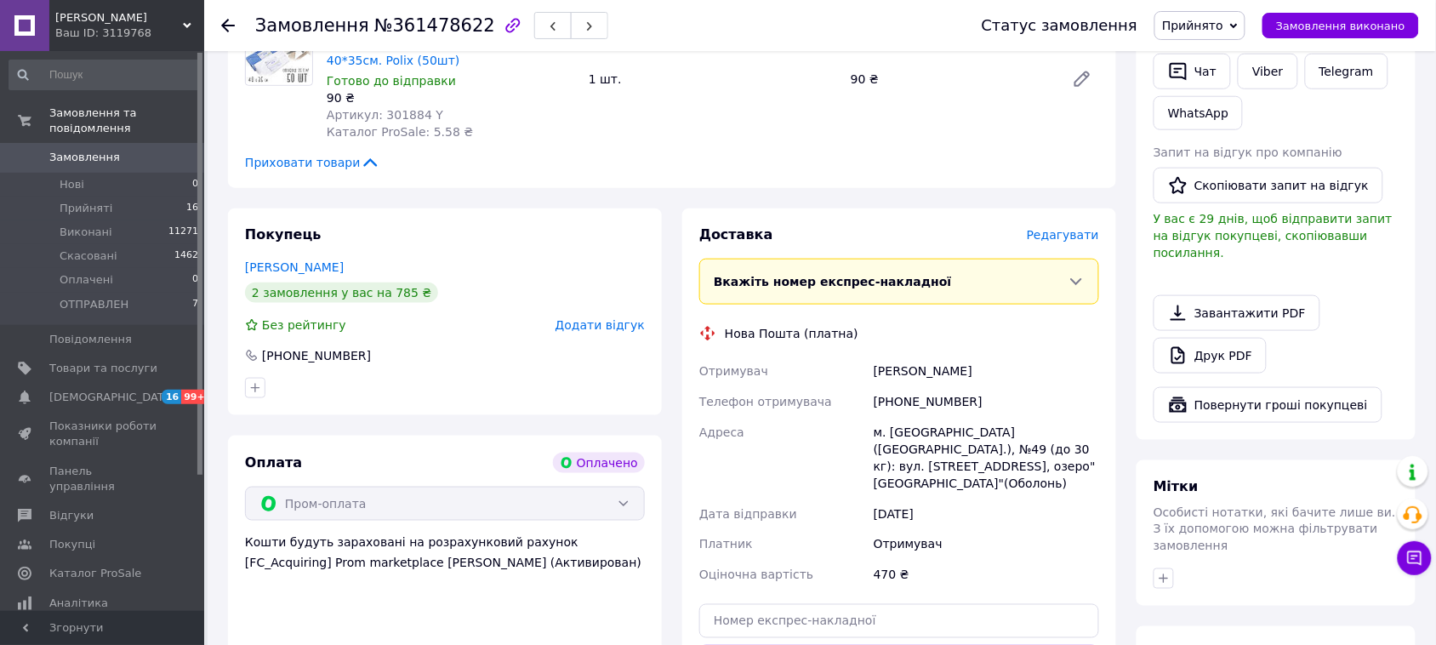
click at [1058, 228] on span "Редагувати" at bounding box center [1063, 235] width 72 height 14
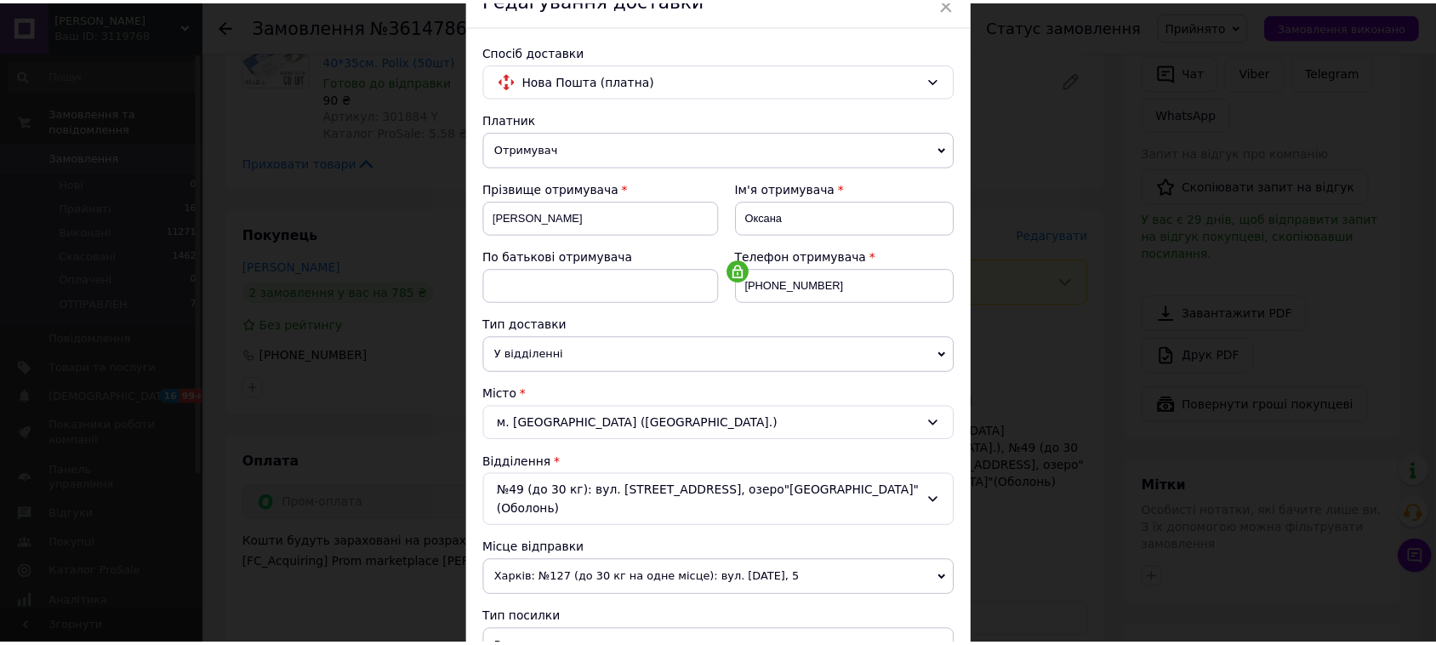
scroll to position [489, 0]
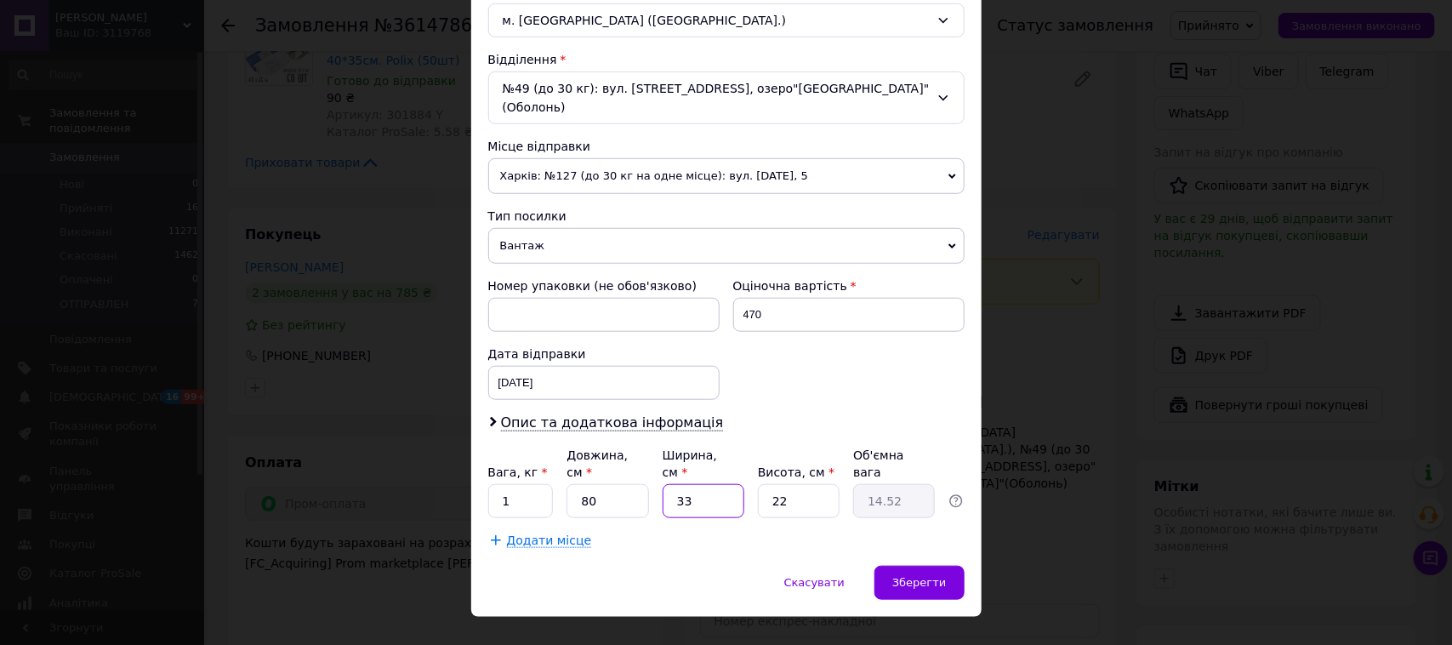
click at [722, 484] on input "33" at bounding box center [704, 501] width 82 height 34
click at [721, 484] on input "33" at bounding box center [704, 501] width 82 height 34
type input "1"
type input "0.44"
type input "15"
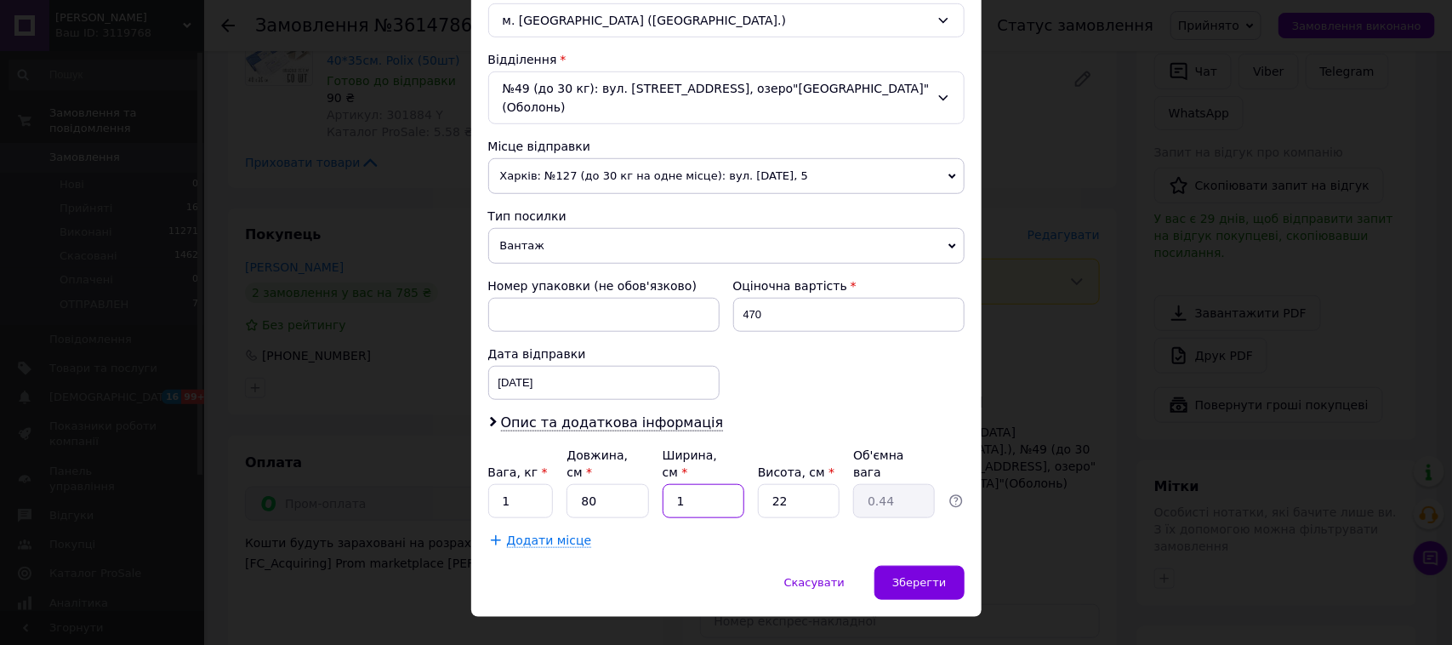
type input "6.6"
type input "15"
click at [794, 484] on input "22" at bounding box center [799, 501] width 82 height 34
type input "1"
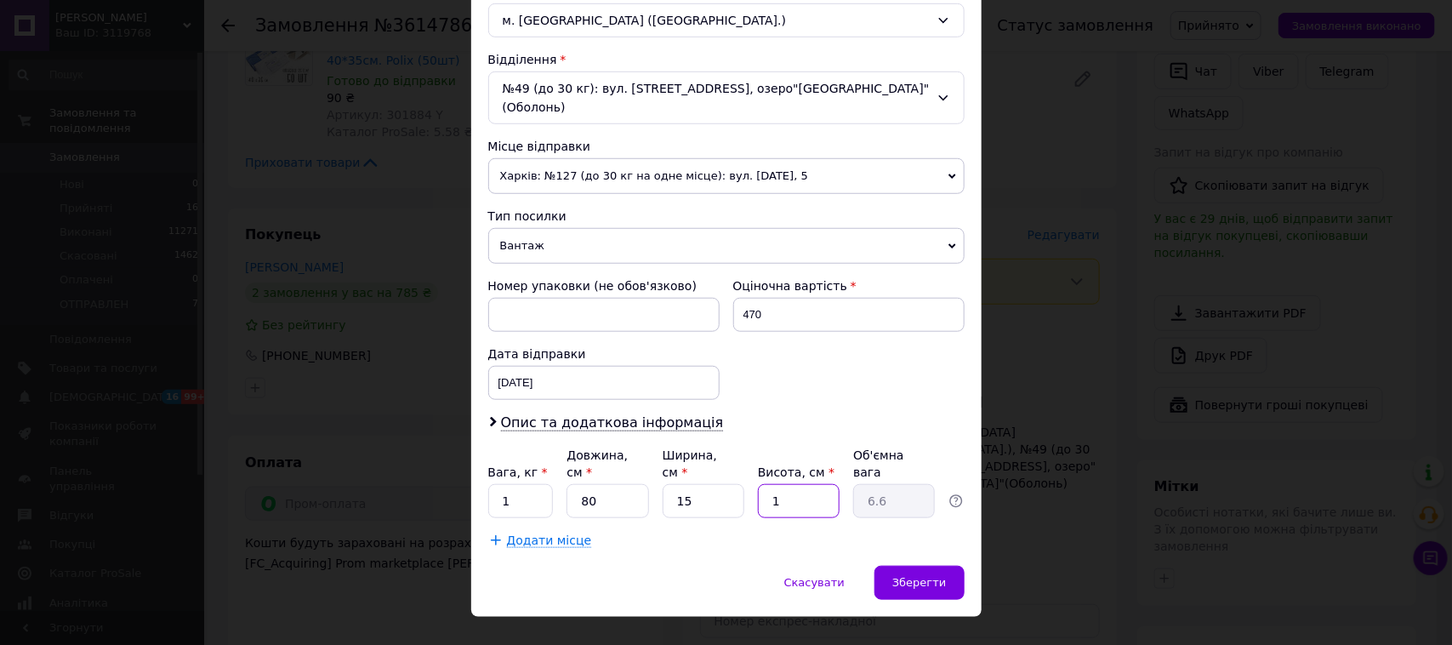
type input "0.3"
type input "15"
type input "4.5"
type input "15"
click at [522, 484] on input "1" at bounding box center [521, 501] width 66 height 34
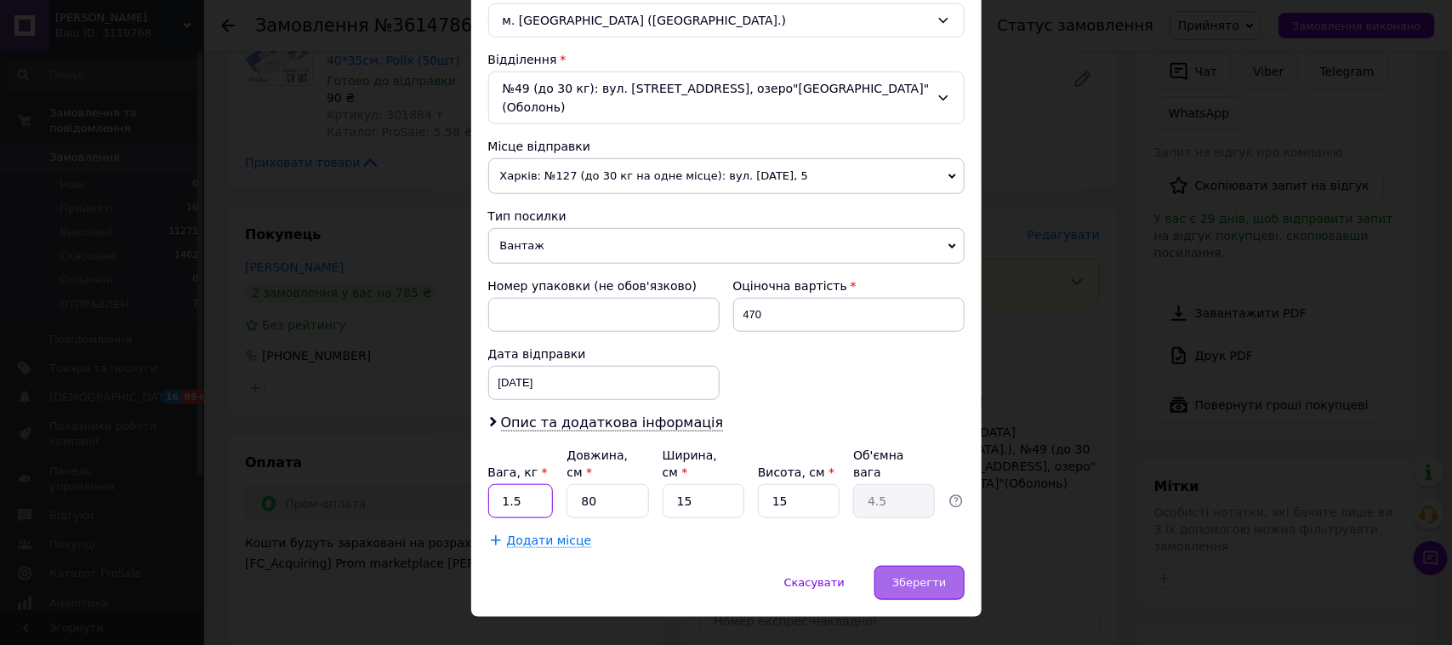
type input "1.5"
click at [924, 576] on span "Зберегти" at bounding box center [920, 582] width 54 height 13
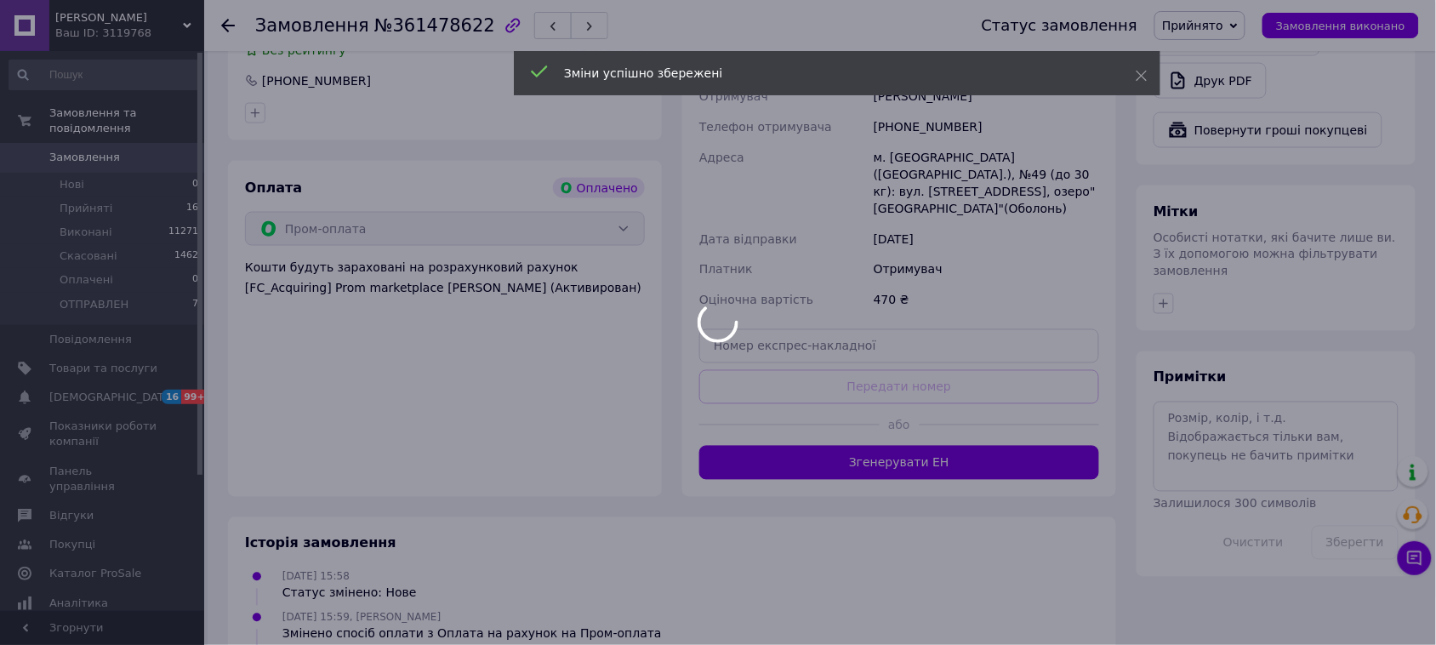
scroll to position [744, 0]
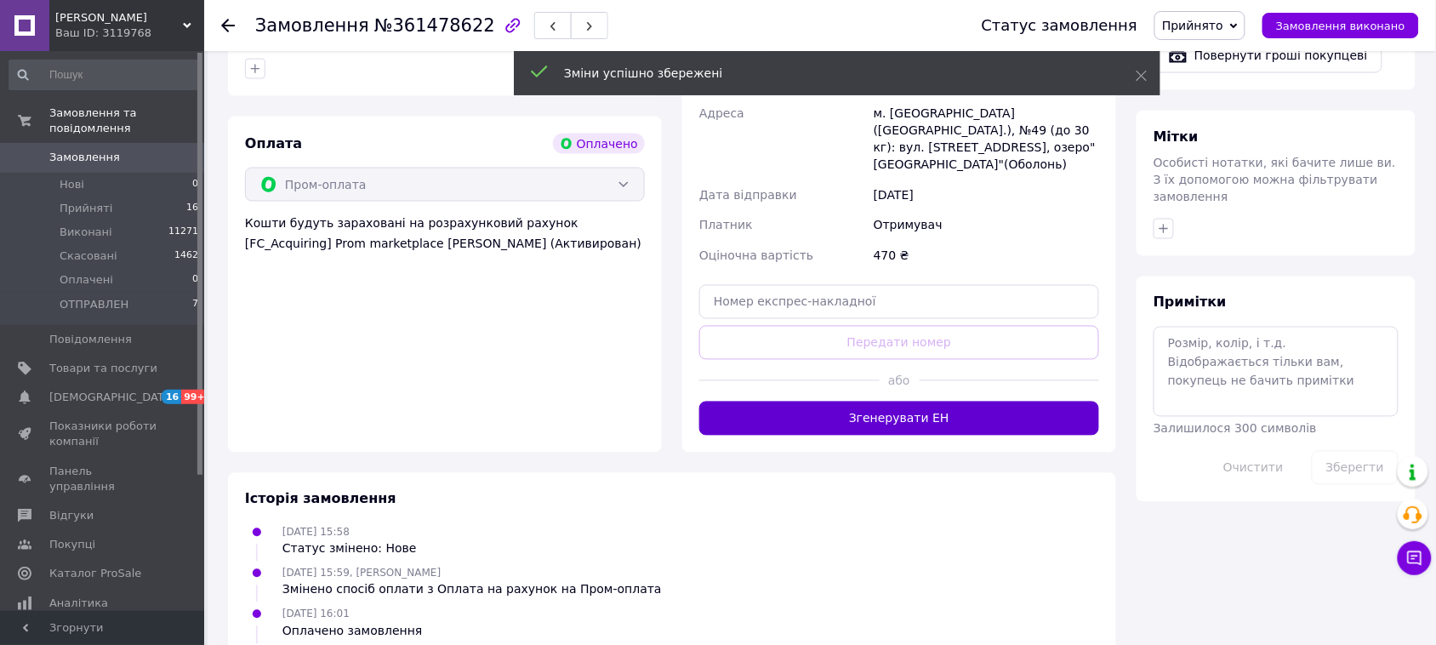
click at [883, 402] on button "Згенерувати ЕН" at bounding box center [899, 419] width 400 height 34
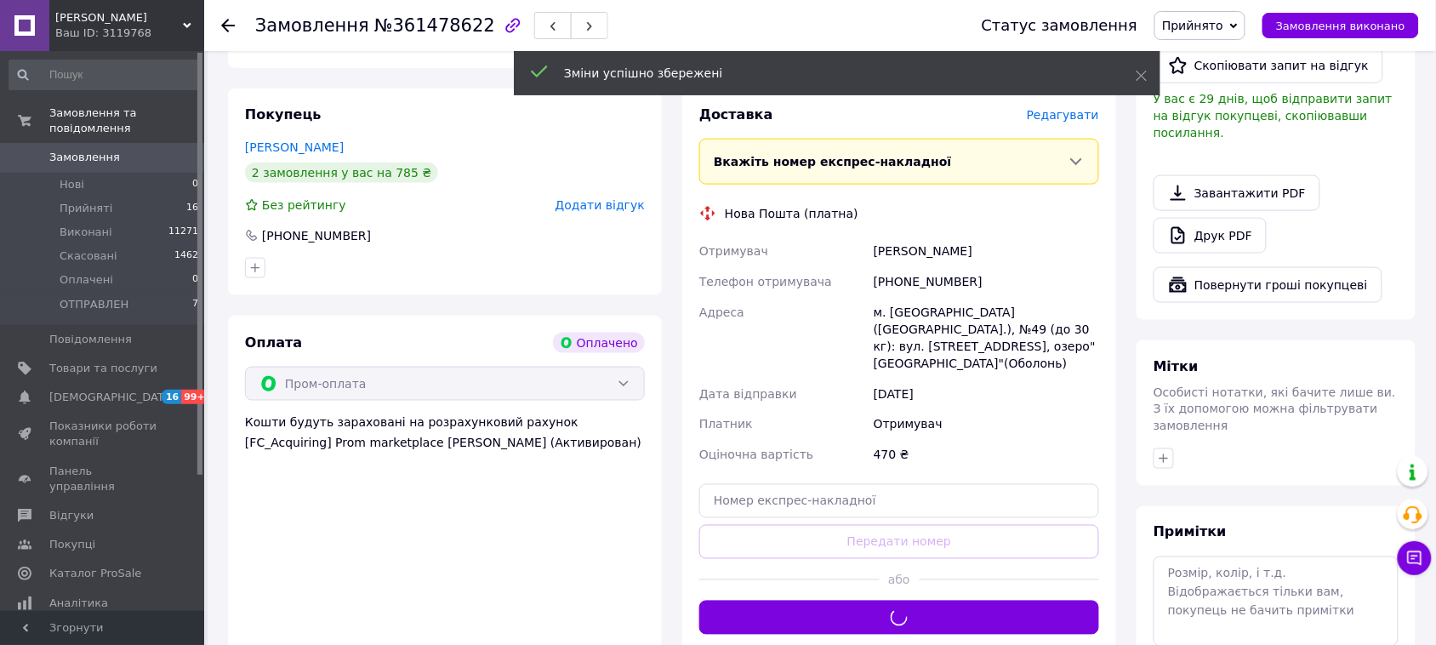
scroll to position [532, 0]
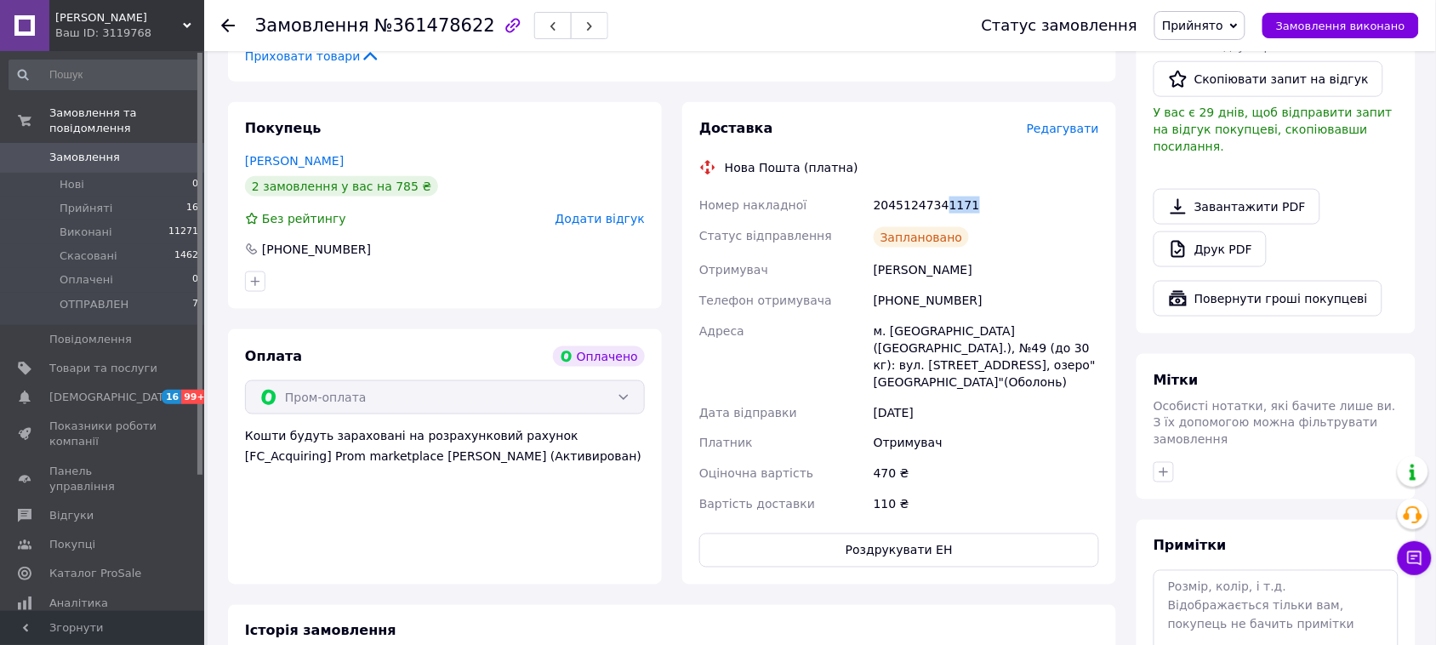
drag, startPoint x: 968, startPoint y: 167, endPoint x: 938, endPoint y: 164, distance: 29.9
click at [938, 190] on div "20451247341171" at bounding box center [986, 205] width 232 height 31
copy div "1171"
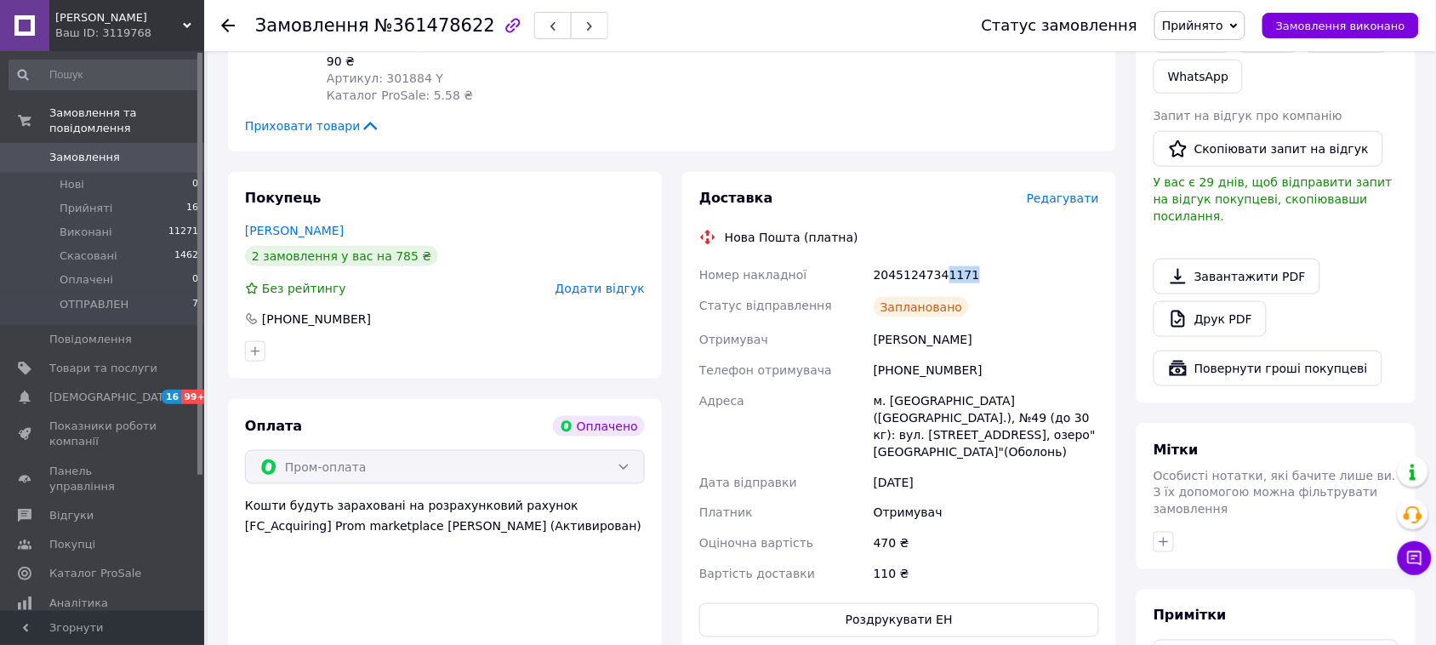
scroll to position [425, 0]
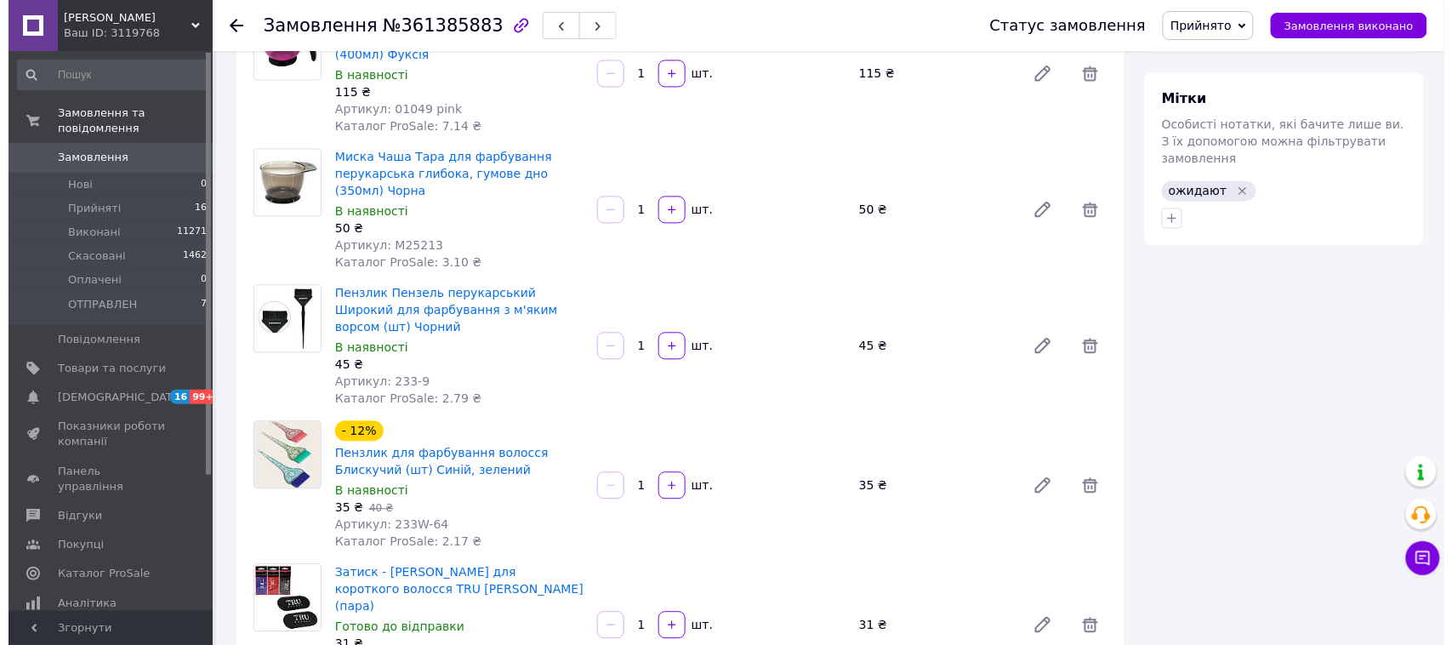
scroll to position [1170, 0]
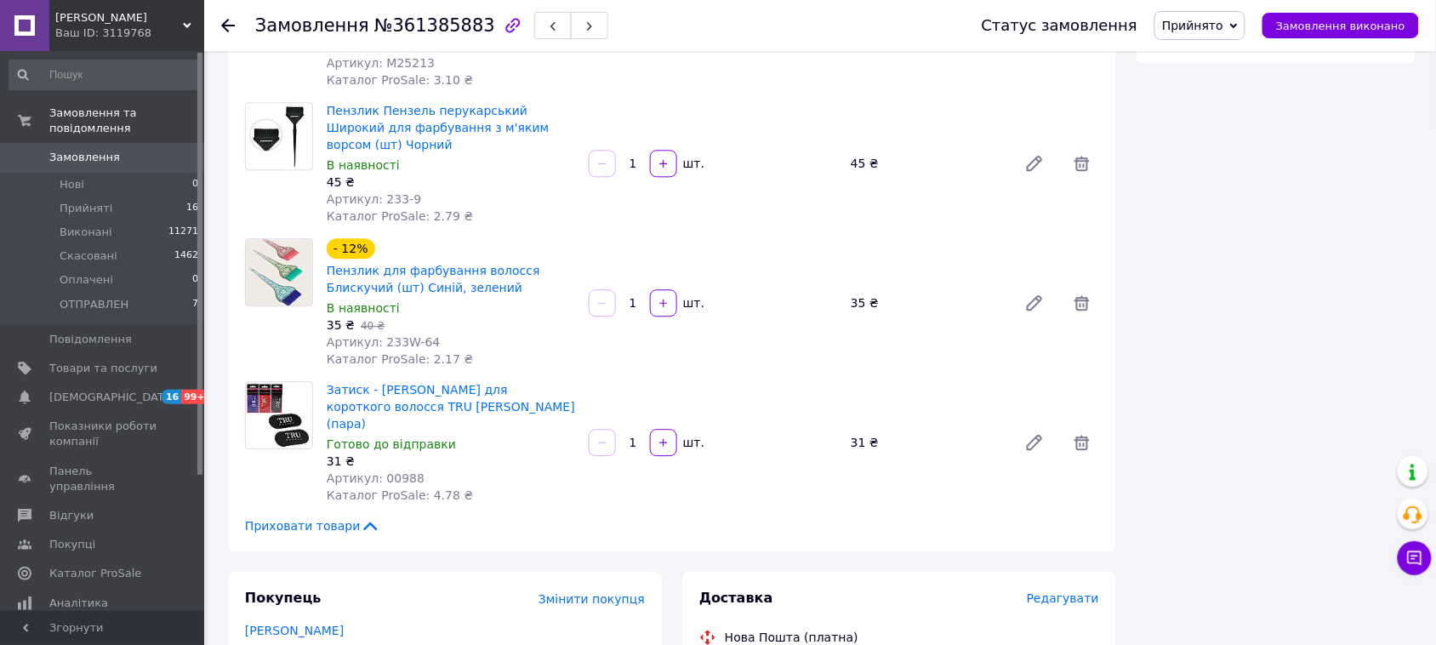
click at [1075, 591] on span "Редагувати" at bounding box center [1063, 598] width 72 height 14
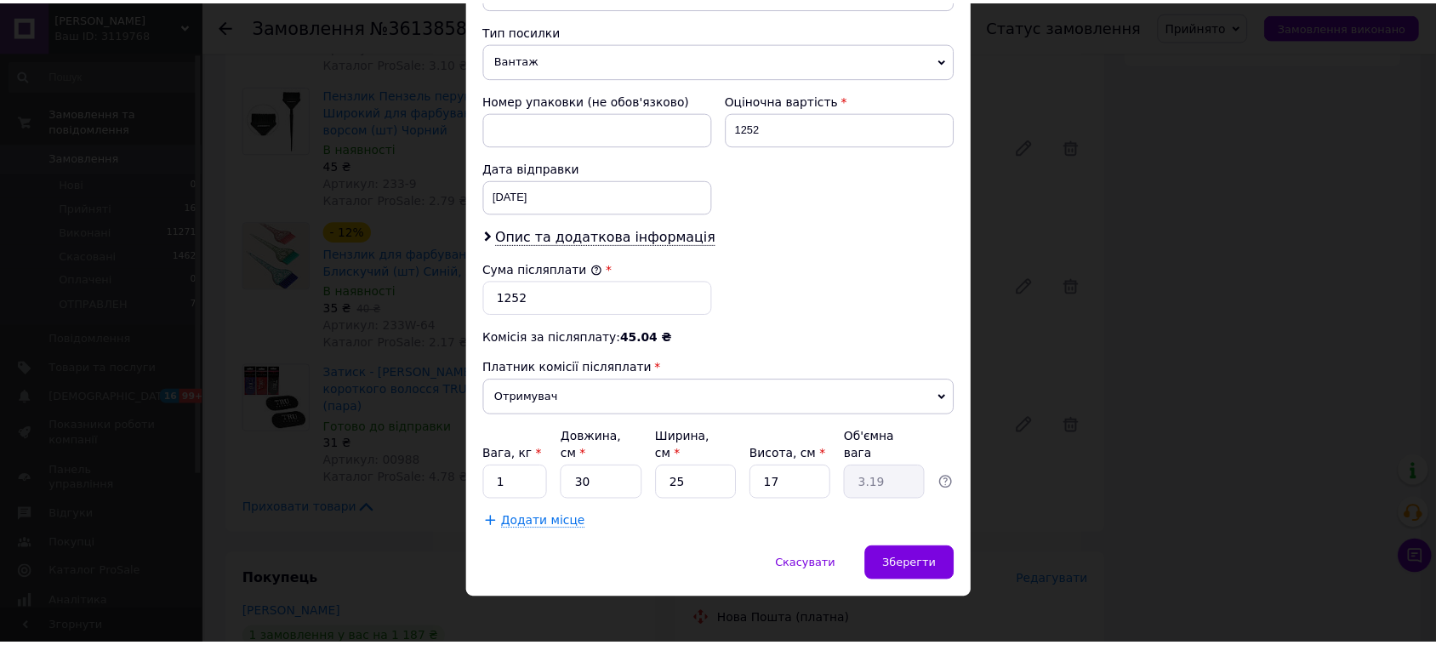
scroll to position [659, 0]
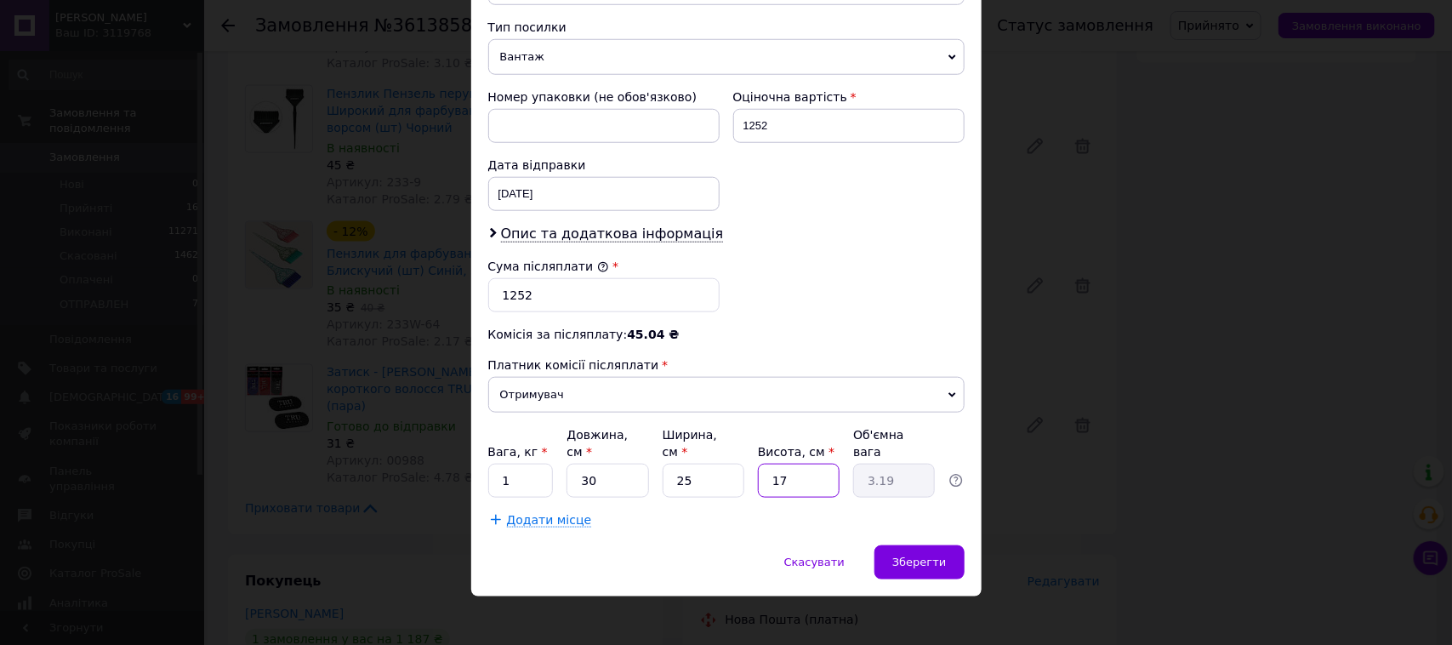
click at [800, 477] on input "17" at bounding box center [799, 481] width 82 height 34
type input "2"
type input "0.38"
type input "20"
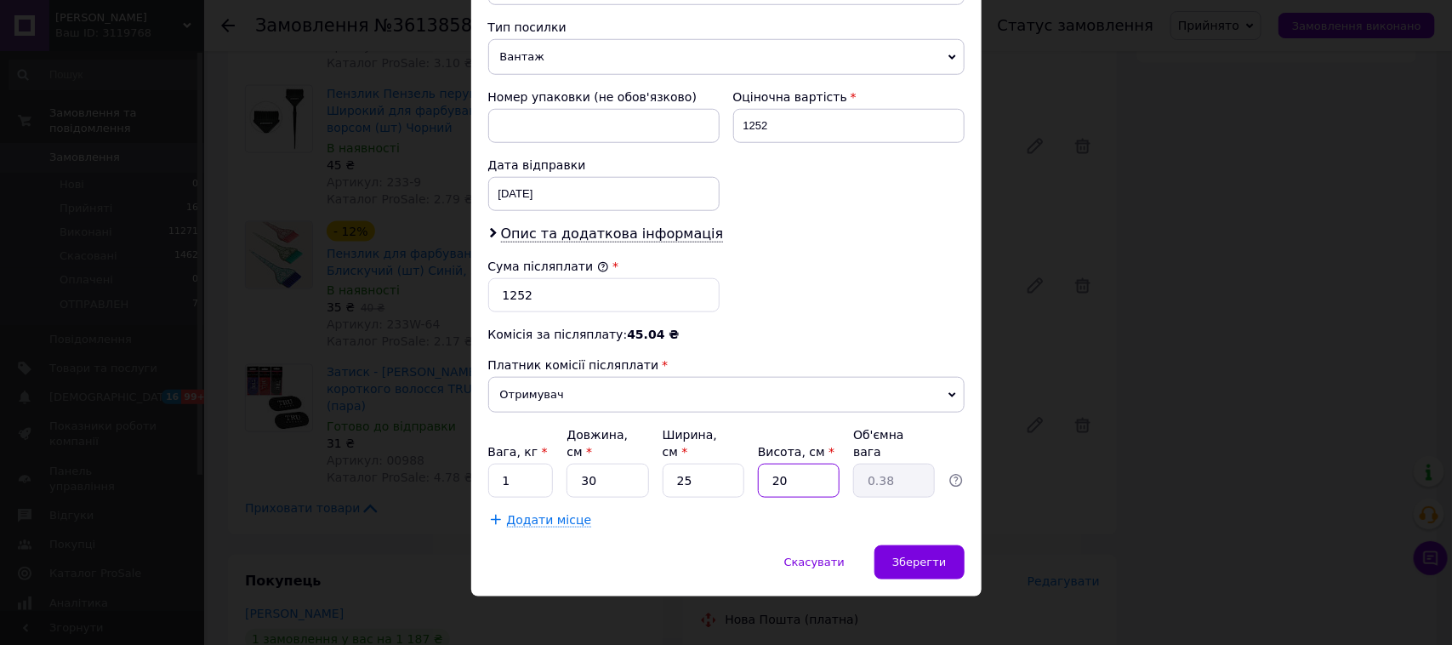
type input "3.75"
click at [800, 477] on input "20" at bounding box center [799, 481] width 82 height 34
type input "2"
type input "0.38"
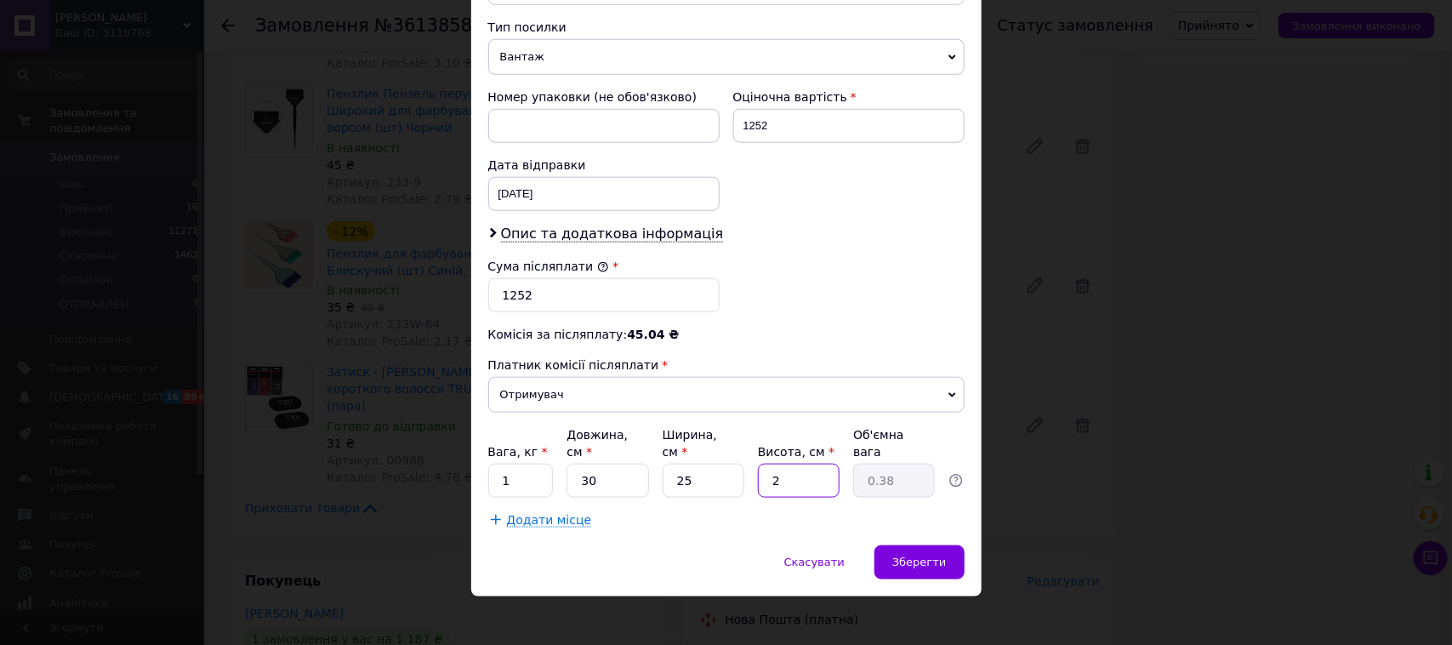
type input "22"
type input "4.13"
type input "22"
click at [524, 468] on input "1" at bounding box center [521, 481] width 66 height 34
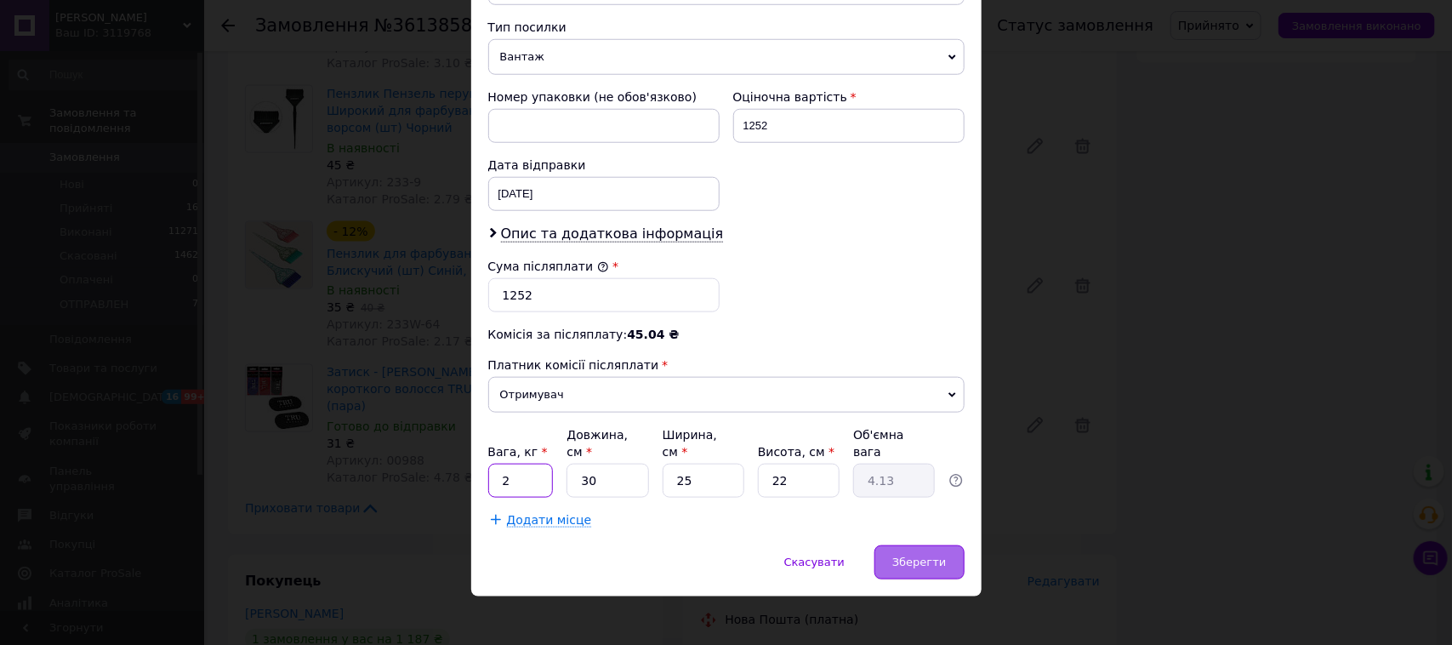
type input "2"
click at [909, 556] on span "Зберегти" at bounding box center [920, 562] width 54 height 13
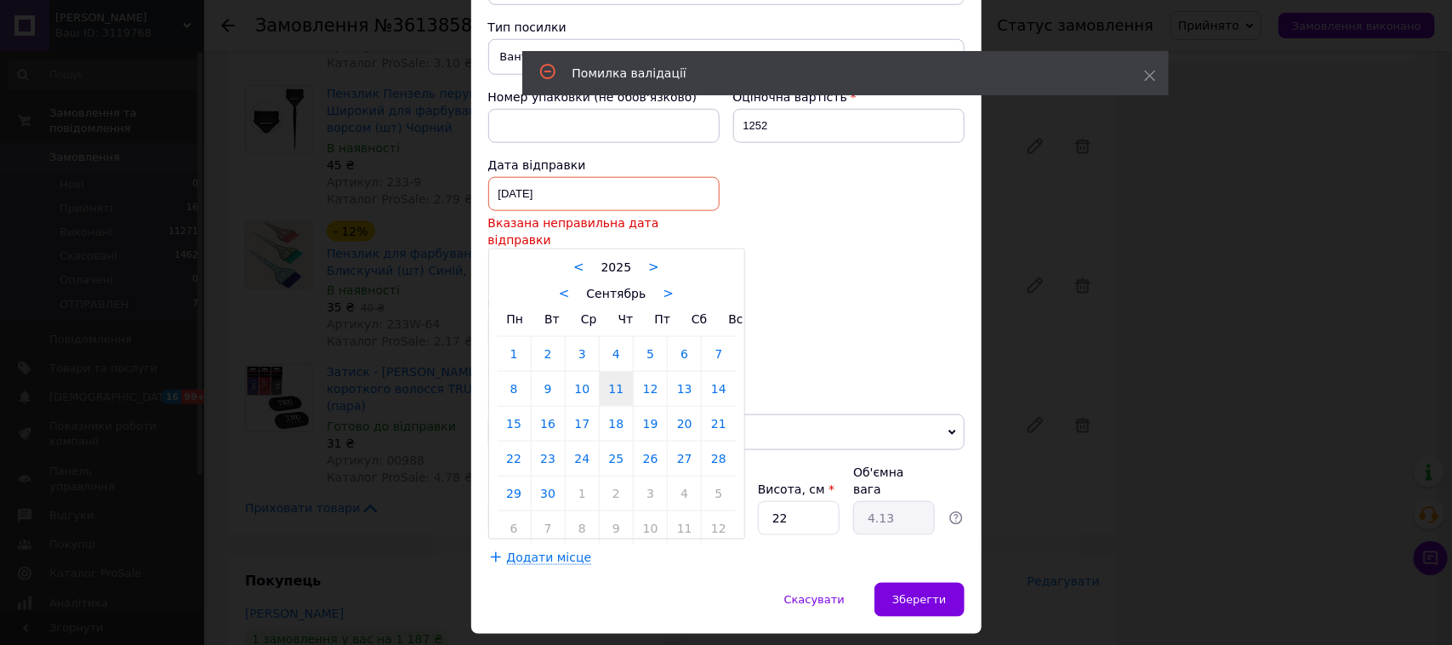
click at [576, 197] on div "[DATE] < 2025 > < Сентябрь > Пн Вт Ср Чт Пт Сб Вс 1 2 3 4 5 6 7 8 9 10 11 12 13…" at bounding box center [603, 194] width 231 height 34
click at [613, 377] on link "11" at bounding box center [616, 389] width 33 height 34
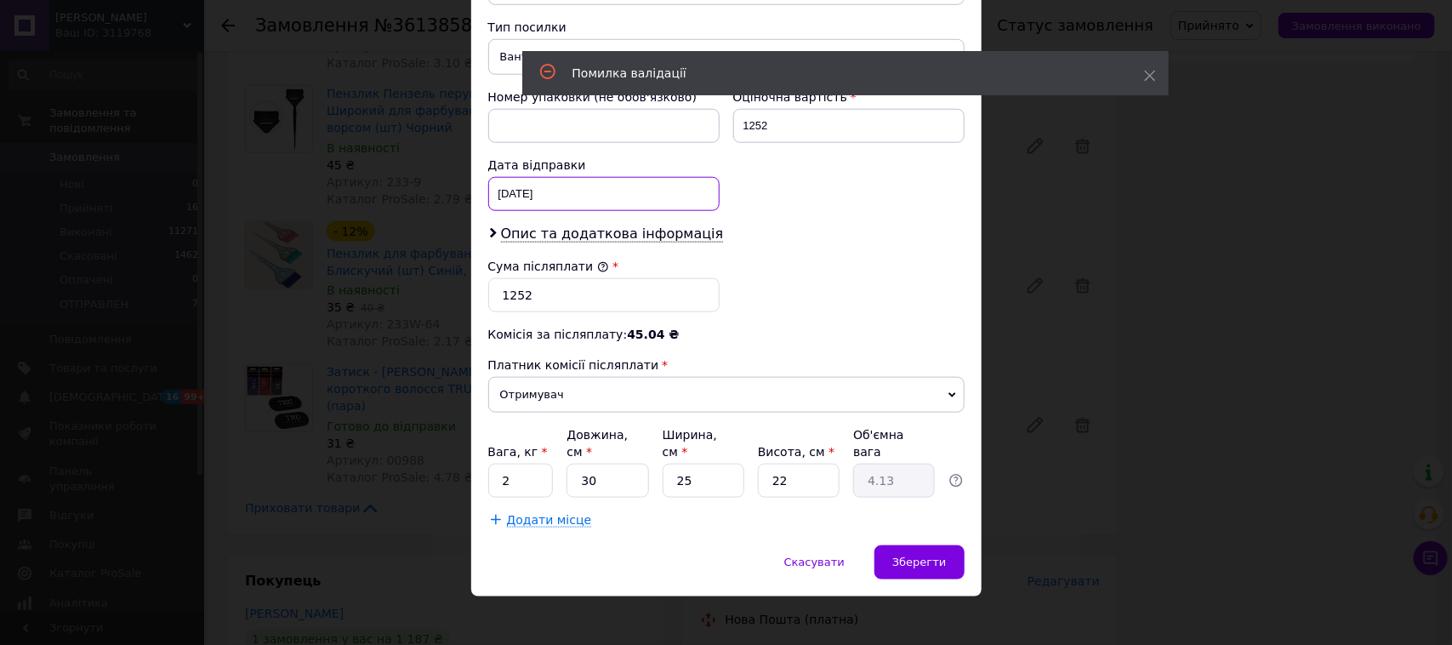
click at [596, 208] on div "[DATE] < 2025 > < Сентябрь > Пн Вт Ср Чт Пт Сб Вс 1 2 3 4 5 6 7 8 9 10 11 12 13…" at bounding box center [603, 194] width 231 height 34
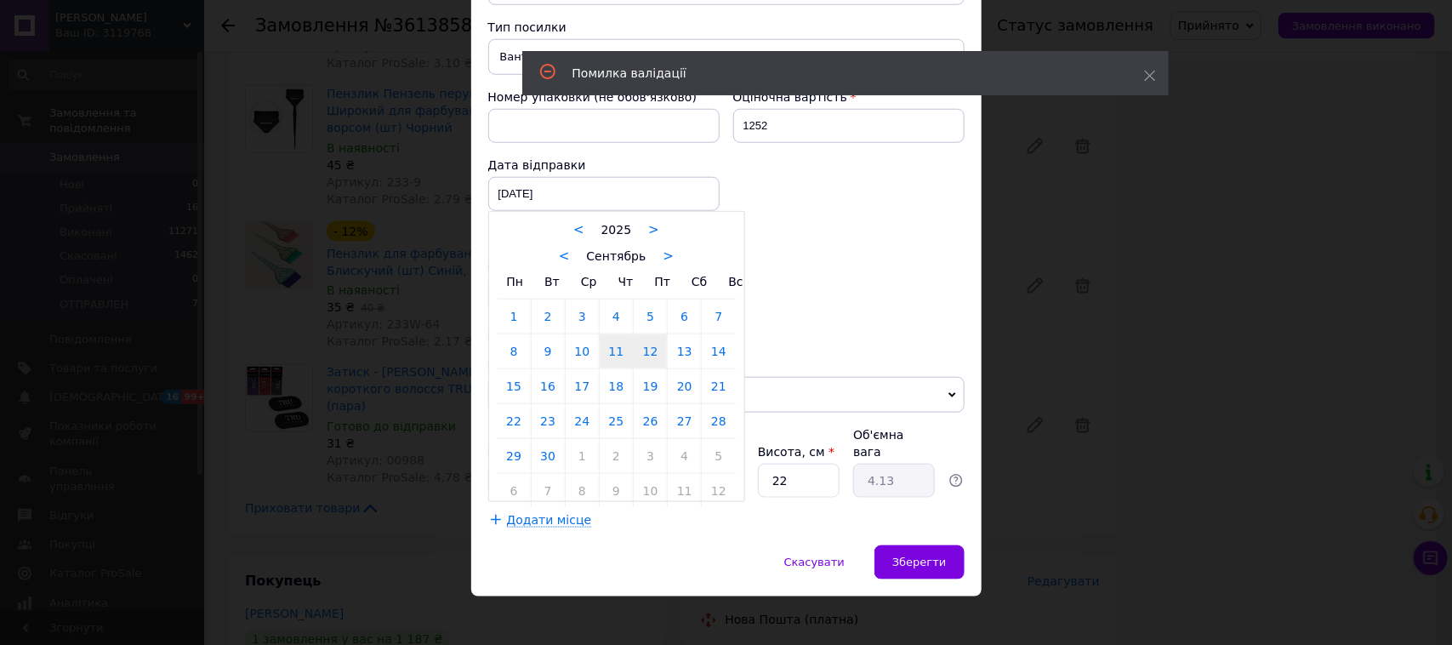
click at [658, 366] on link "12" at bounding box center [650, 351] width 33 height 34
type input "[DATE]"
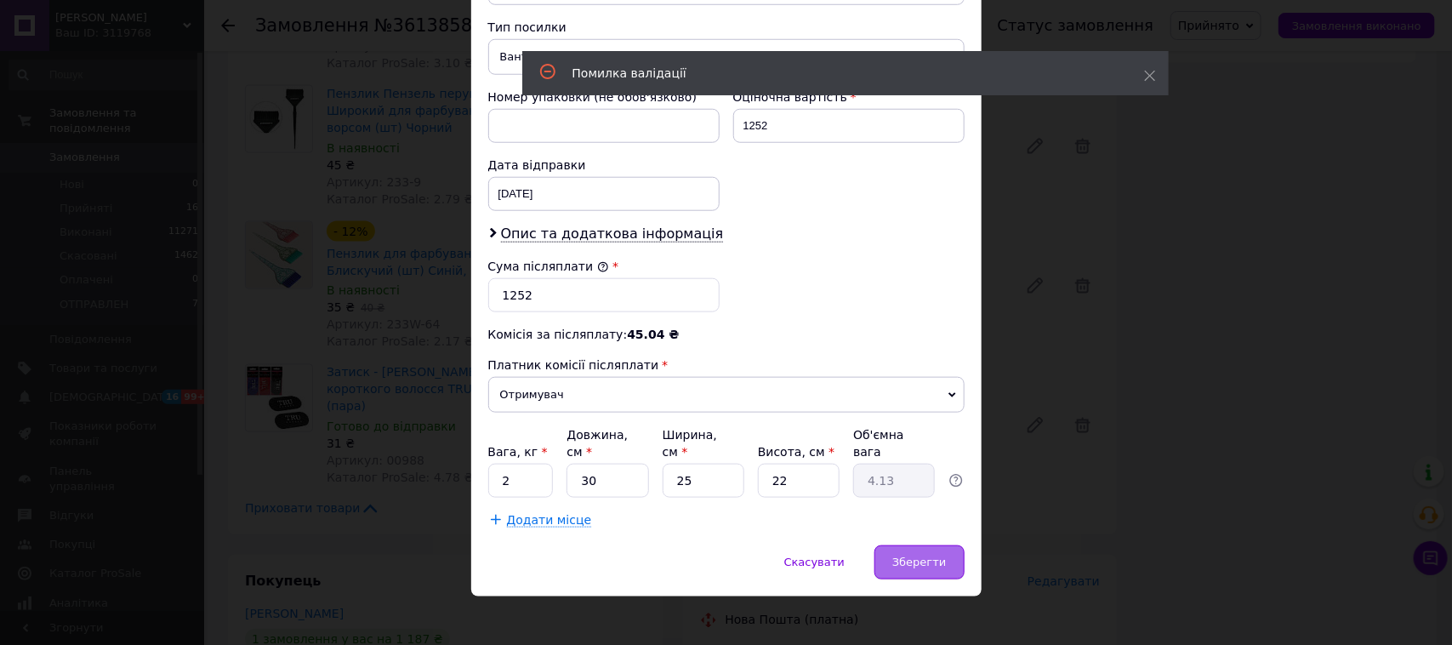
click at [928, 556] on span "Зберегти" at bounding box center [920, 562] width 54 height 13
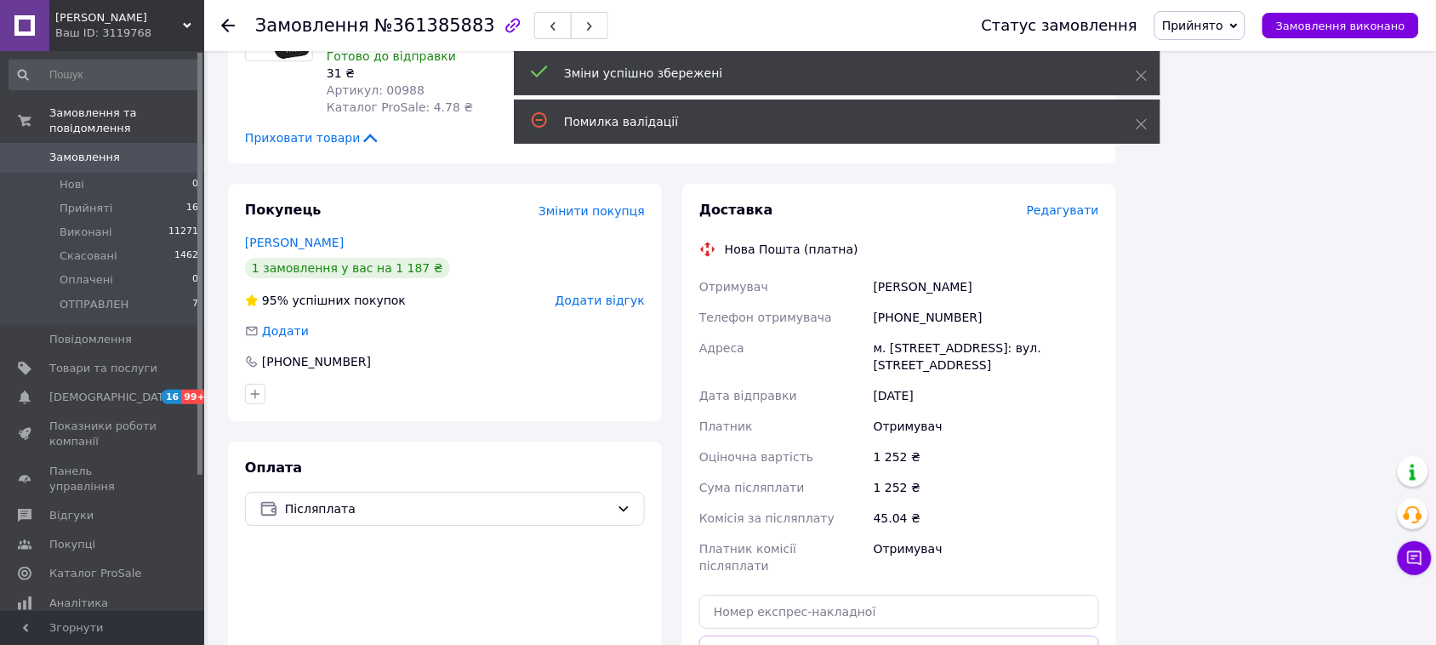
scroll to position [1595, 0]
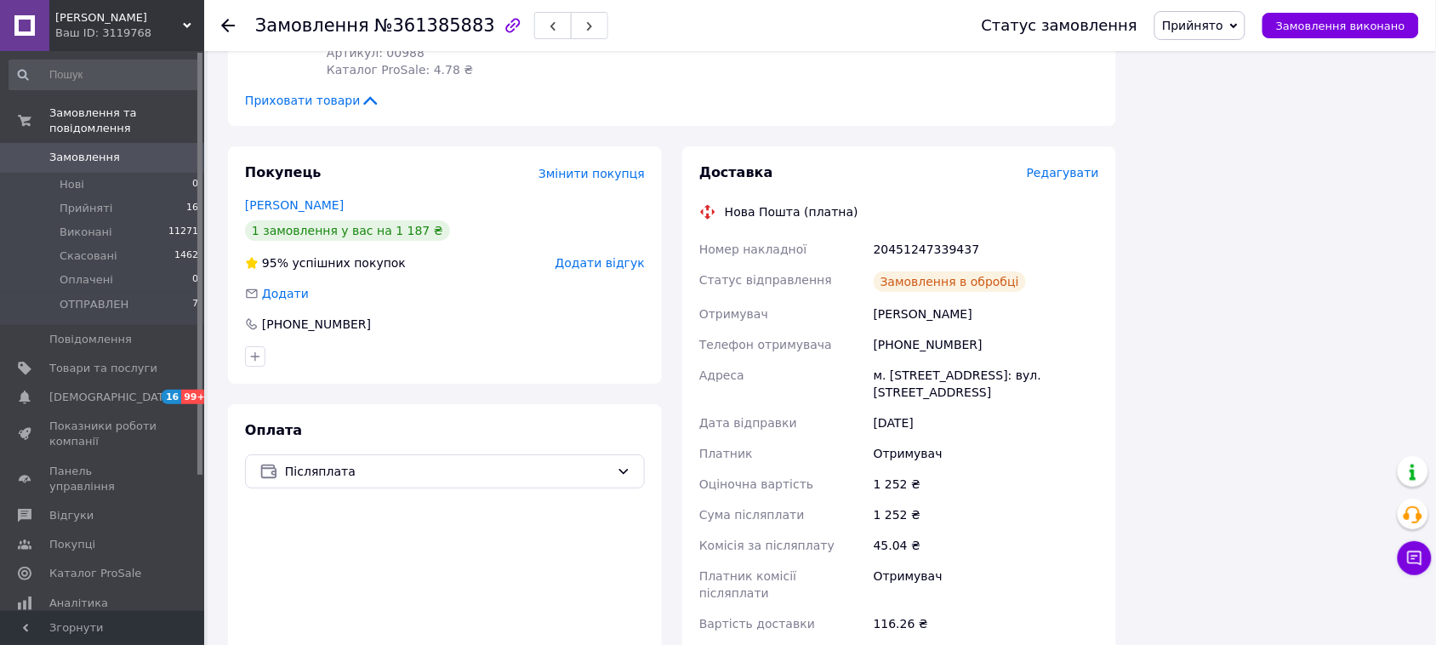
scroll to position [193, 0]
drag, startPoint x: 974, startPoint y: 143, endPoint x: 938, endPoint y: 143, distance: 35.7
click at [938, 234] on div "20451247339437" at bounding box center [986, 249] width 232 height 31
copy div "9437"
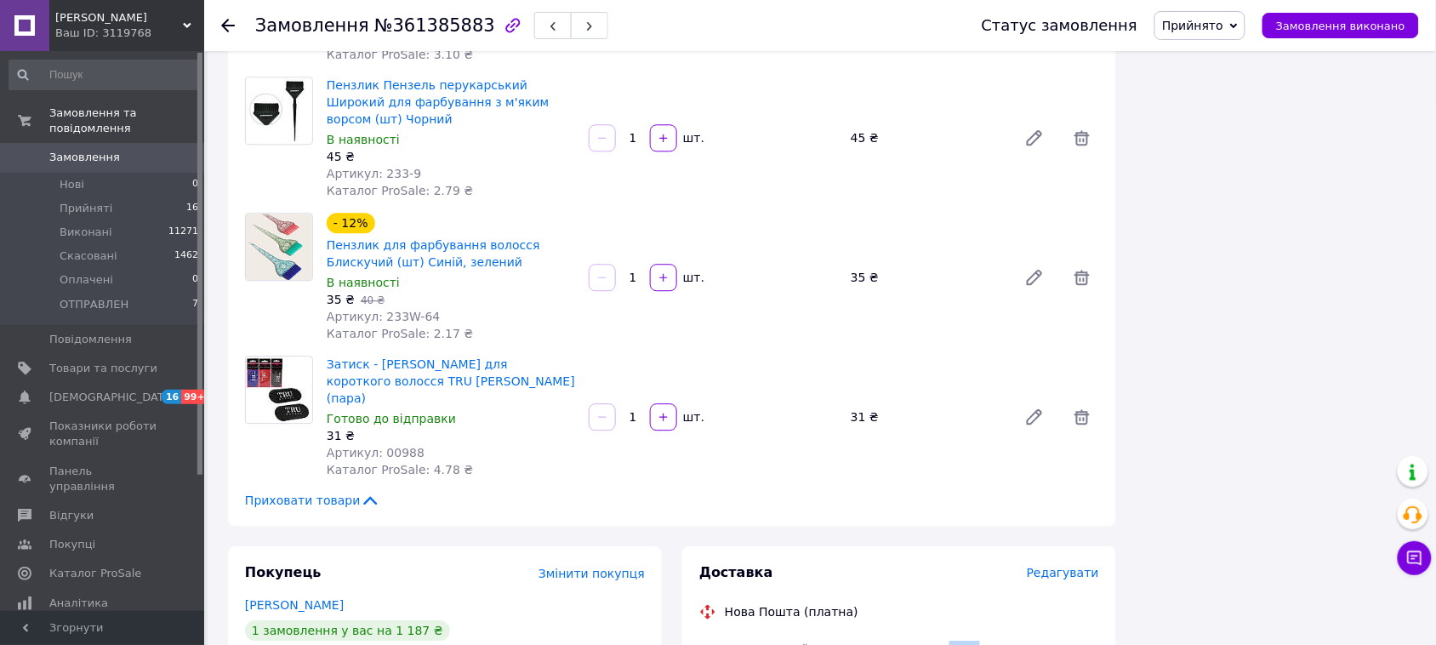
scroll to position [1276, 0]
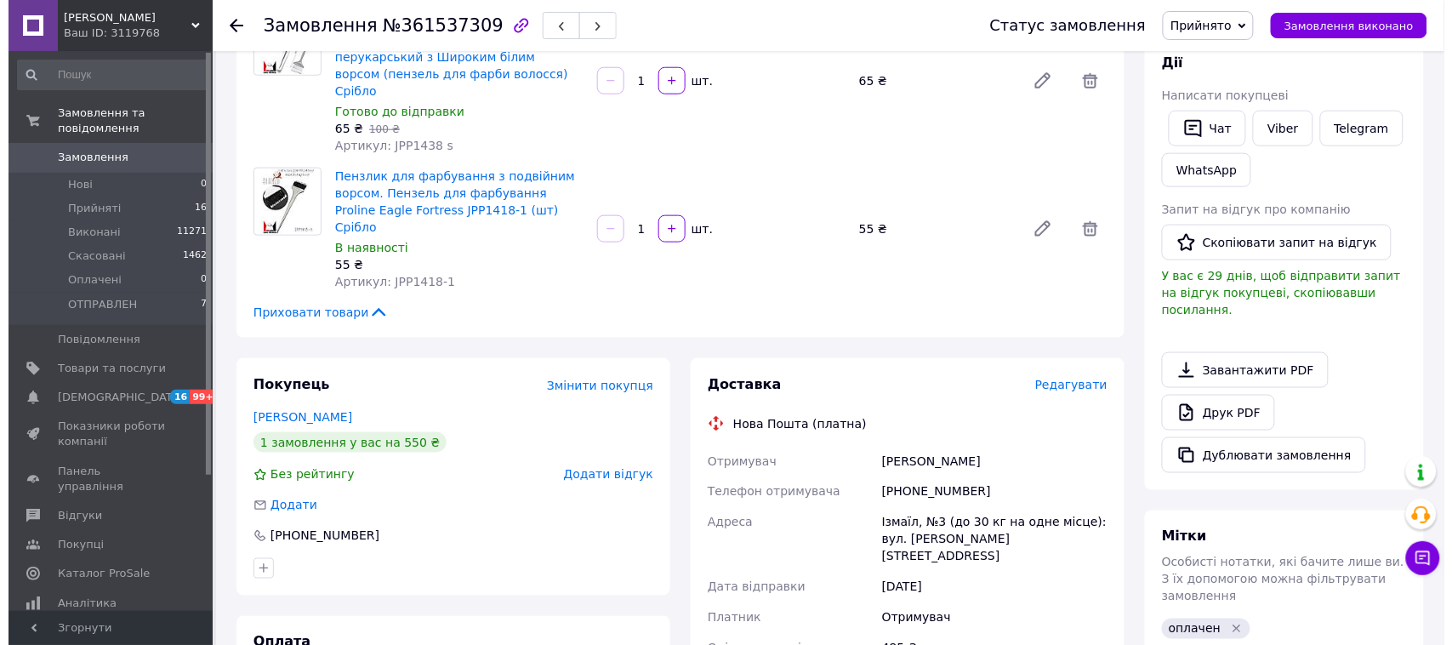
scroll to position [532, 0]
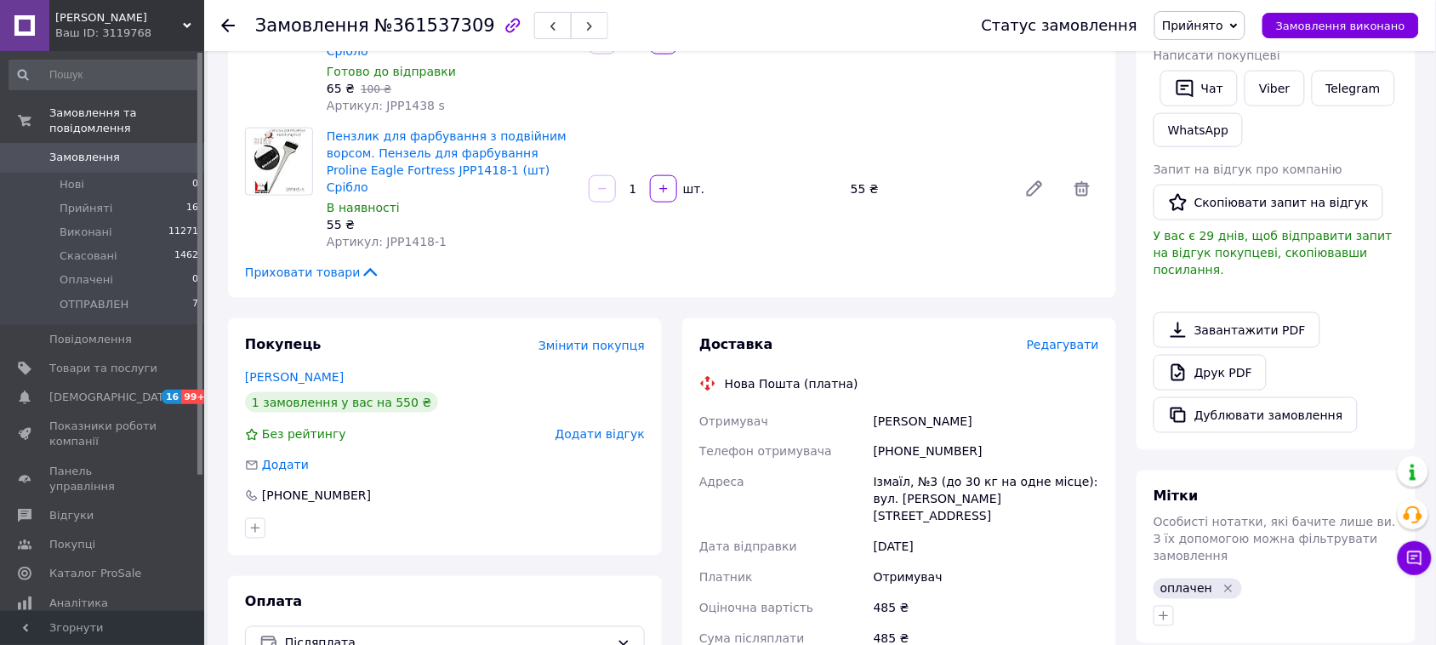
click at [1051, 338] on span "Редагувати" at bounding box center [1063, 345] width 72 height 14
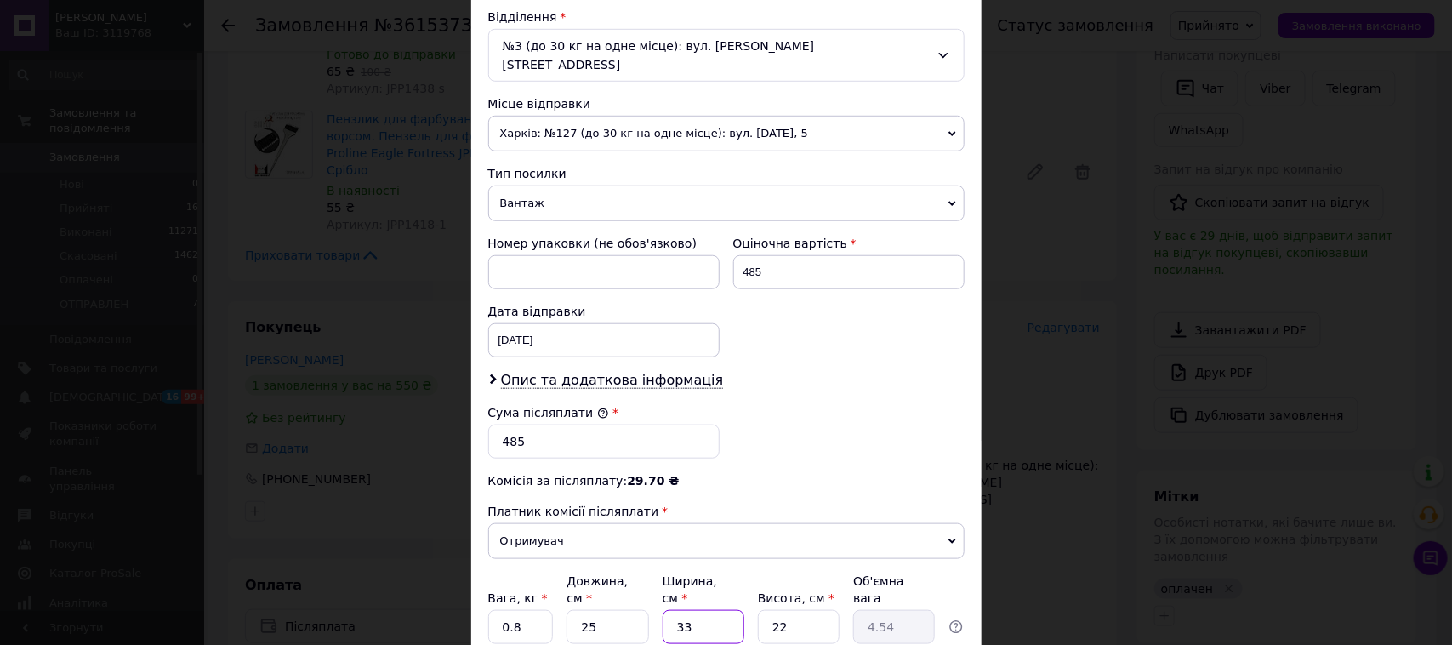
click at [687, 610] on input "33" at bounding box center [704, 627] width 82 height 34
type input "2"
type input "0.28"
type input "20"
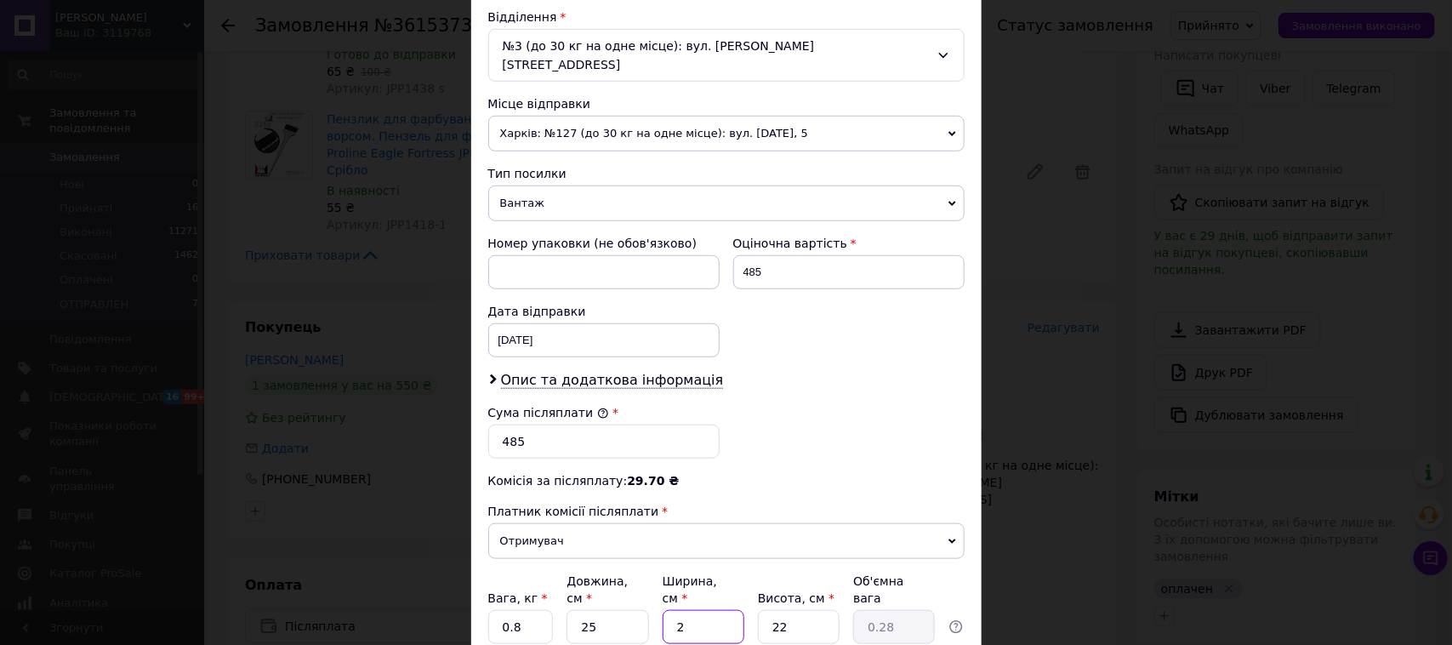
type input "2.75"
type input "20"
click at [780, 610] on input "22" at bounding box center [799, 627] width 82 height 34
type input "5"
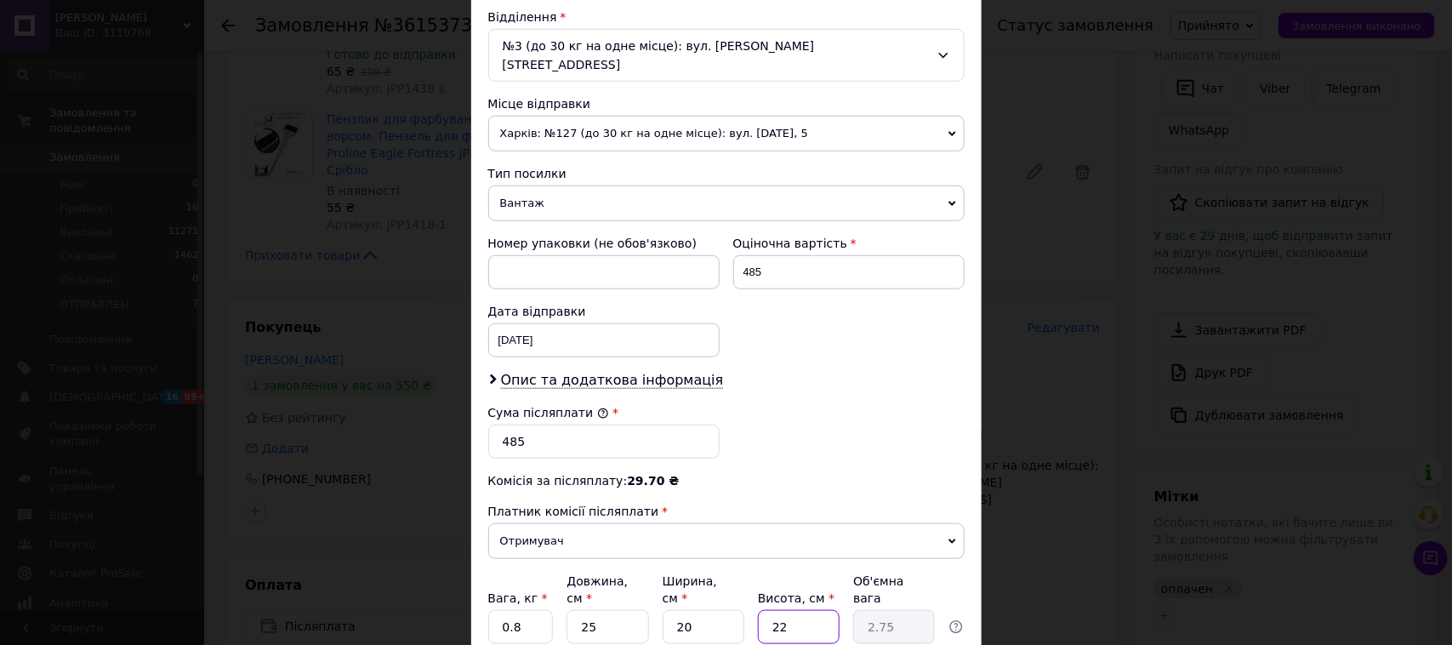
type input "0.63"
type input "5"
click at [532, 610] on input "0.8" at bounding box center [521, 627] width 66 height 34
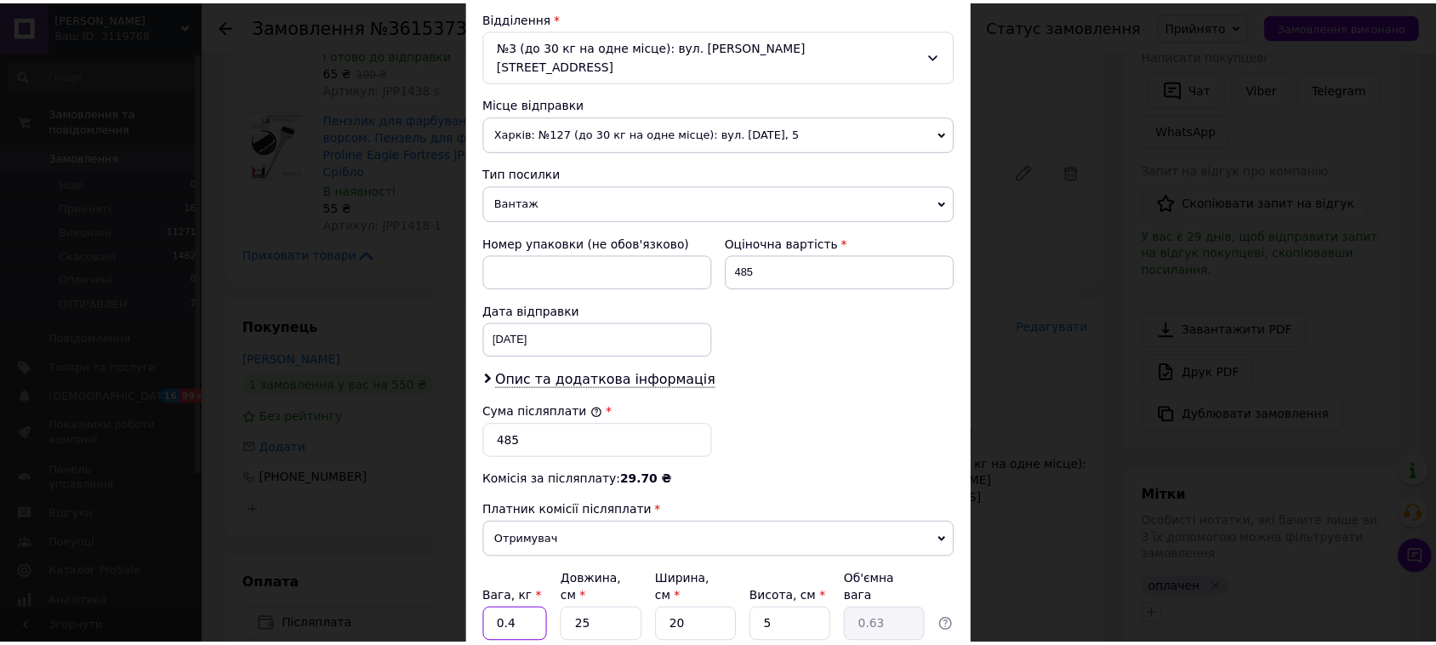
scroll to position [638, 0]
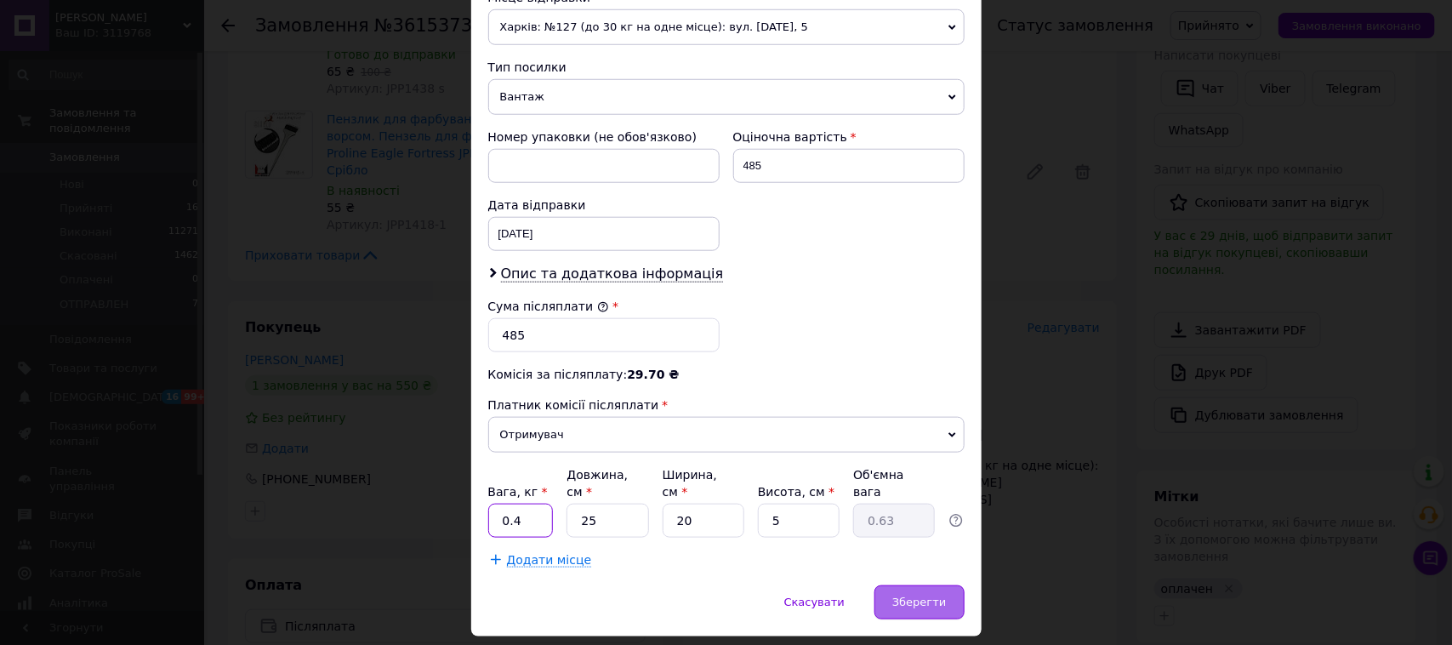
type input "0.4"
click at [910, 596] on span "Зберегти" at bounding box center [920, 602] width 54 height 13
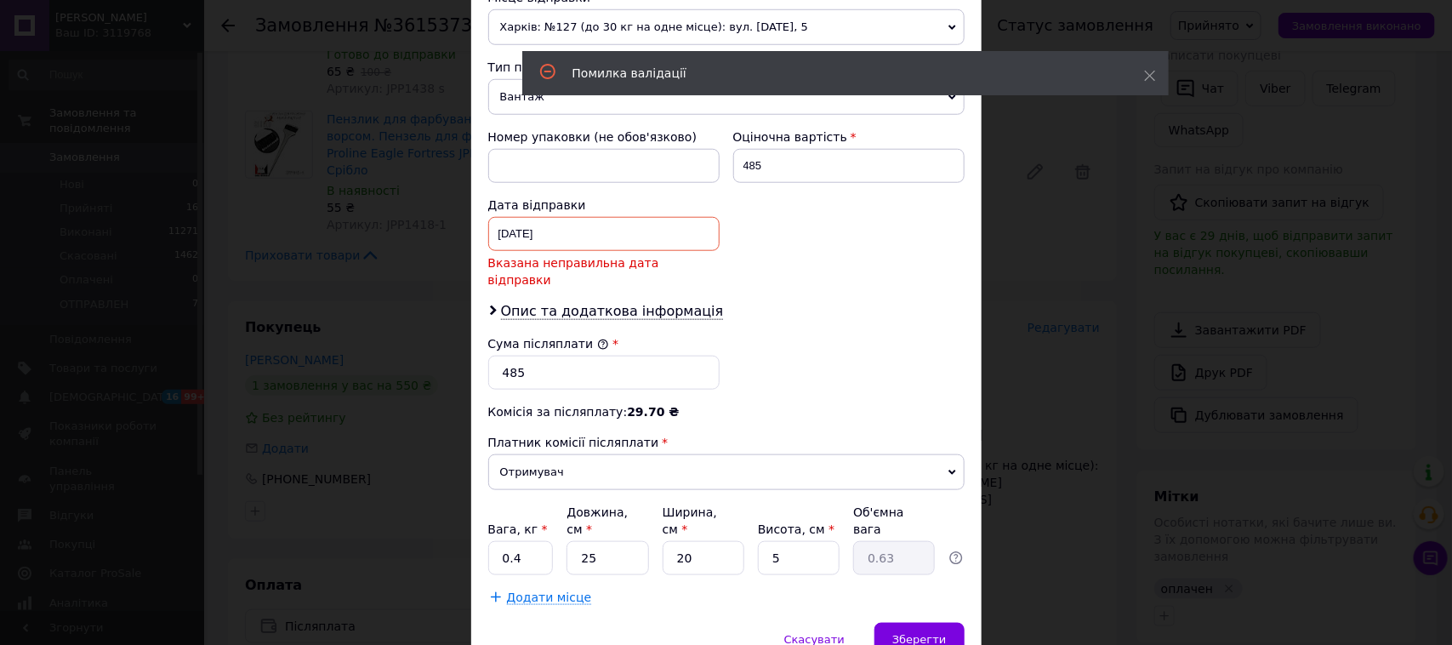
click at [550, 217] on div "[DATE] < 2025 > < Сентябрь > Пн Вт Ср Чт Пт Сб Вс 1 2 3 4 5 6 7 8 9 10 11 12 13…" at bounding box center [603, 234] width 231 height 34
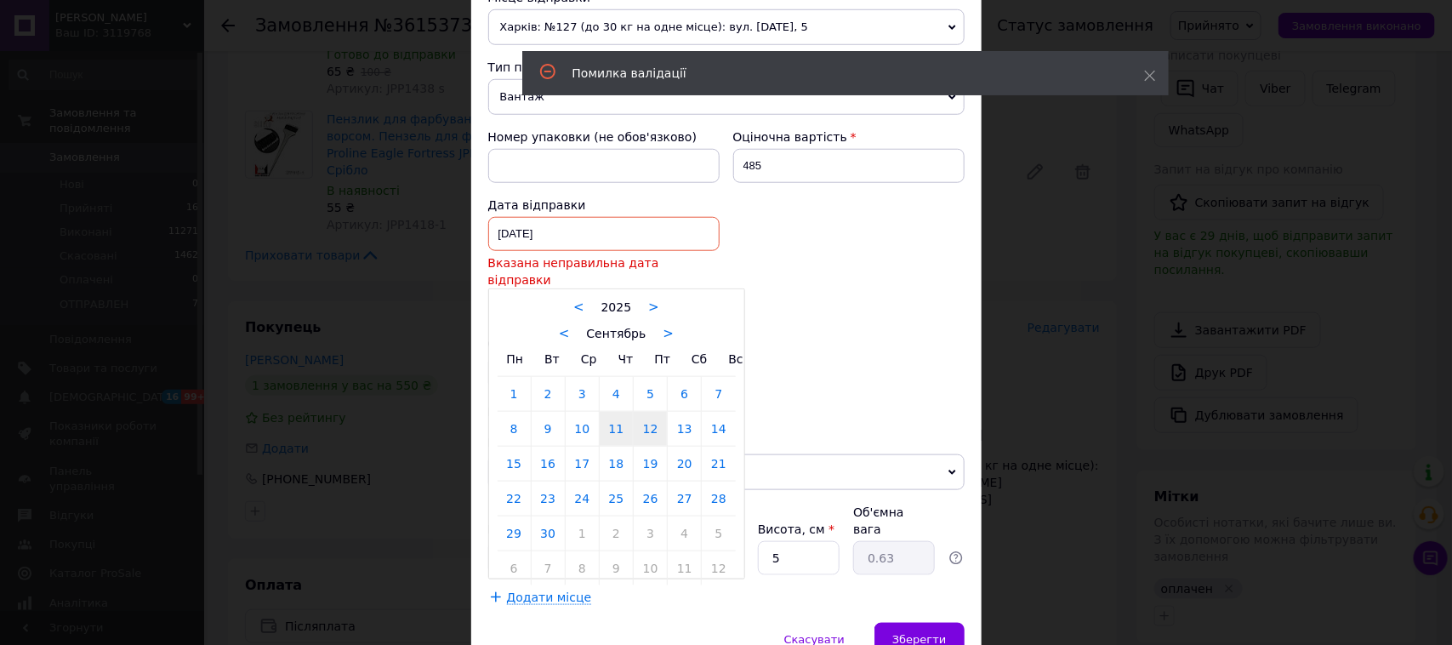
click at [644, 412] on link "12" at bounding box center [650, 429] width 33 height 34
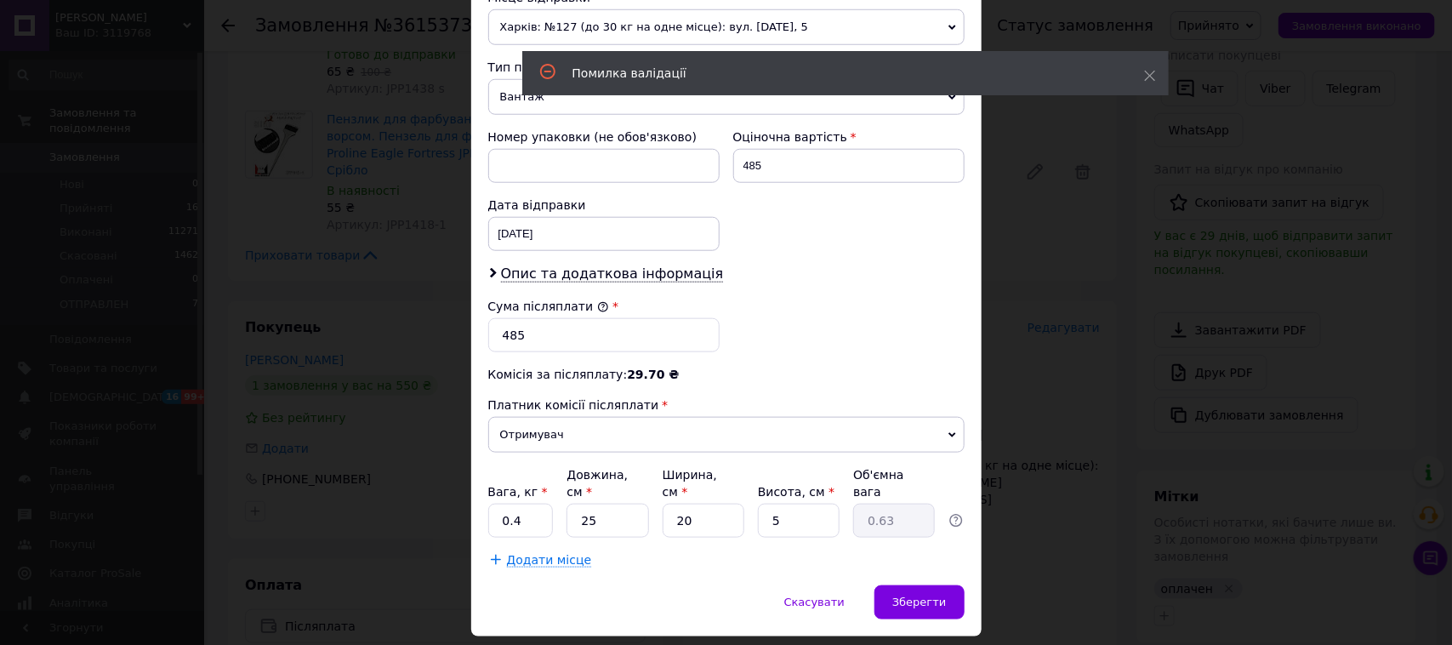
type input "[DATE]"
click at [904, 596] on span "Зберегти" at bounding box center [920, 602] width 54 height 13
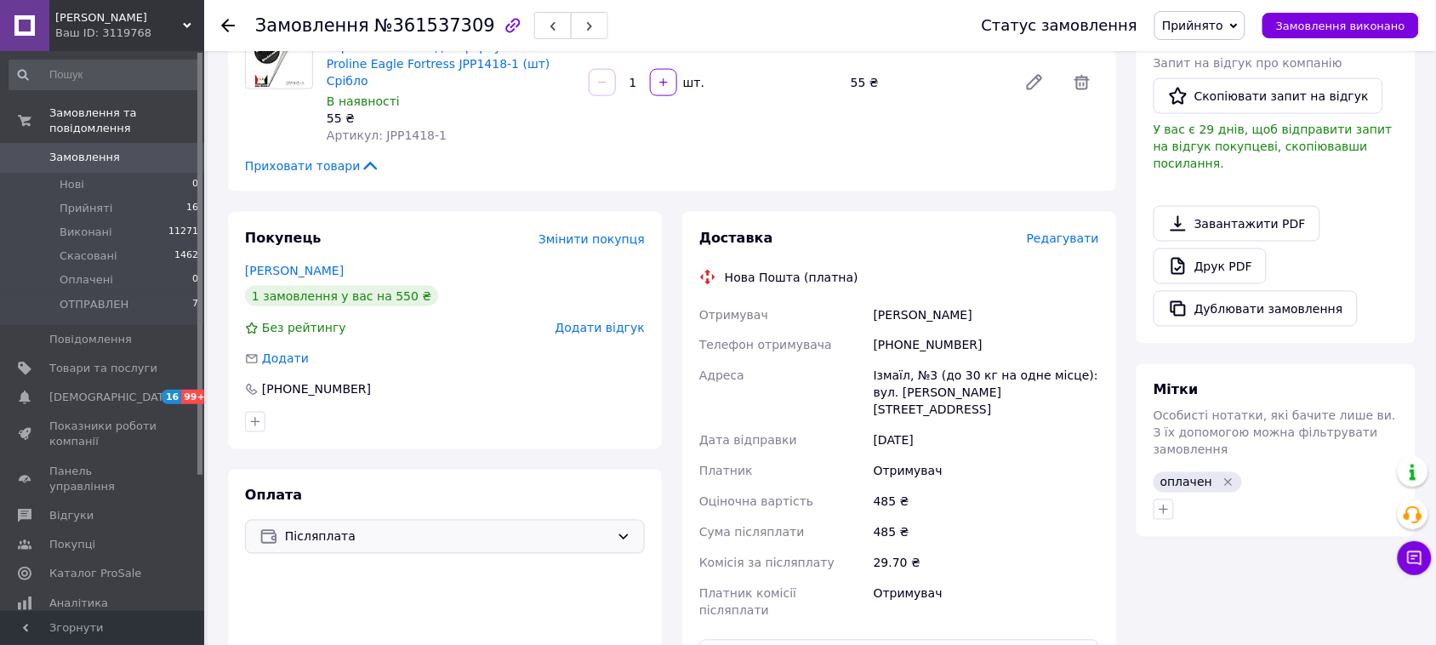
click at [368, 528] on span "Післяплата" at bounding box center [447, 537] width 325 height 19
click at [389, 630] on span "Оплата на рахунок" at bounding box center [457, 638] width 345 height 17
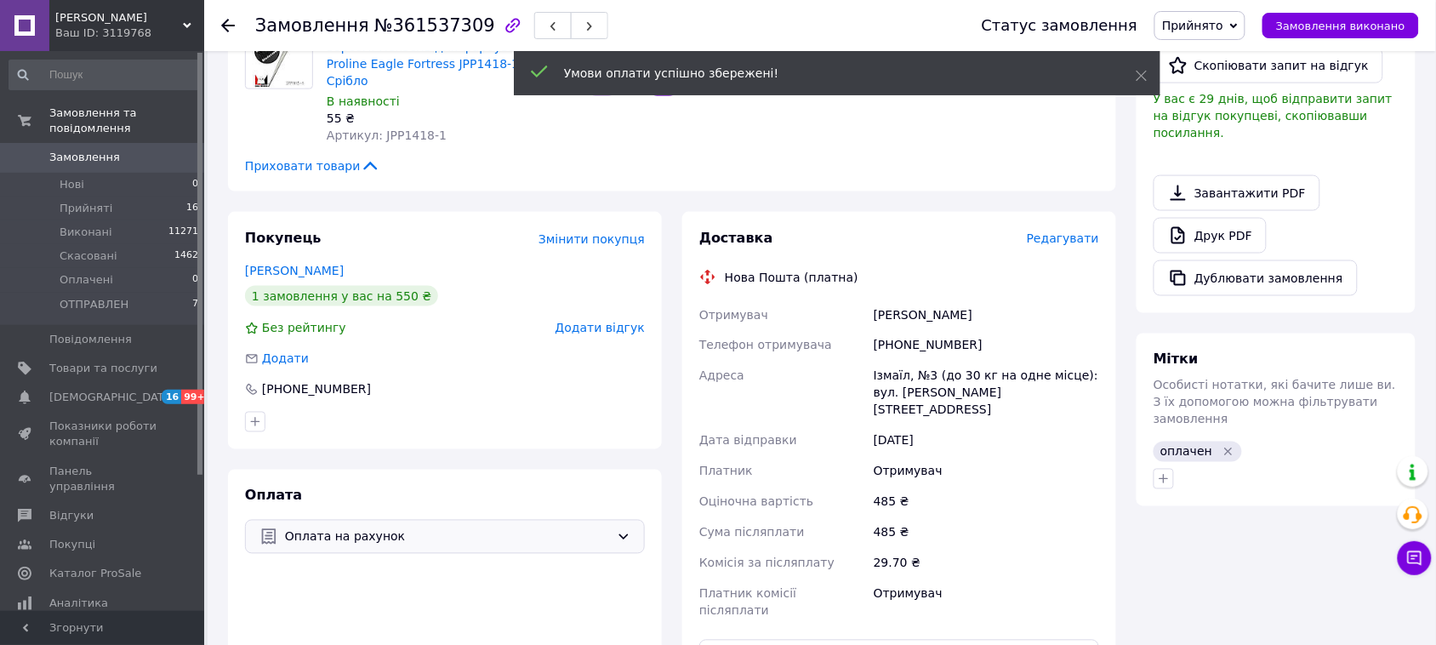
scroll to position [40, 0]
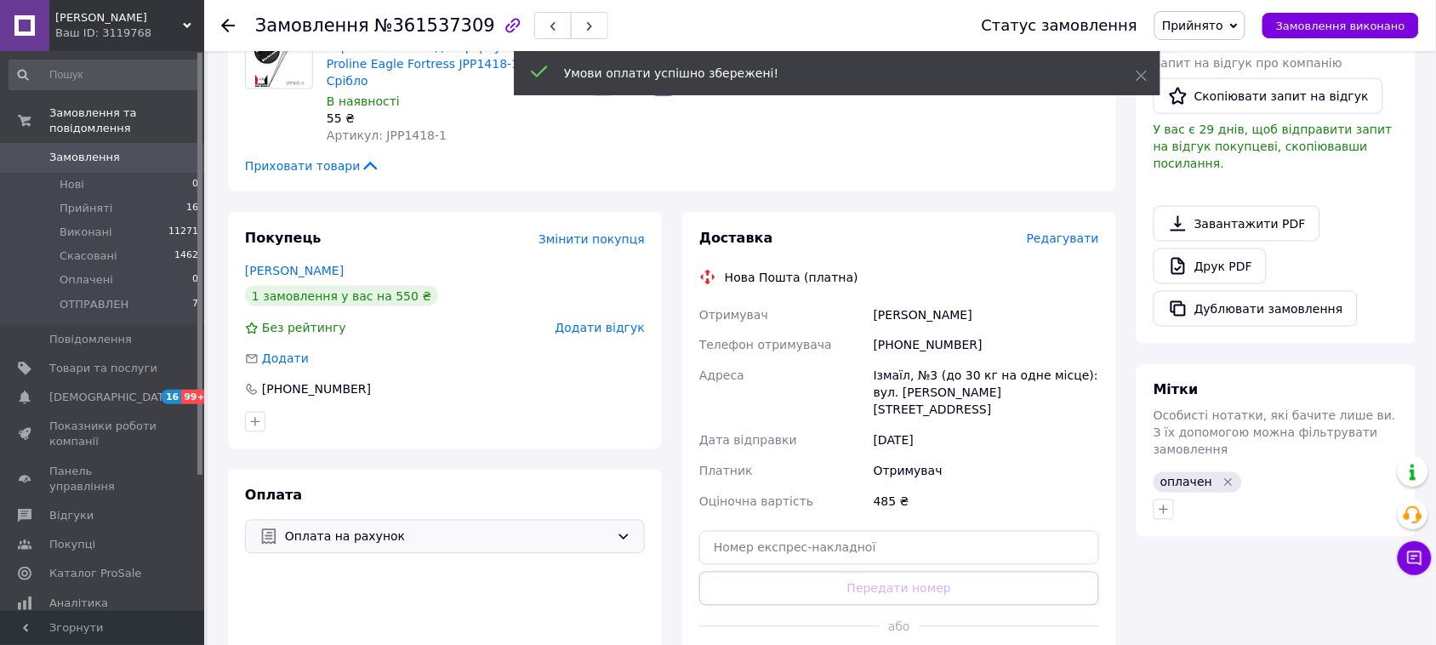
click at [1064, 231] on span "Редагувати" at bounding box center [1063, 238] width 72 height 14
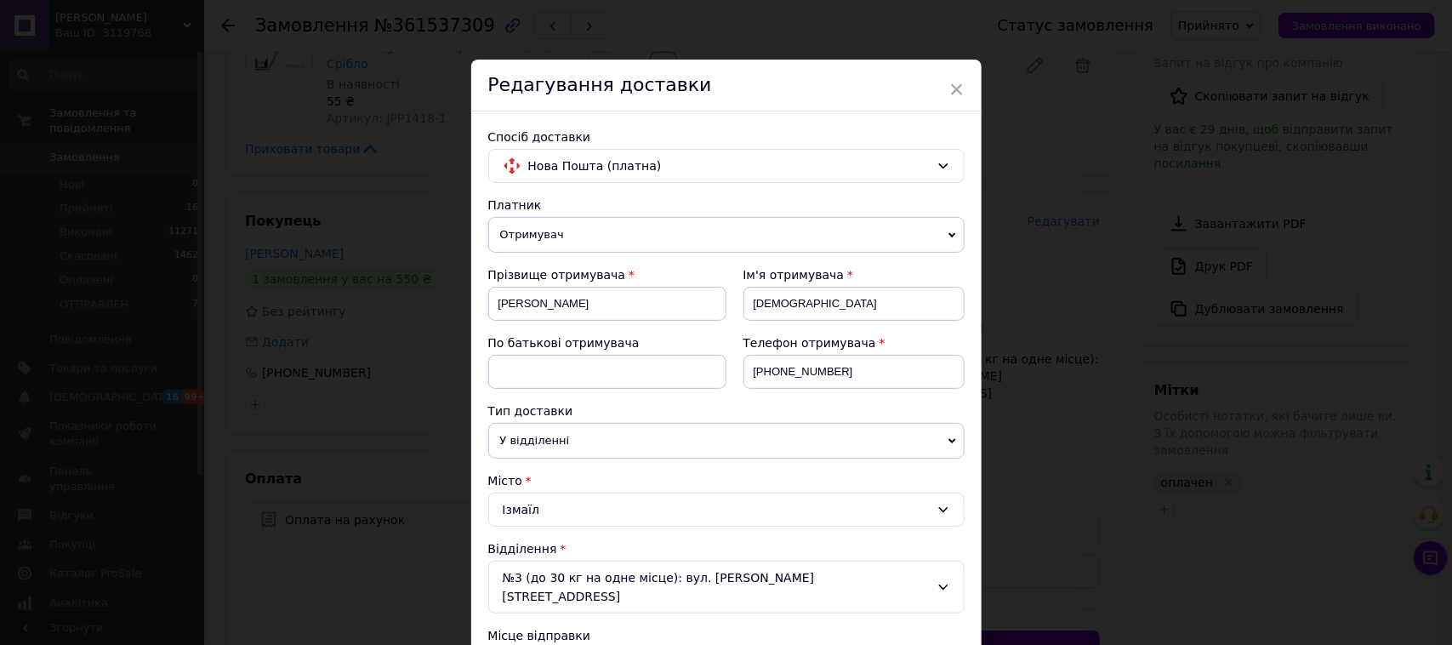
click at [1015, 185] on div "× Редагування доставки Спосіб доставки Нова Пошта (платна) Платник Отримувач Ві…" at bounding box center [726, 322] width 1452 height 645
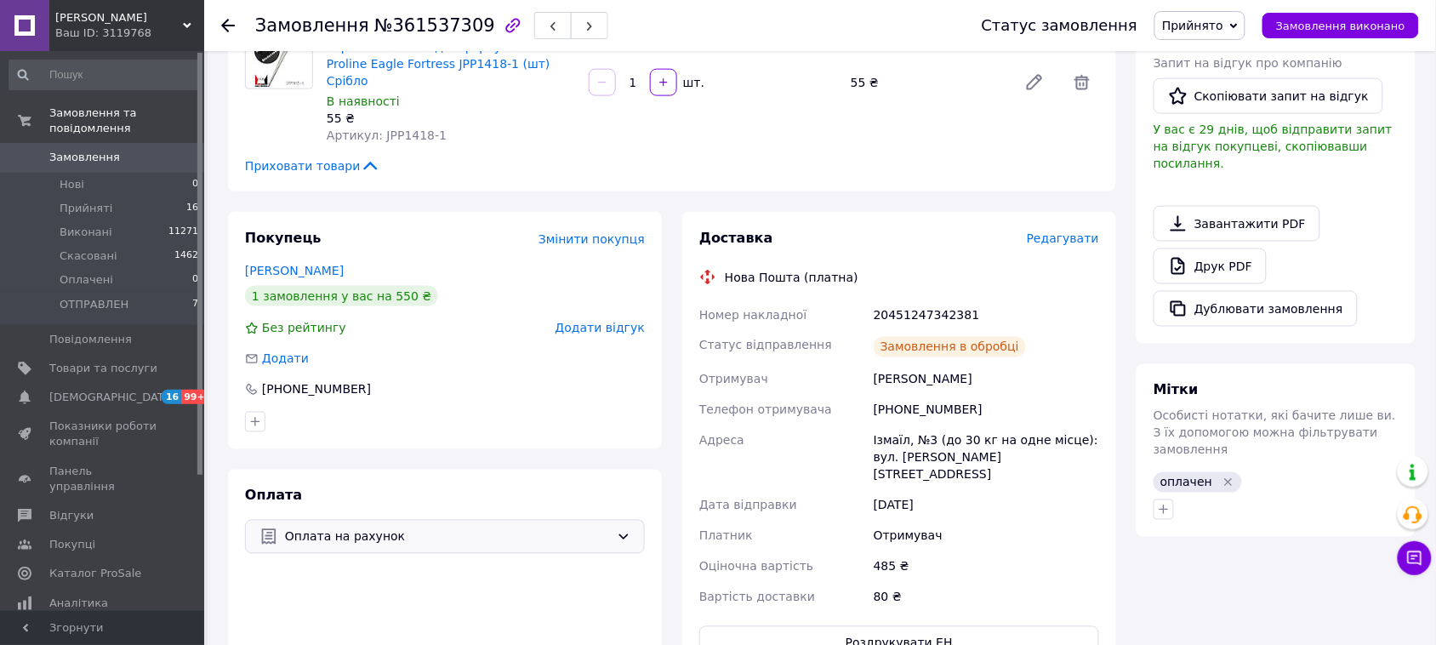
scroll to position [82, 0]
drag, startPoint x: 972, startPoint y: 260, endPoint x: 938, endPoint y: 262, distance: 34.1
click at [938, 299] on div "20451247342381" at bounding box center [986, 314] width 232 height 31
copy div "2381"
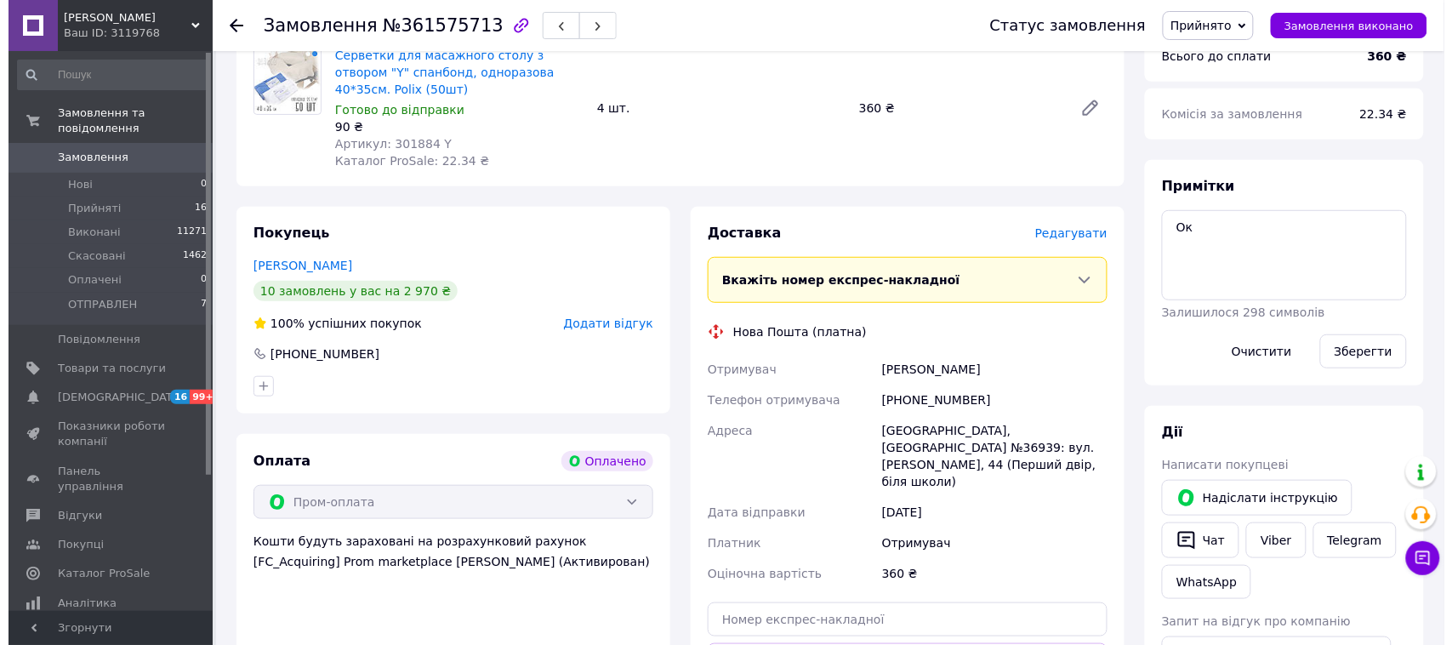
scroll to position [213, 0]
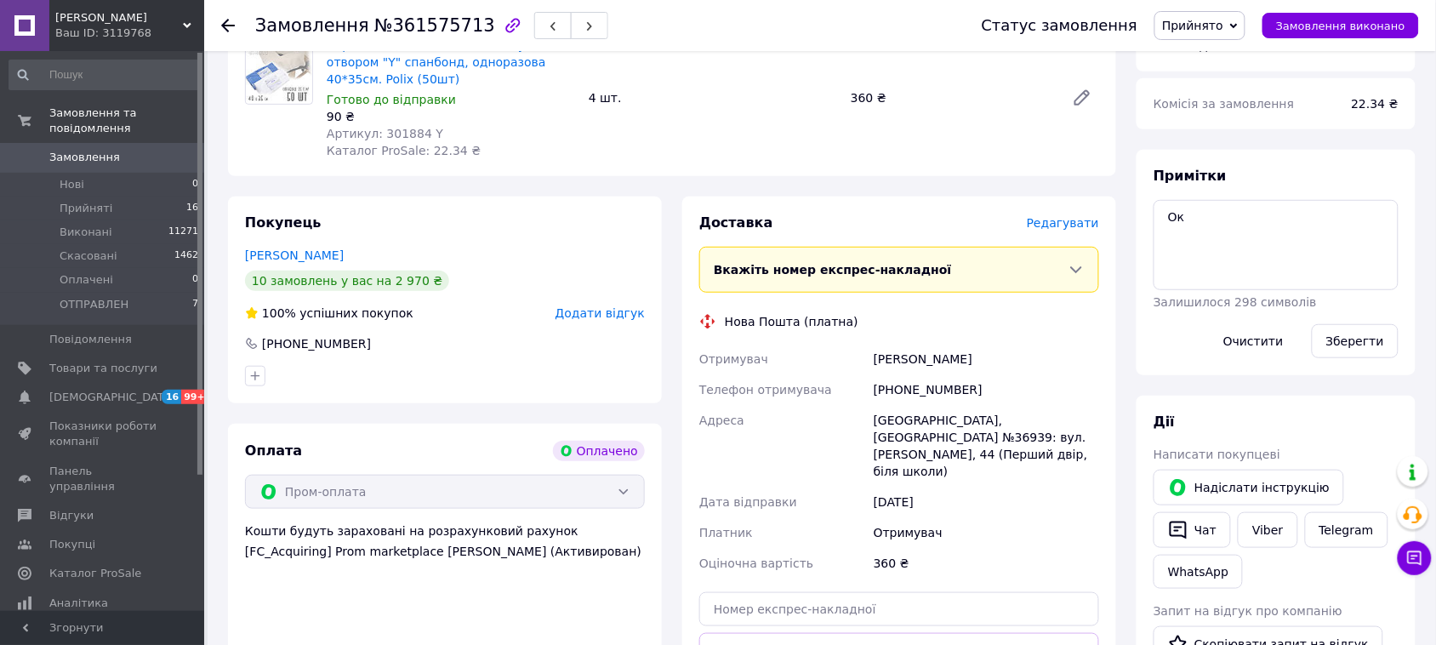
click at [1064, 216] on span "Редагувати" at bounding box center [1063, 223] width 72 height 14
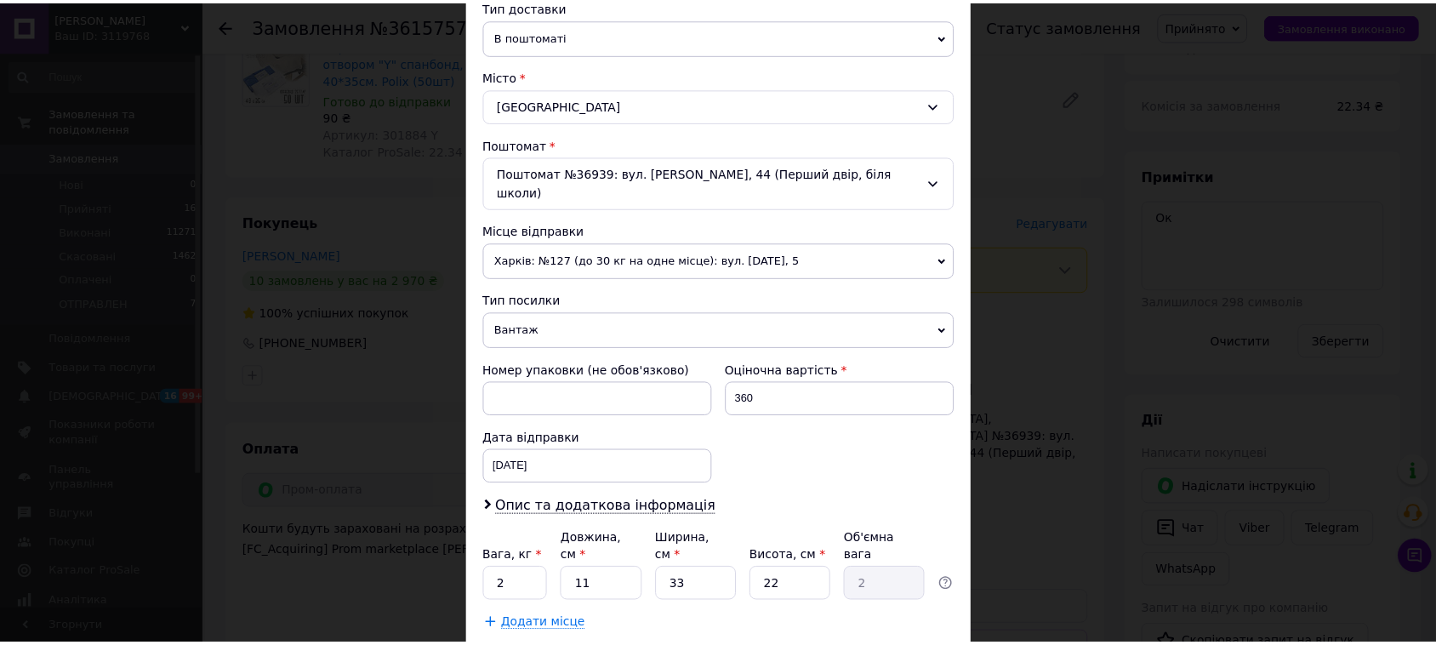
scroll to position [489, 0]
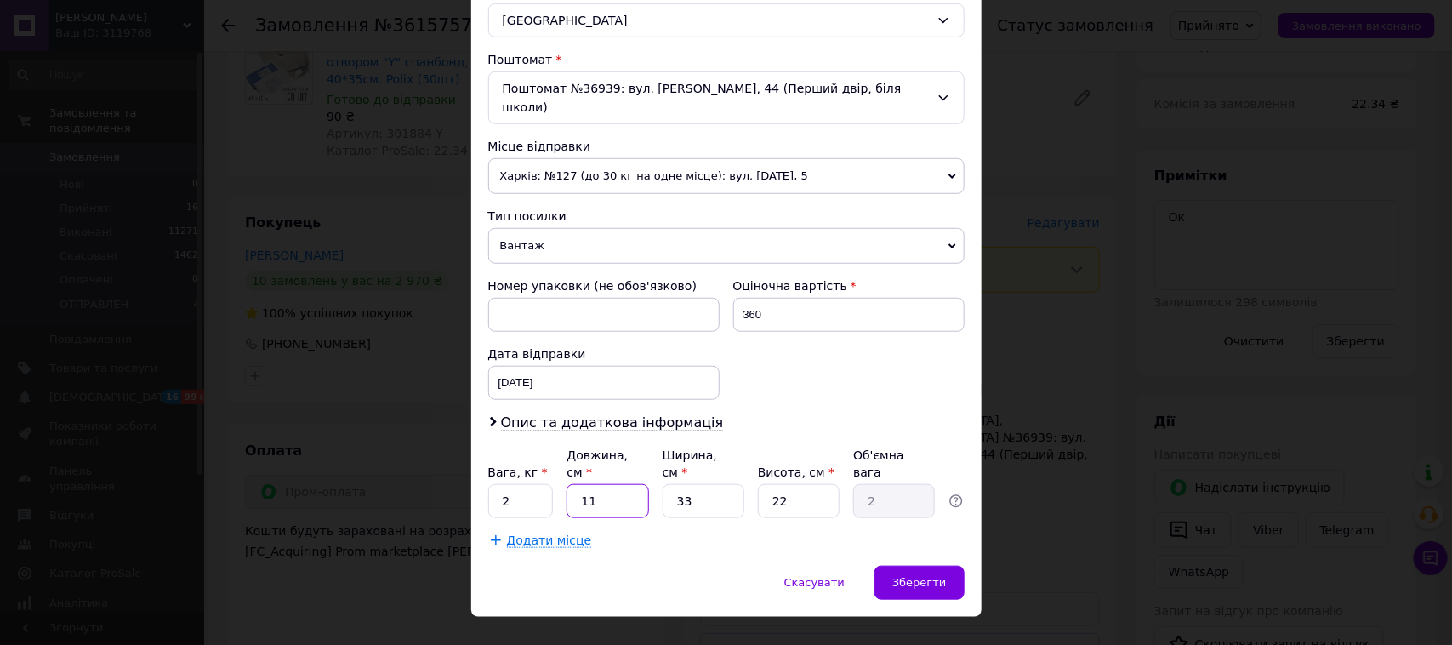
click at [626, 484] on input "11" at bounding box center [608, 501] width 82 height 34
type input "3"
type input "0.54"
type input "30"
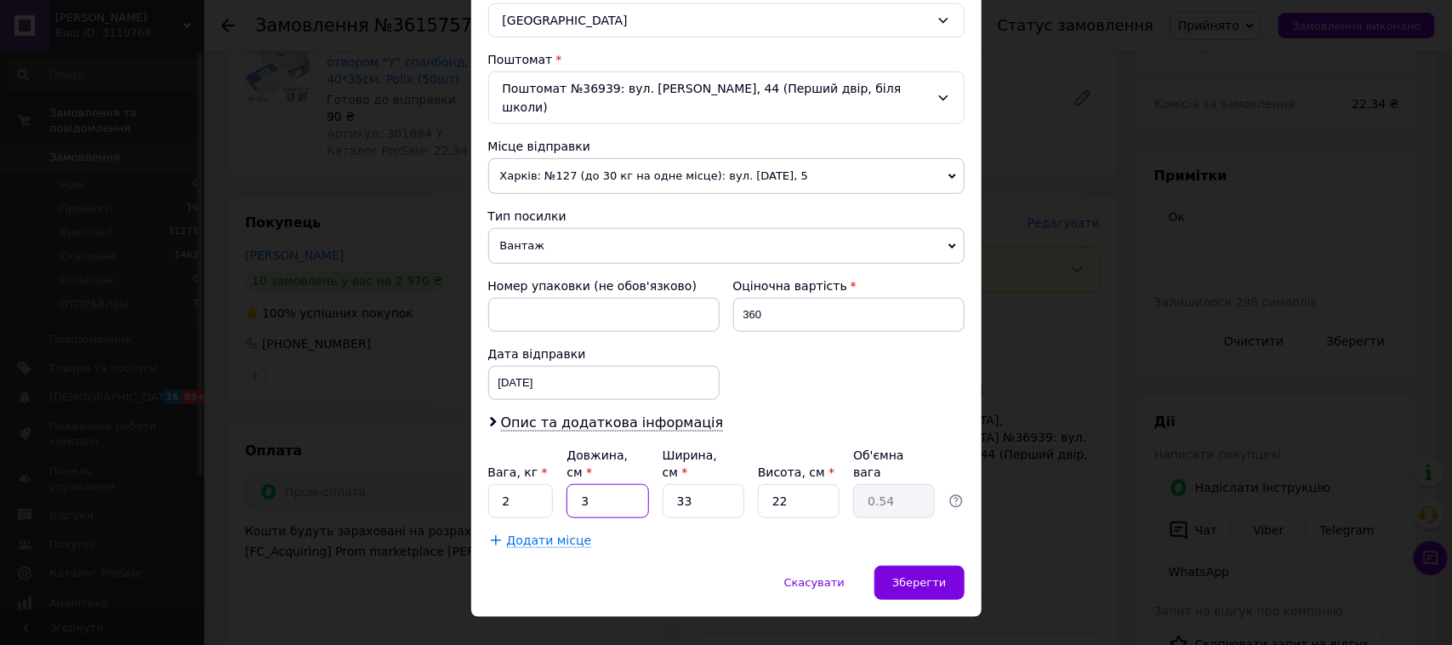
type input "5.45"
type input "30"
click at [713, 484] on input "33" at bounding box center [704, 501] width 82 height 34
type input "3"
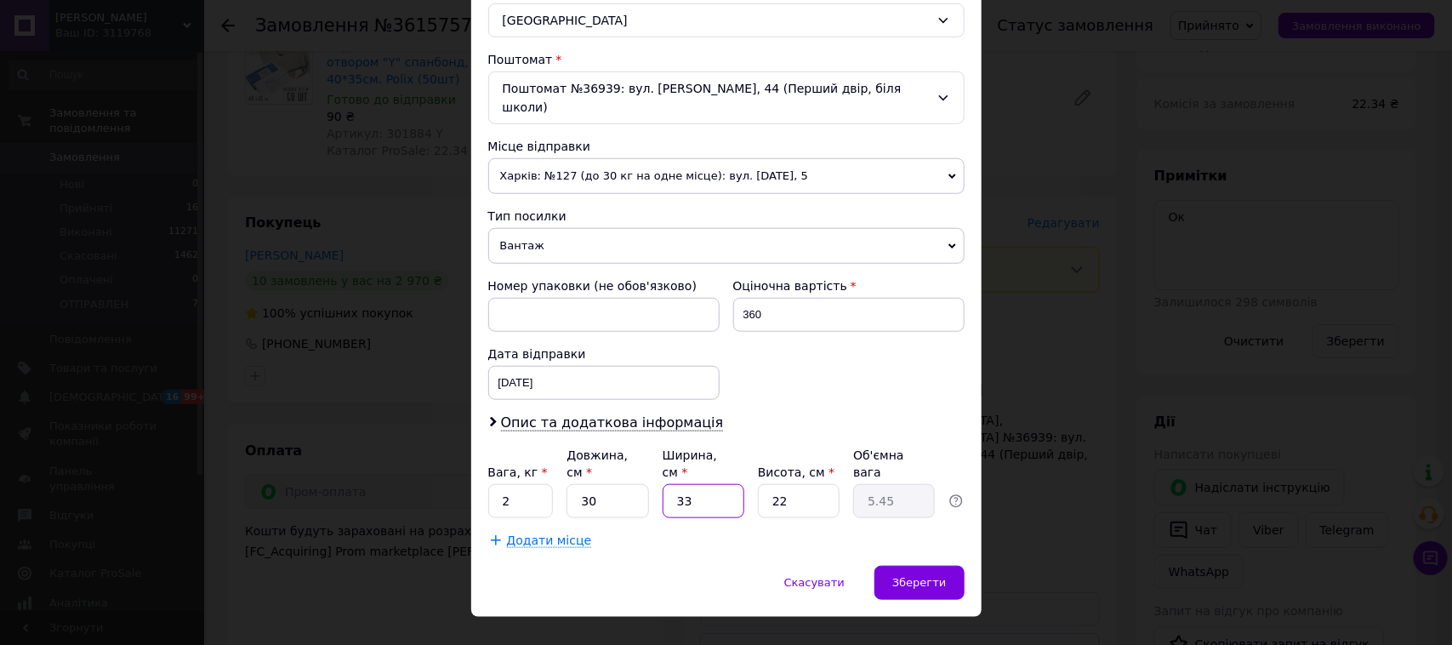
type input "0.5"
type input "30"
type input "4.95"
click at [713, 484] on input "30" at bounding box center [704, 501] width 82 height 34
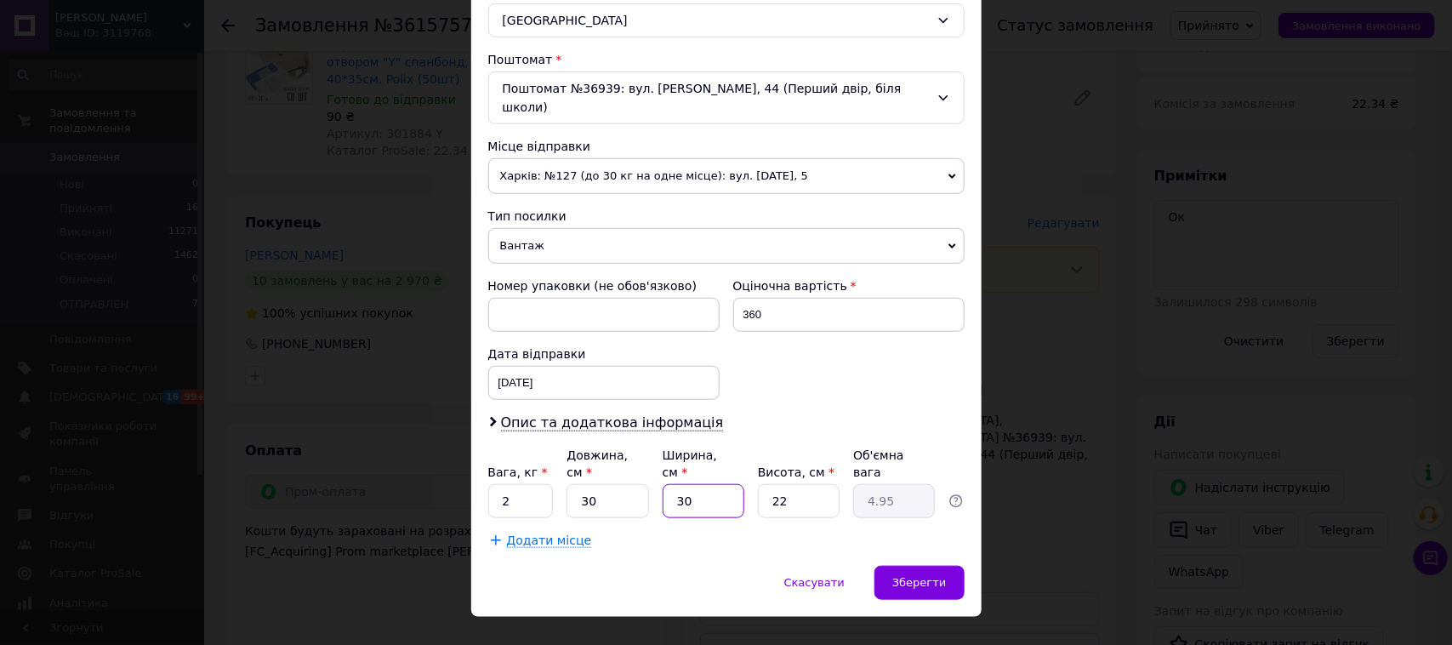
type input "2"
type input "0.33"
type input "25"
type input "4.13"
type input "25"
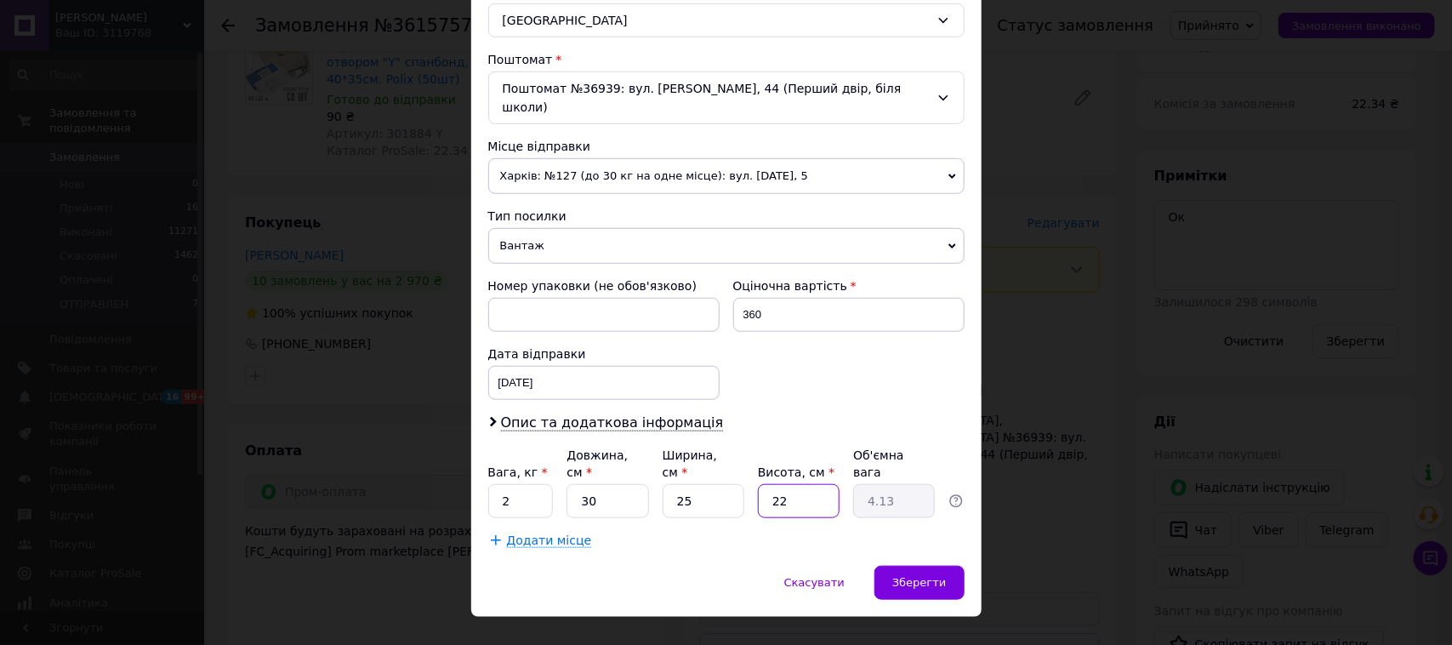
click at [787, 484] on input "22" at bounding box center [799, 501] width 82 height 34
type input "5"
type input "0.94"
type input "5"
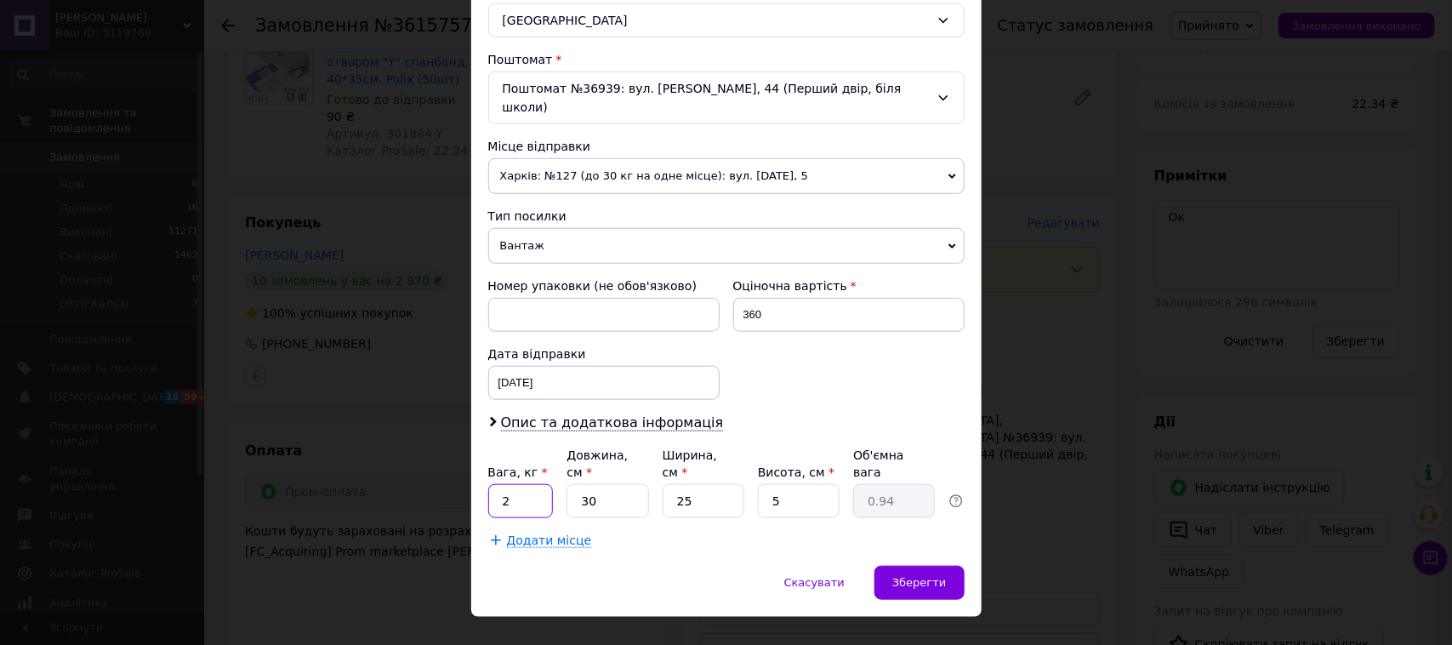
click at [519, 484] on input "2" at bounding box center [521, 501] width 66 height 34
type input "."
type input "0.6"
click at [895, 566] on div "Зберегти" at bounding box center [919, 583] width 89 height 34
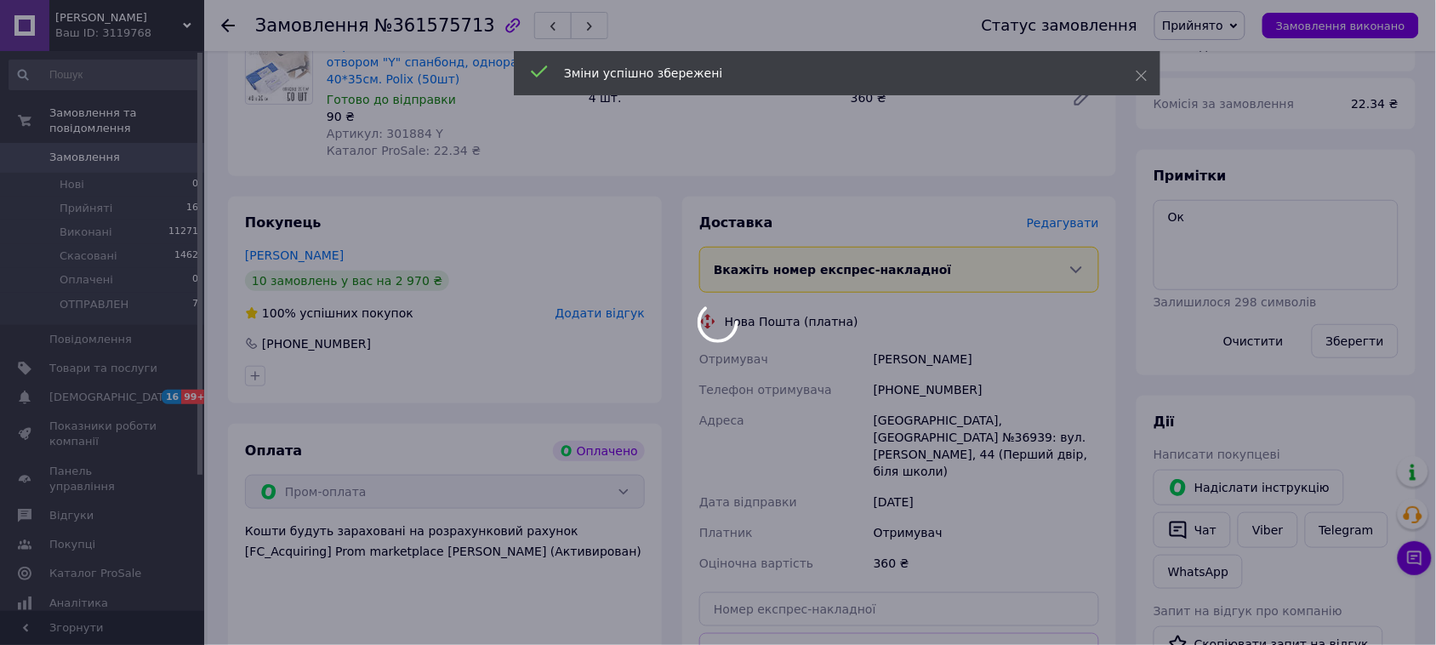
scroll to position [319, 0]
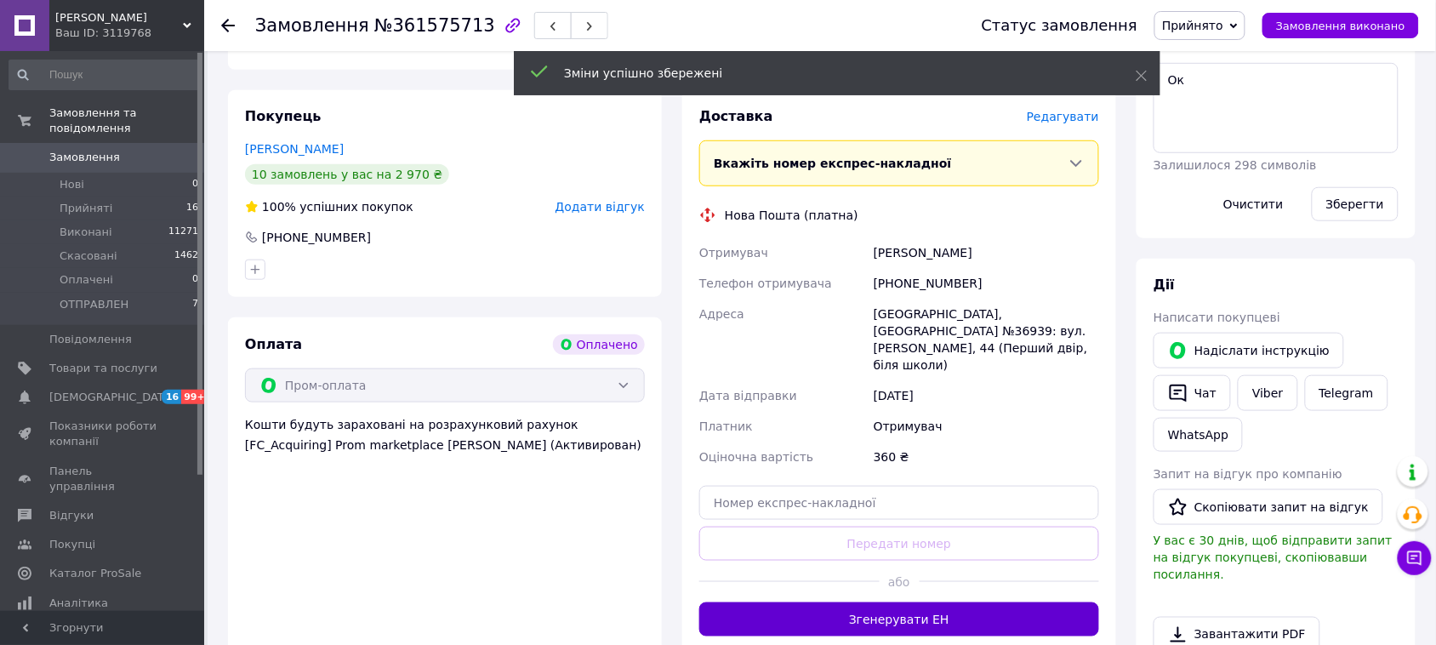
click at [887, 602] on button "Згенерувати ЕН" at bounding box center [899, 619] width 400 height 34
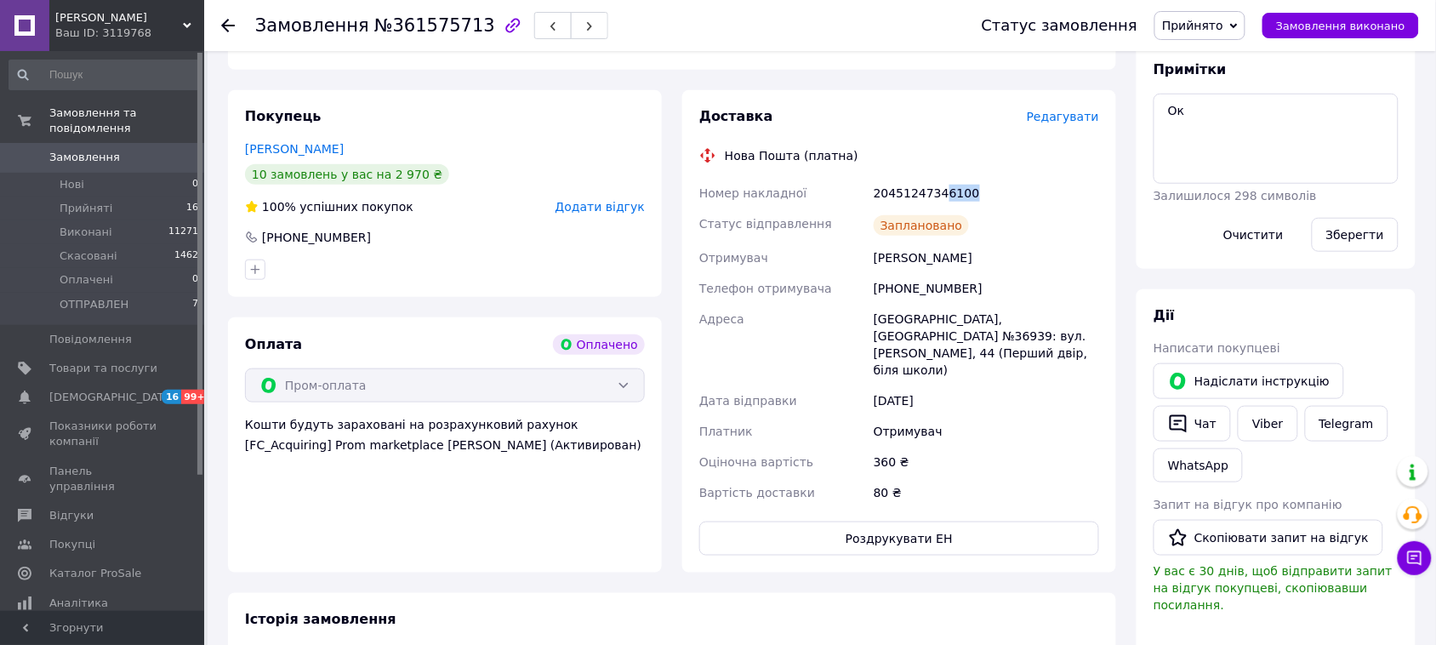
drag, startPoint x: 972, startPoint y: 174, endPoint x: 940, endPoint y: 177, distance: 32.4
click at [940, 178] on div "20451247346100" at bounding box center [986, 193] width 232 height 31
copy div "6100"
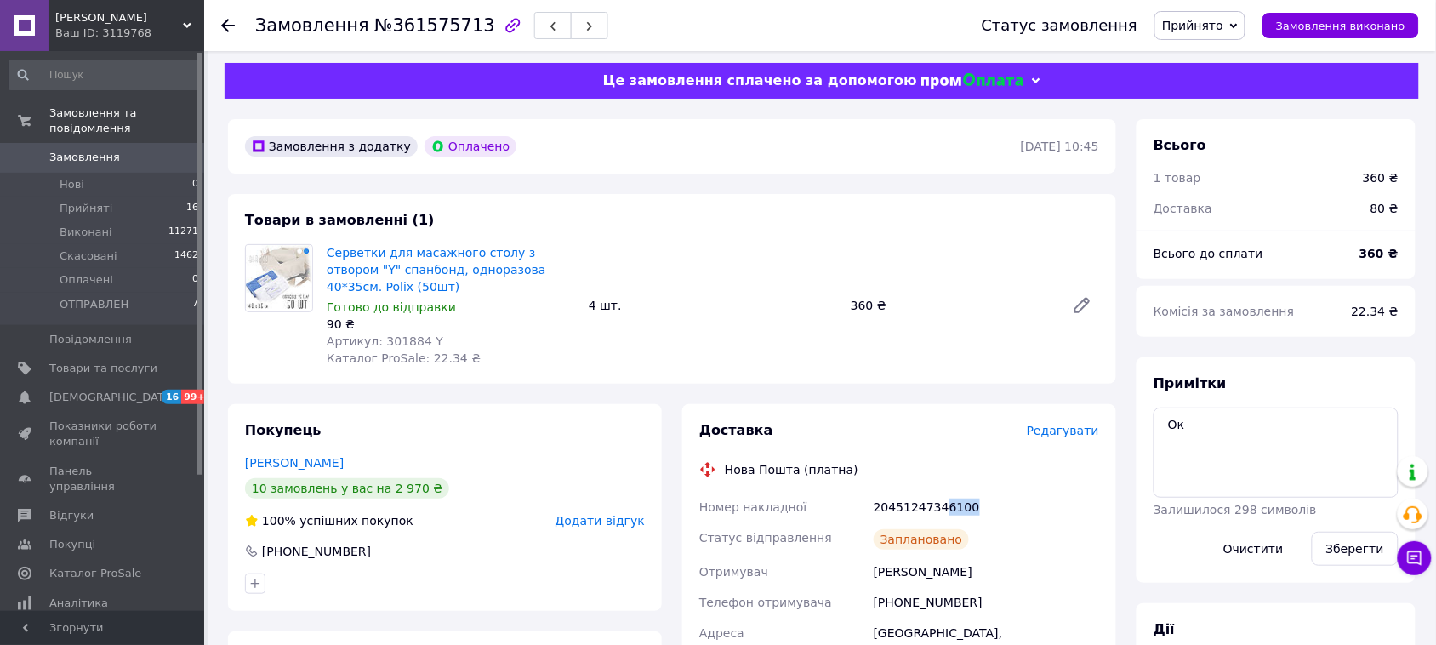
scroll to position [0, 0]
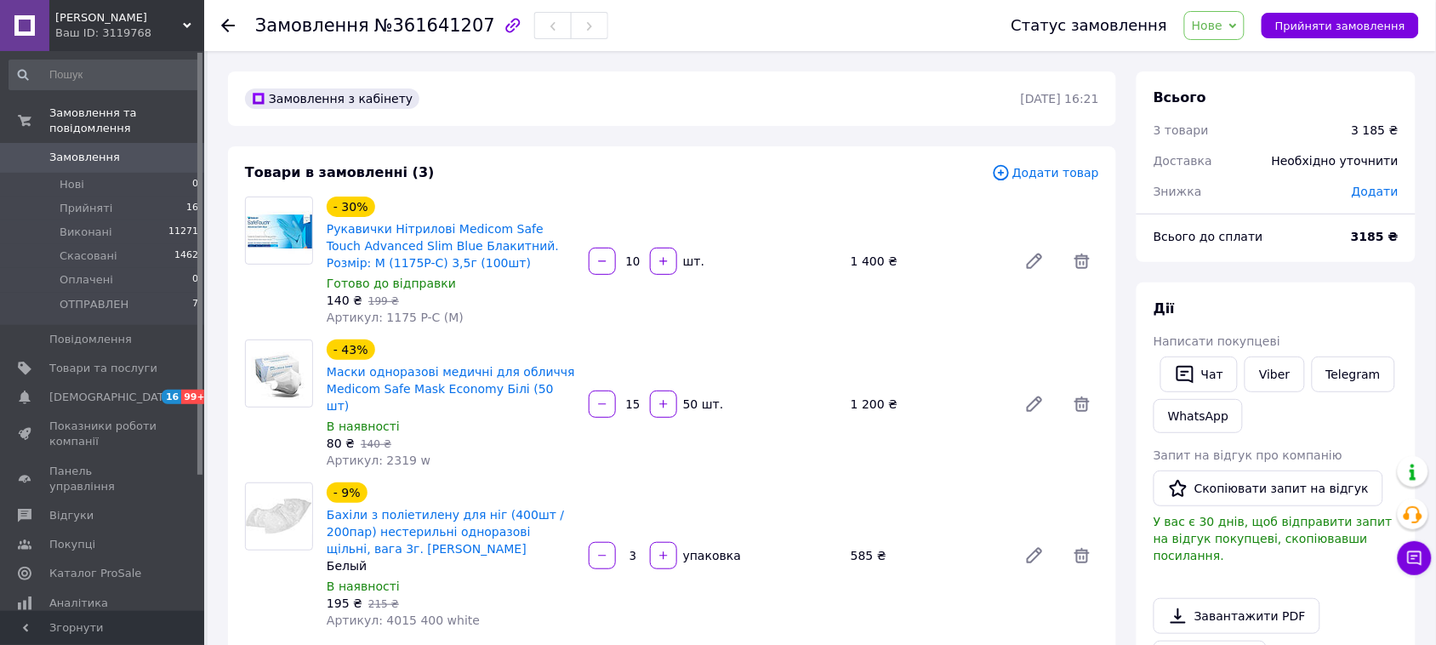
click at [1223, 23] on span "Нове" at bounding box center [1207, 26] width 31 height 14
click at [1259, 115] on li "Скасовано" at bounding box center [1228, 111] width 86 height 26
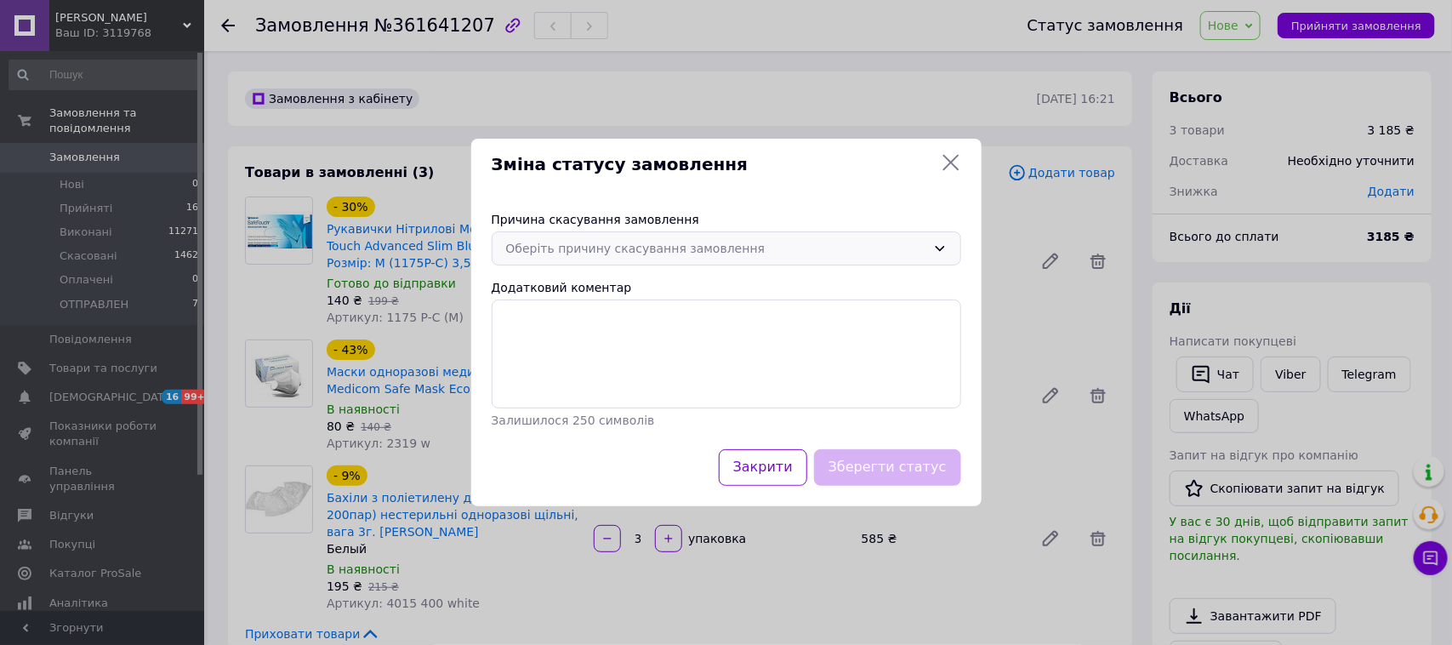
click at [755, 252] on div "Оберіть причину скасування замовлення" at bounding box center [716, 248] width 420 height 19
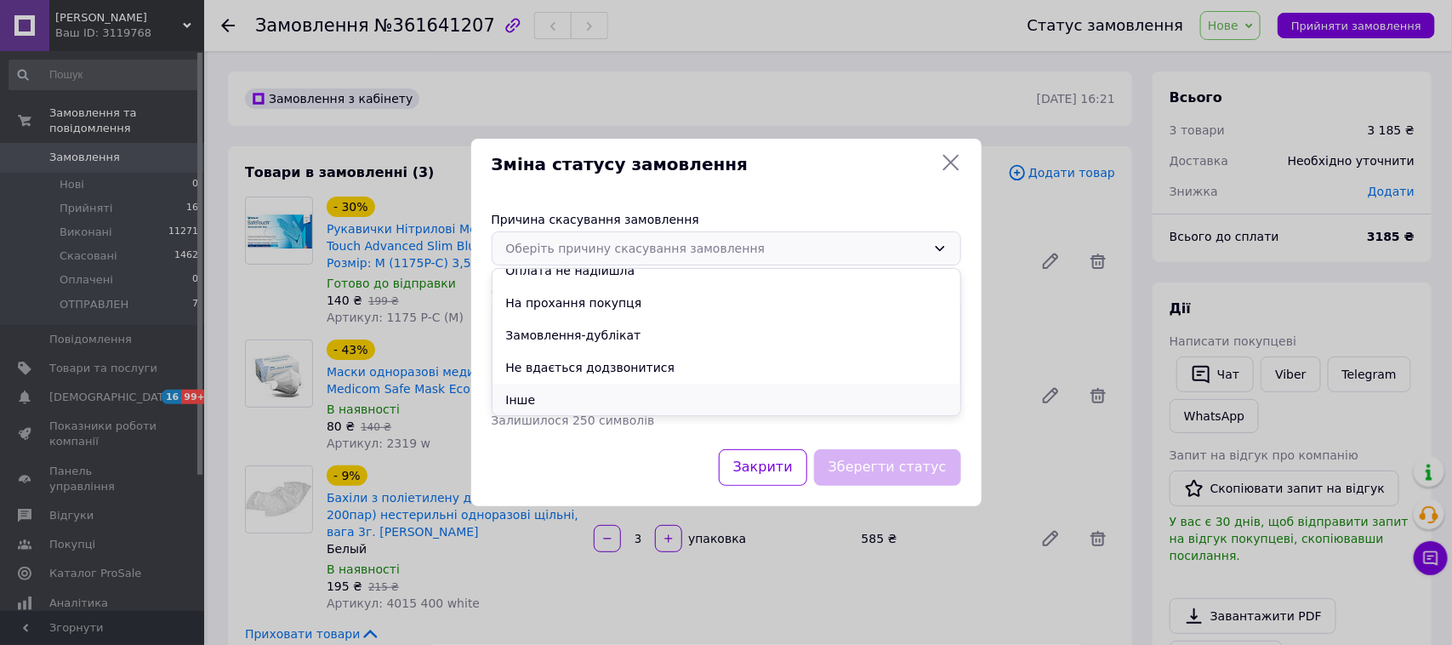
click at [541, 393] on li "Інше" at bounding box center [727, 400] width 468 height 32
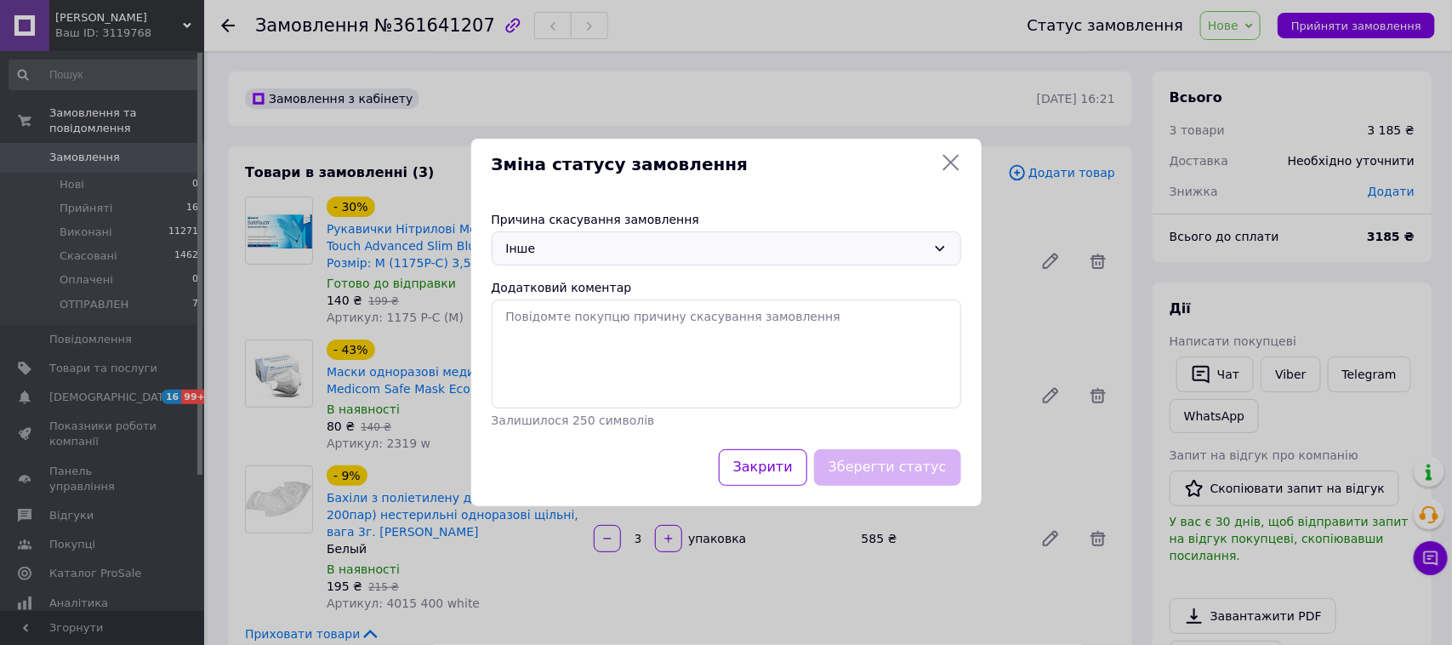
click at [669, 245] on div "Інше" at bounding box center [716, 248] width 420 height 19
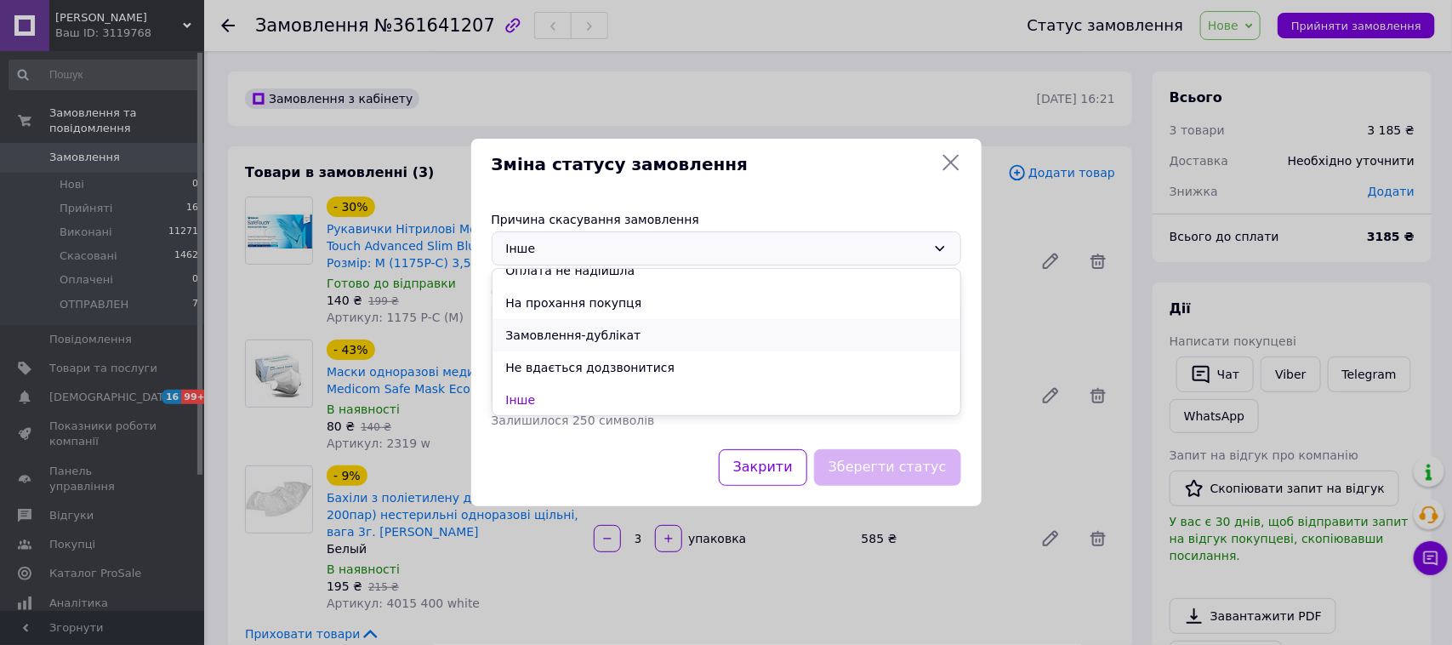
click at [604, 336] on li "Замовлення-дублікат" at bounding box center [727, 335] width 468 height 32
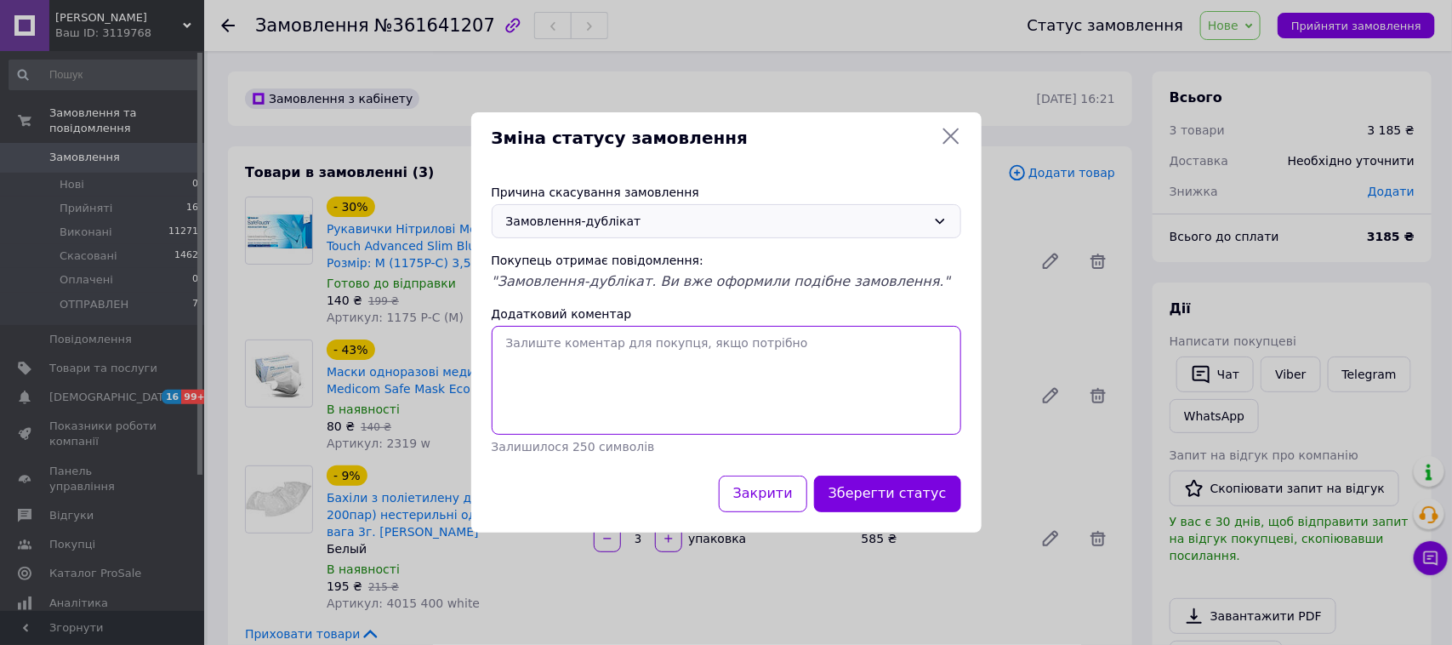
click at [581, 356] on textarea "Додатковий коментар" at bounding box center [727, 380] width 470 height 109
type textarea "випадково"
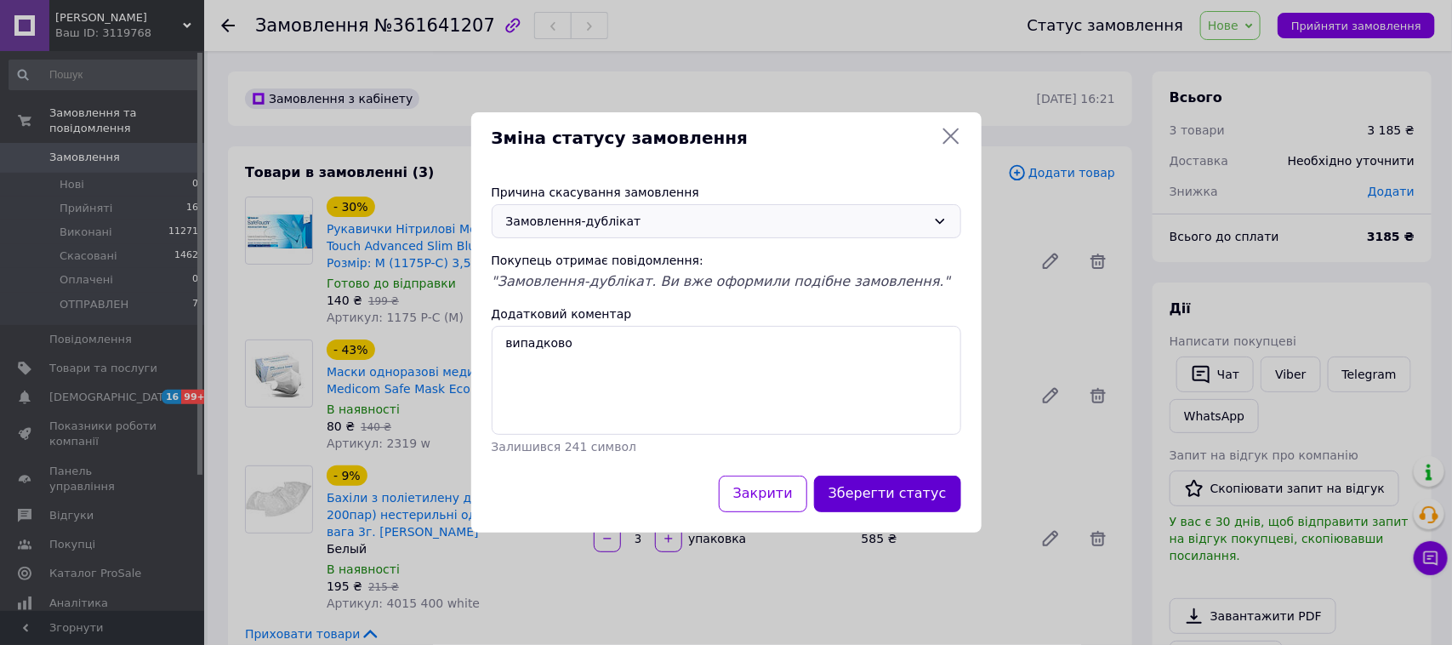
click at [879, 493] on button "Зберегти статус" at bounding box center [887, 494] width 147 height 37
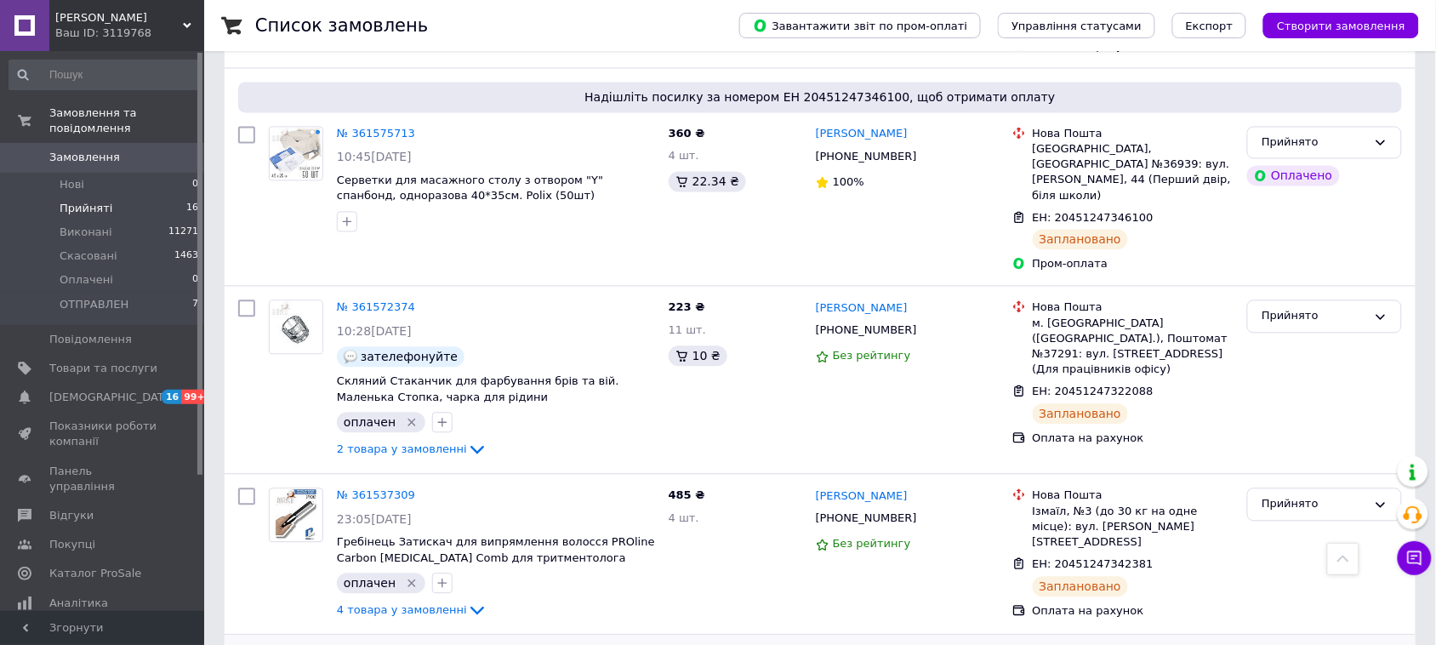
scroll to position [853, 0]
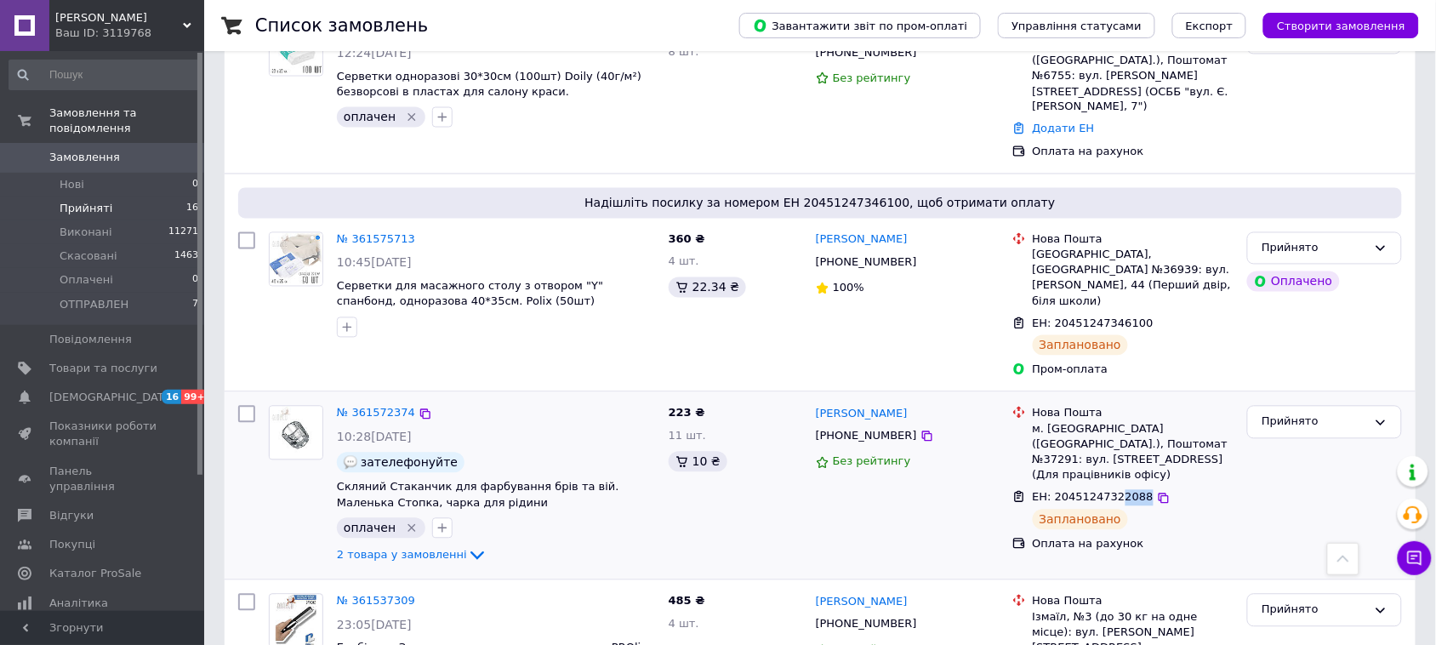
drag, startPoint x: 1134, startPoint y: 398, endPoint x: 1111, endPoint y: 402, distance: 23.4
click at [1111, 491] on span "ЕН: 20451247322088" at bounding box center [1093, 497] width 121 height 13
copy span "2088"
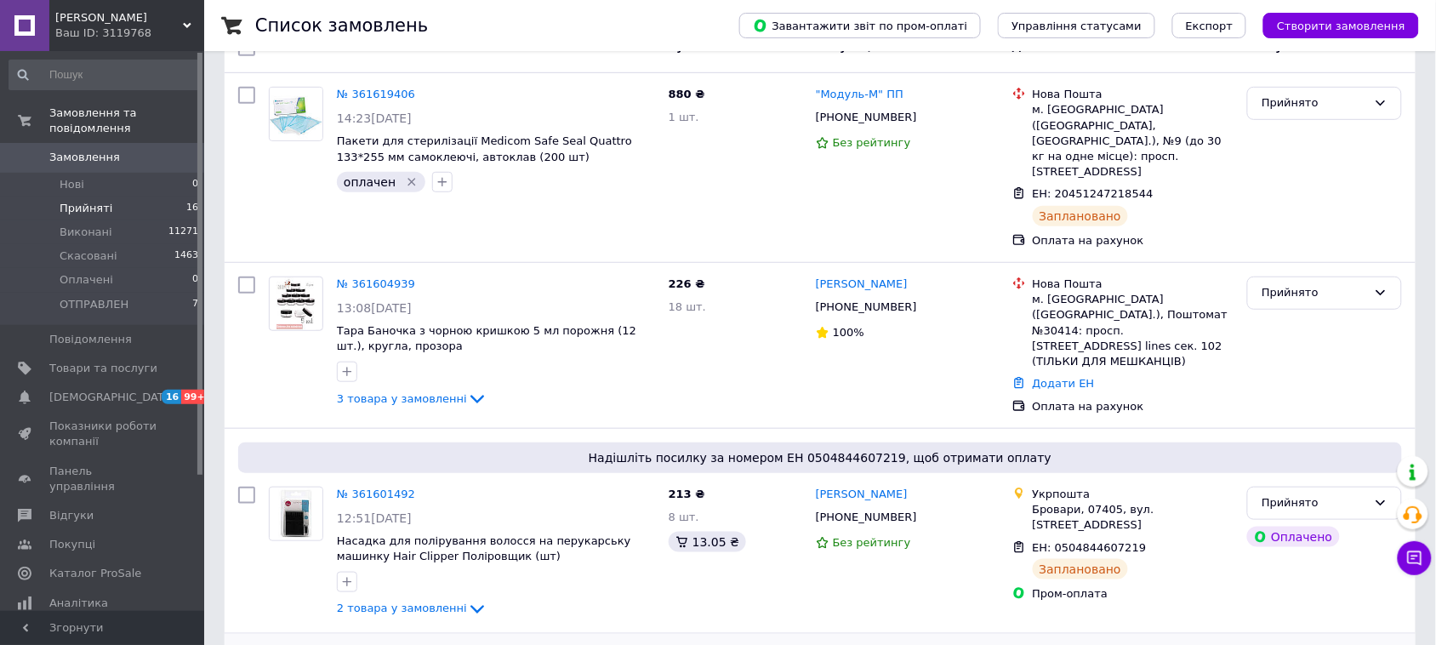
scroll to position [215, 0]
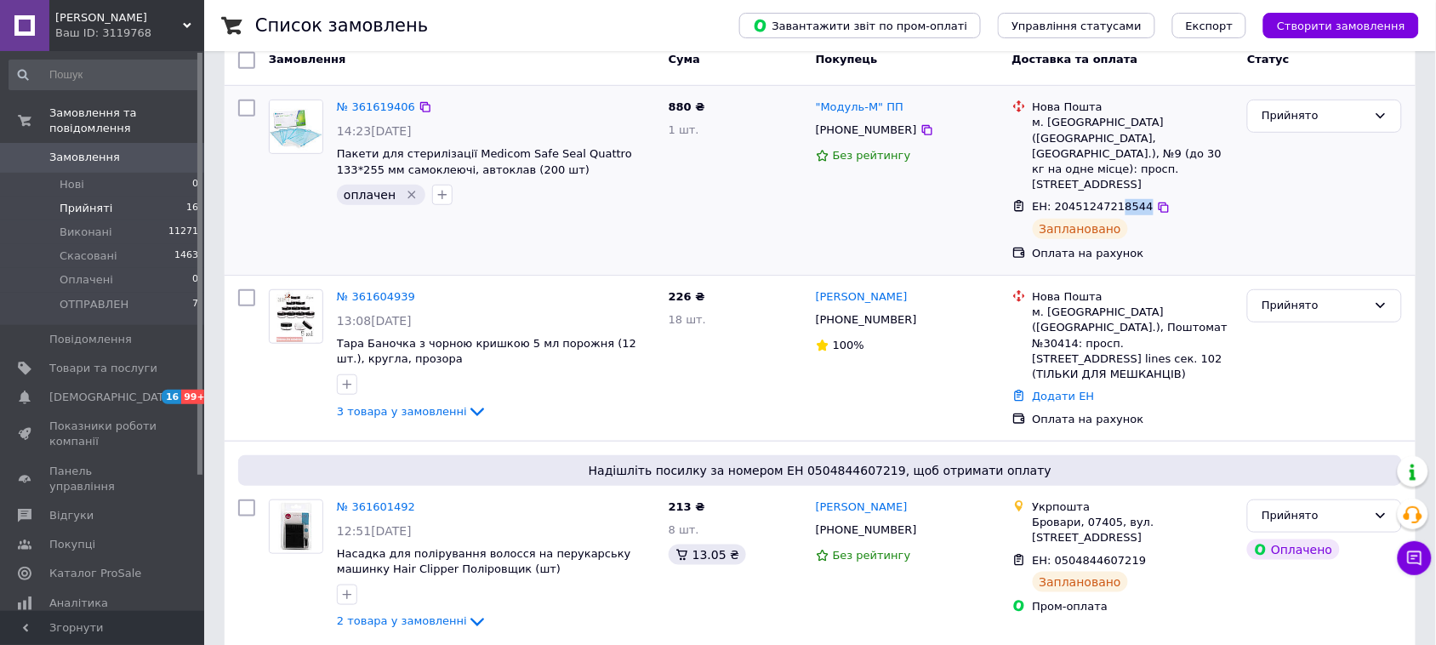
drag, startPoint x: 1133, startPoint y: 180, endPoint x: 1113, endPoint y: 176, distance: 20.7
click at [1113, 200] on span "ЕН: 20451247218544" at bounding box center [1093, 206] width 121 height 13
copy span "8544"
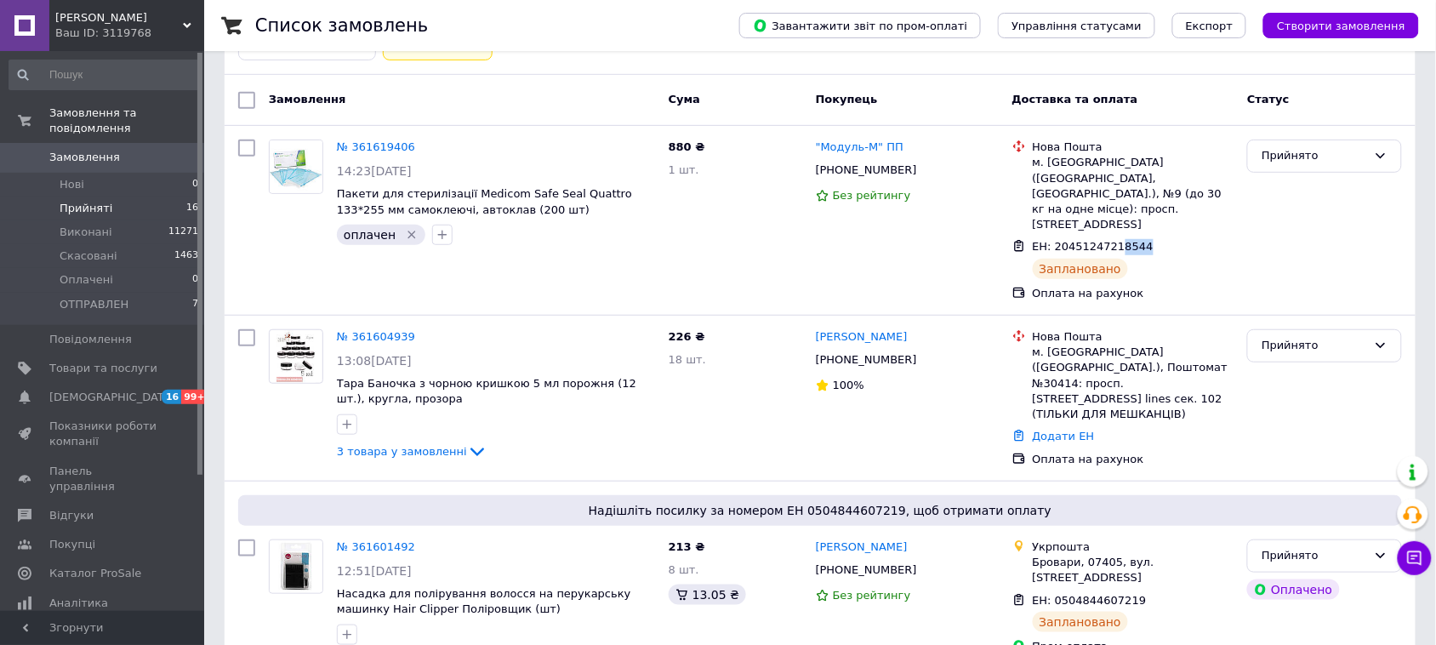
scroll to position [109, 0]
